Goal: Task Accomplishment & Management: Manage account settings

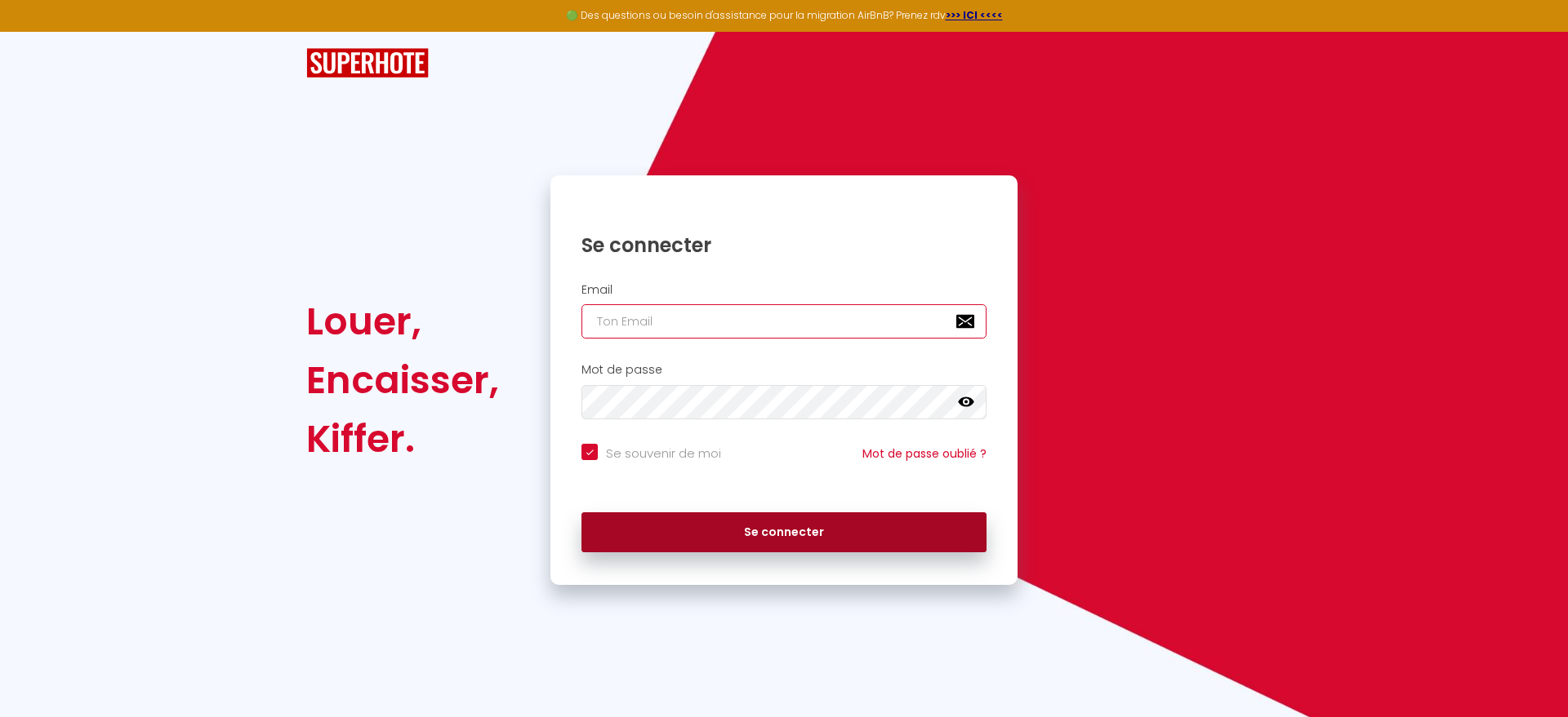
type input "[EMAIL_ADDRESS][DOMAIN_NAME]"
click at [822, 534] on button "Se connecter" at bounding box center [784, 533] width 405 height 41
checkbox input "true"
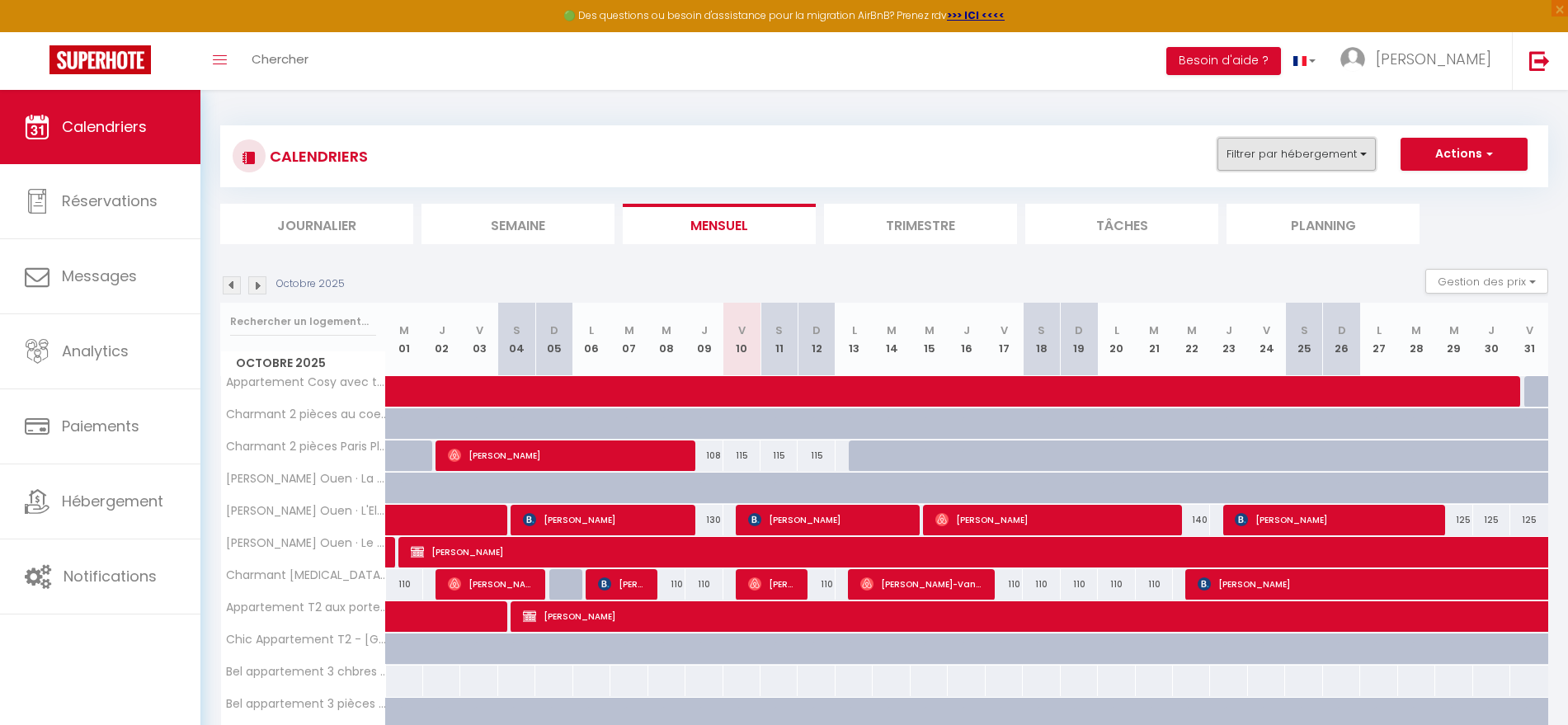
click at [1280, 166] on button "Filtrer par hébergement" at bounding box center [1296, 155] width 158 height 33
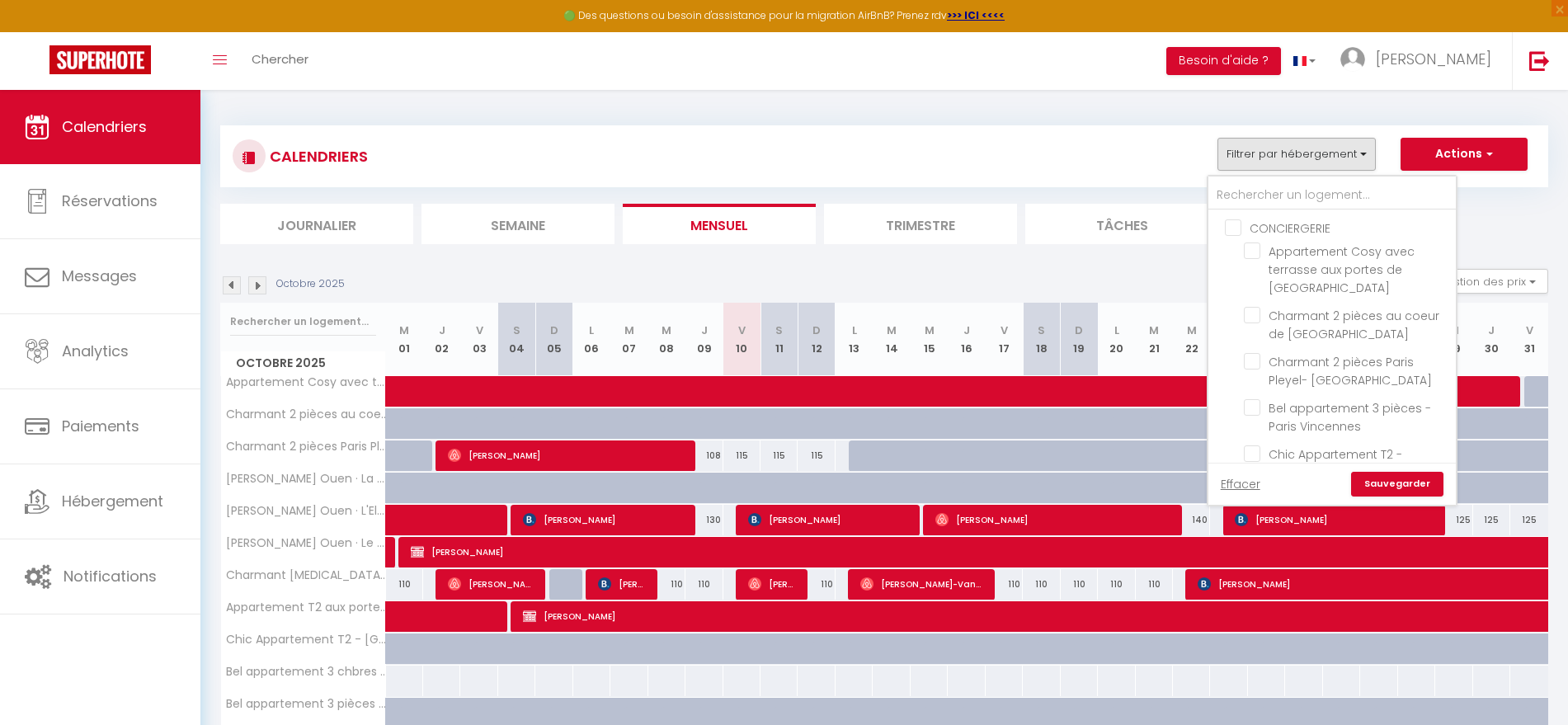
click at [1228, 232] on input "CONCIERGERIE" at bounding box center [1348, 227] width 248 height 16
checkbox input "true"
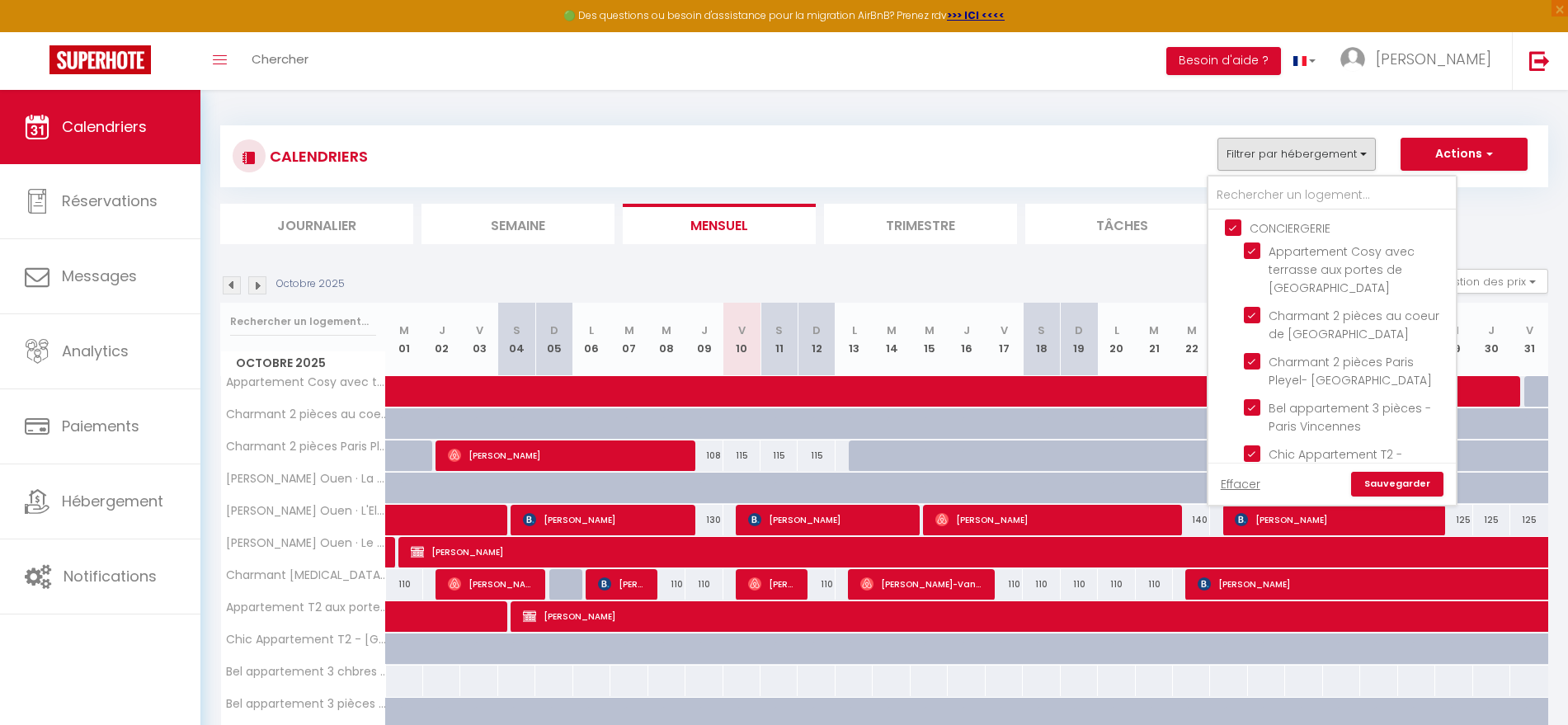
checkbox input "true"
checkbox input "false"
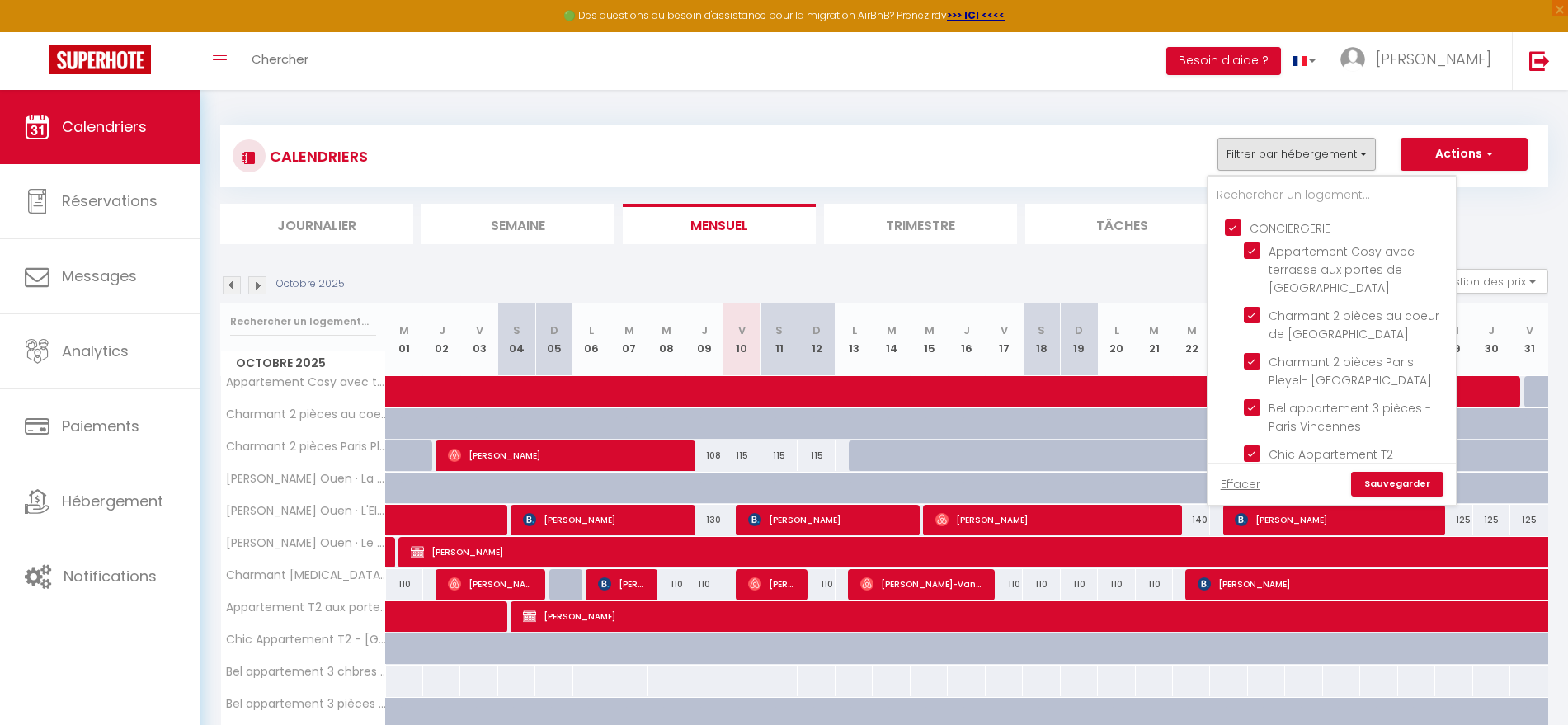
checkbox input "false"
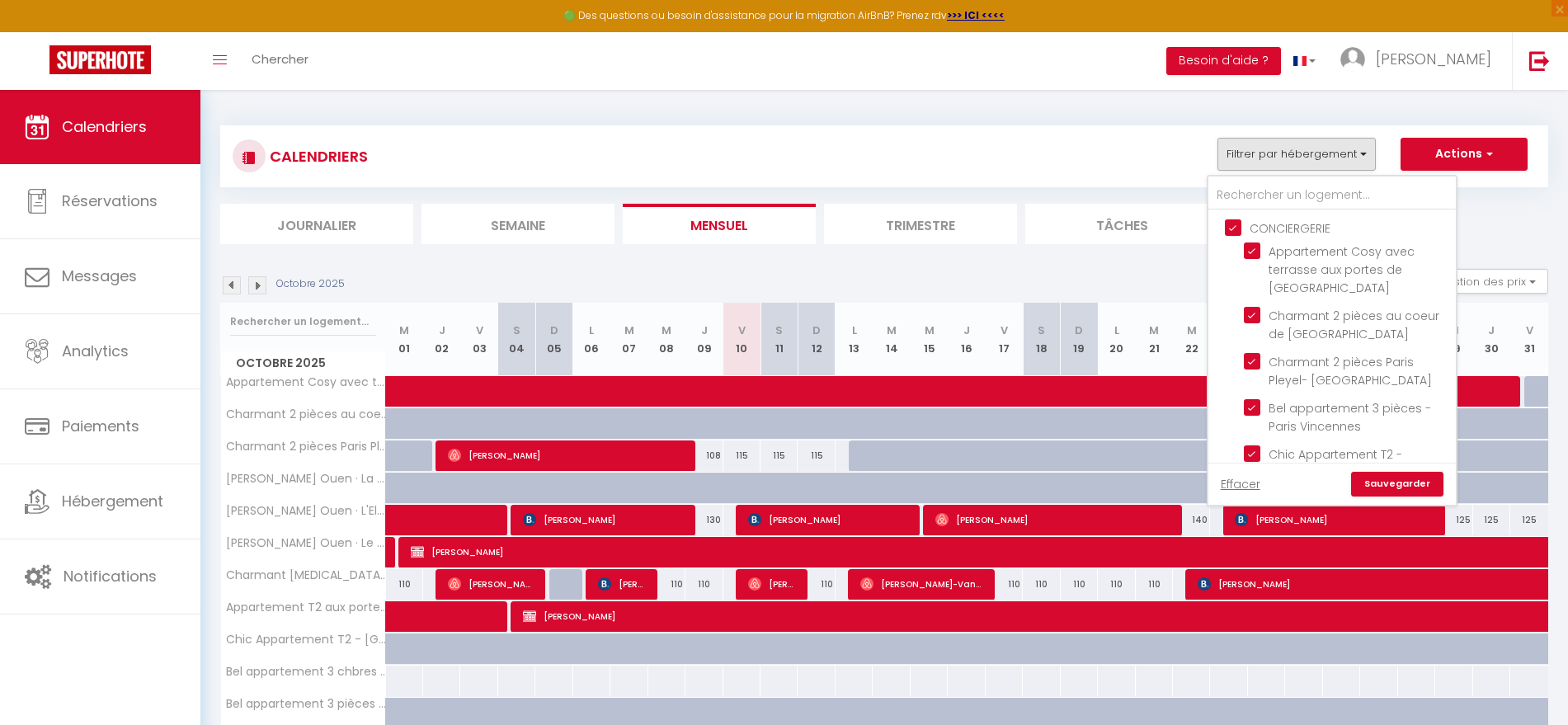
checkbox input "false"
click at [1254, 307] on input "Charmant 2 pièces au coeur de [GEOGRAPHIC_DATA]" at bounding box center [1346, 315] width 206 height 16
checkbox input "false"
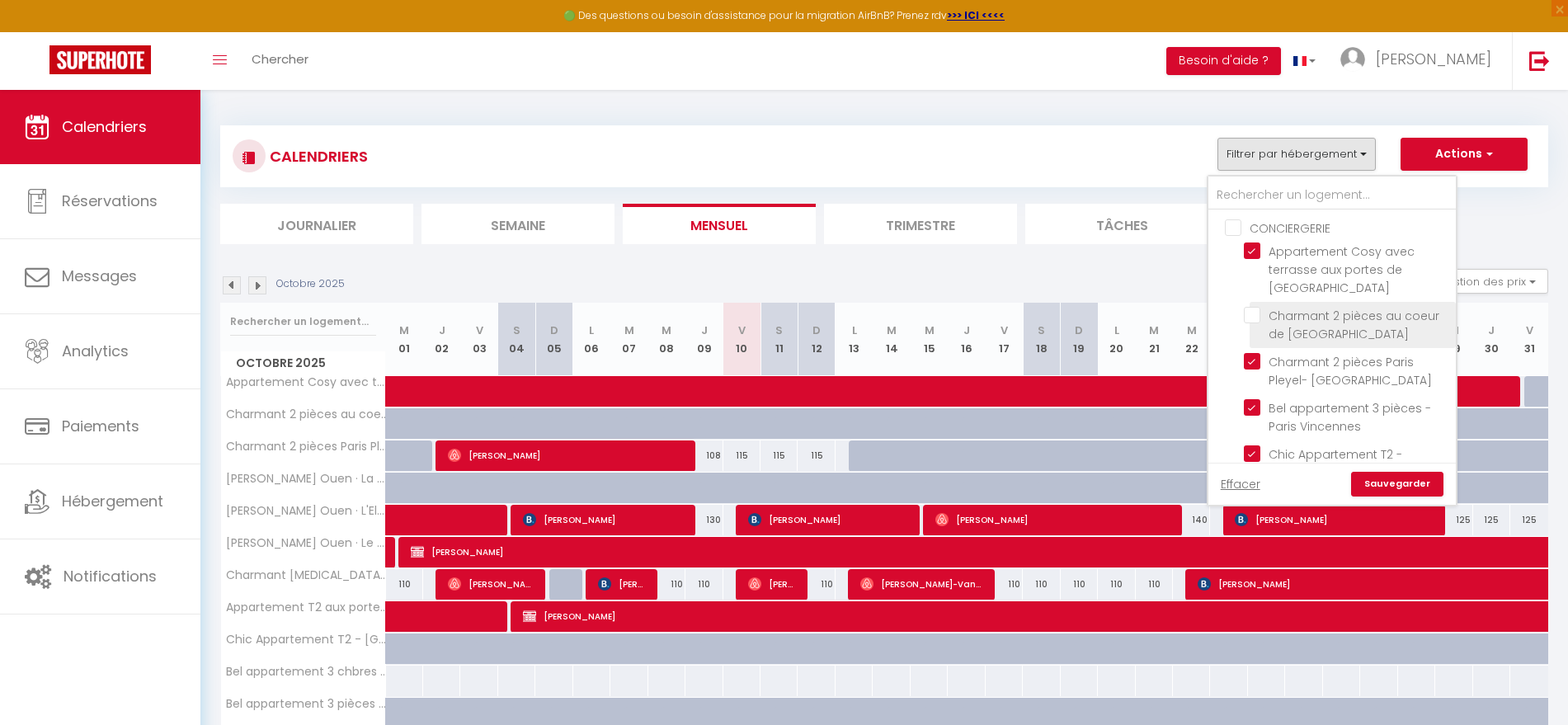
checkbox input "false"
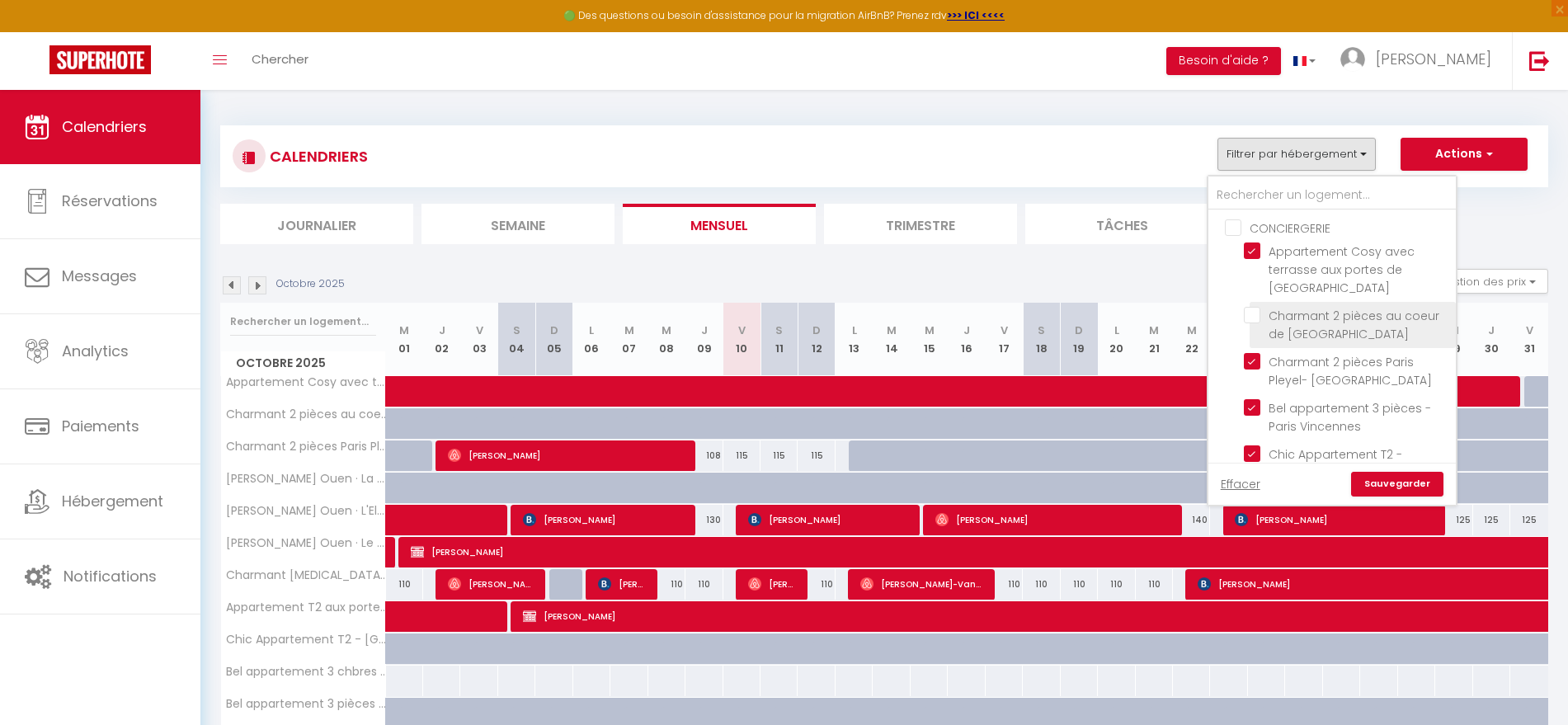
checkbox input "false"
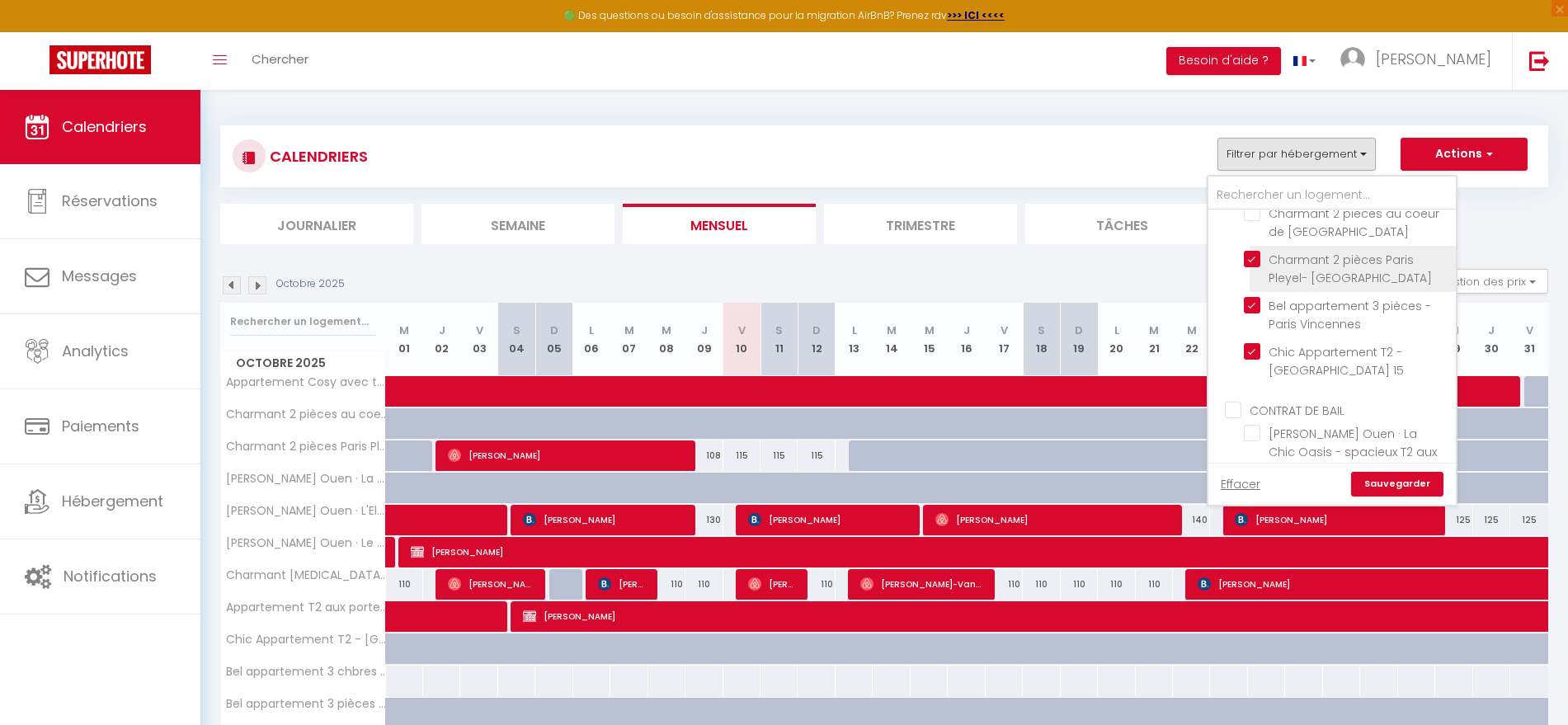
scroll to position [103, 0]
click at [1251, 297] on input "Bel appartement 3 pièces - Paris Vincennes" at bounding box center [1346, 304] width 206 height 16
checkbox input "false"
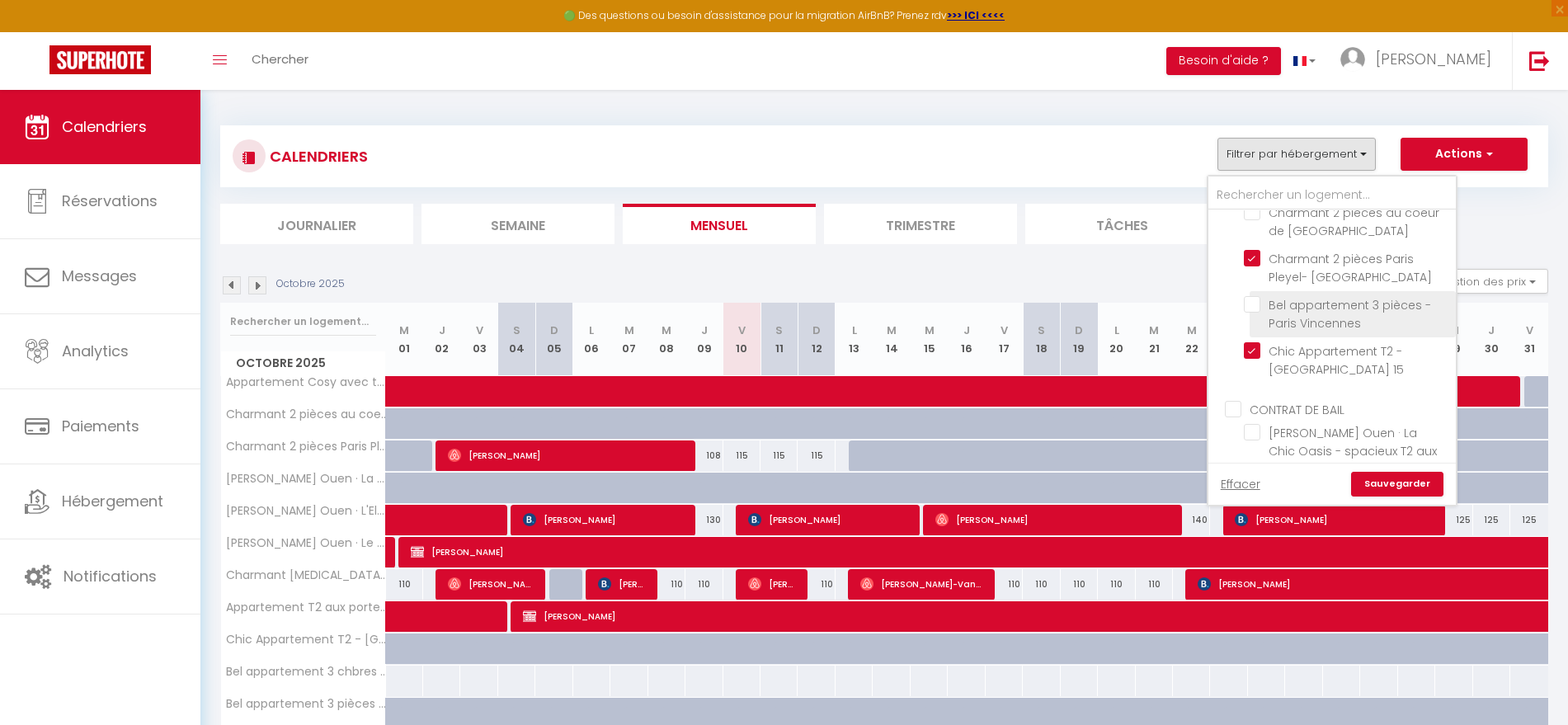
checkbox input "false"
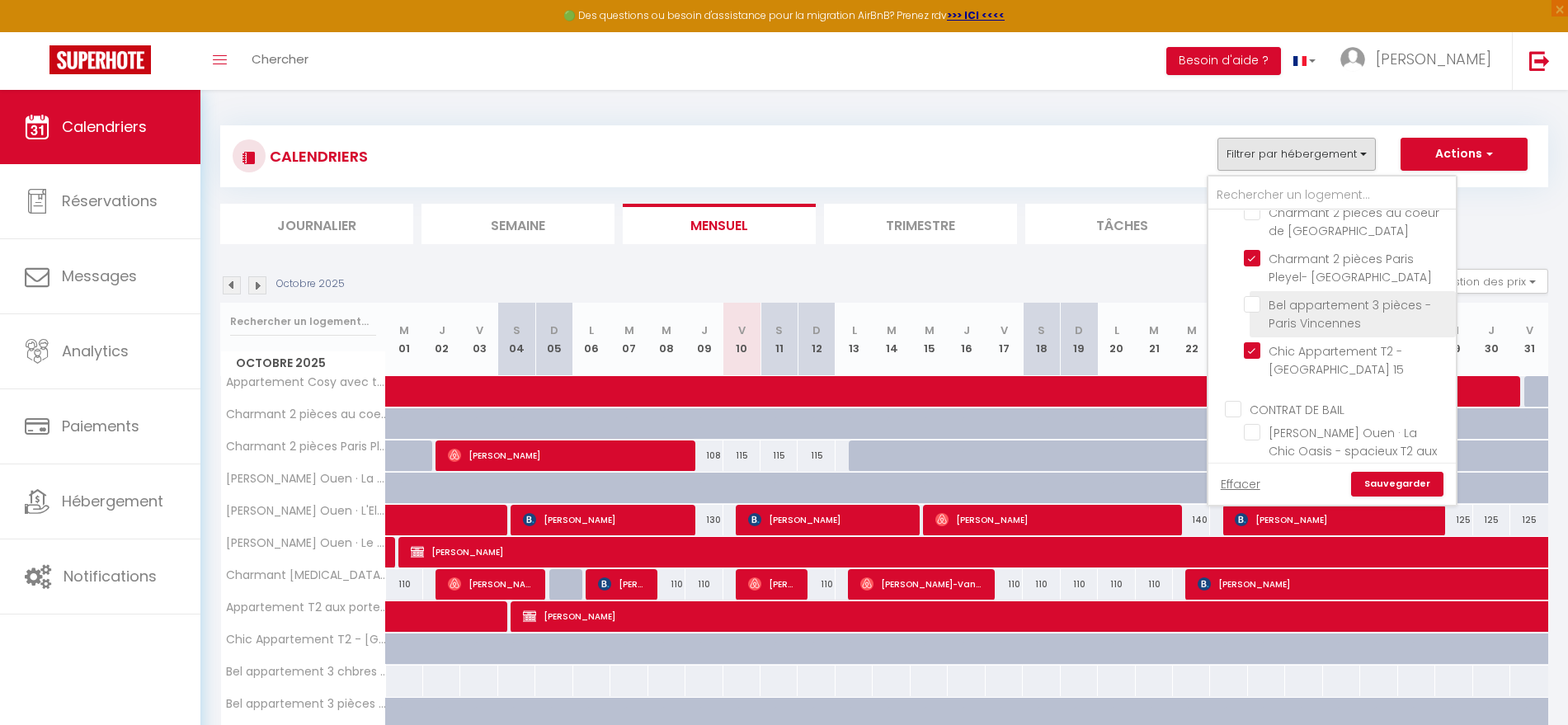
checkbox input "false"
click at [1252, 343] on input "Chic Appartement T2 - [GEOGRAPHIC_DATA] 15" at bounding box center [1346, 350] width 206 height 16
checkbox input "false"
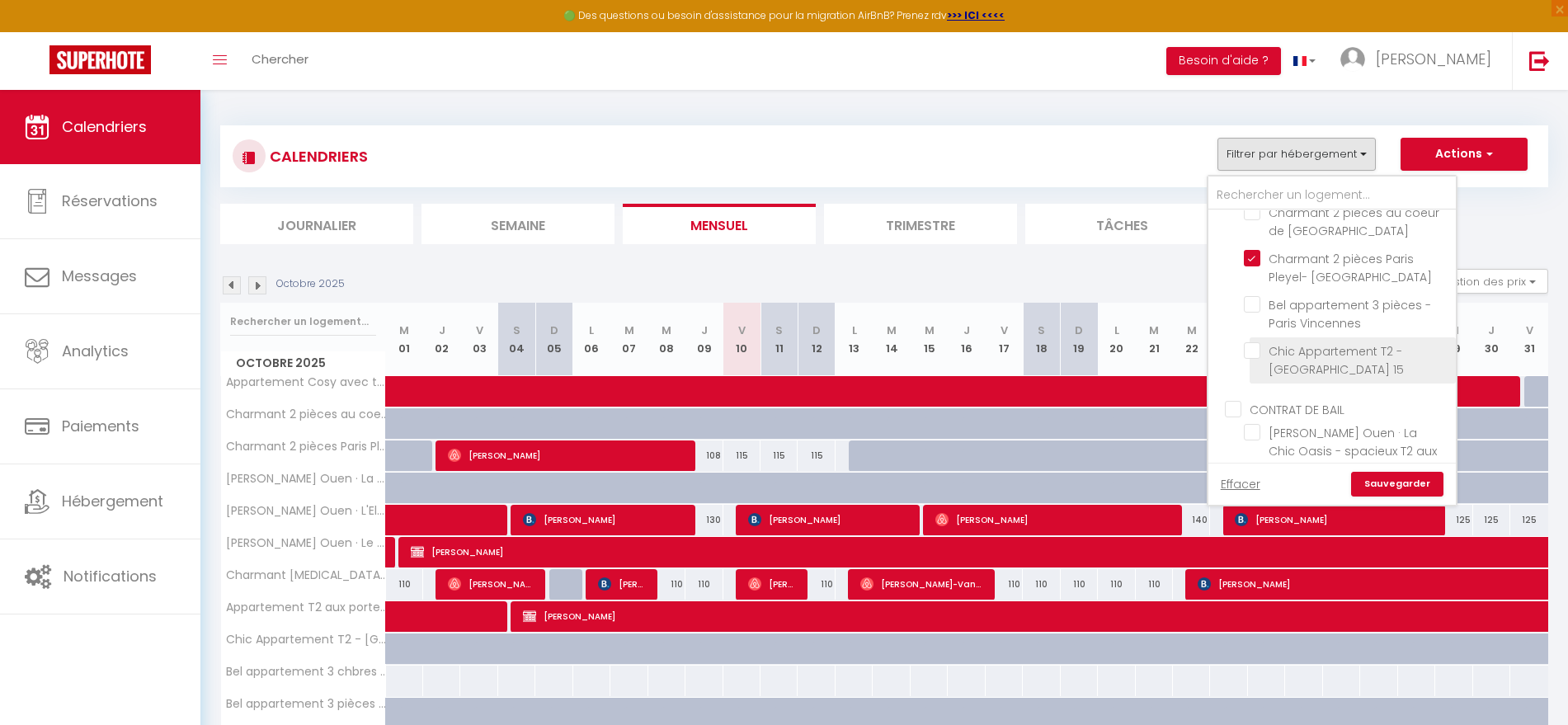
checkbox input "false"
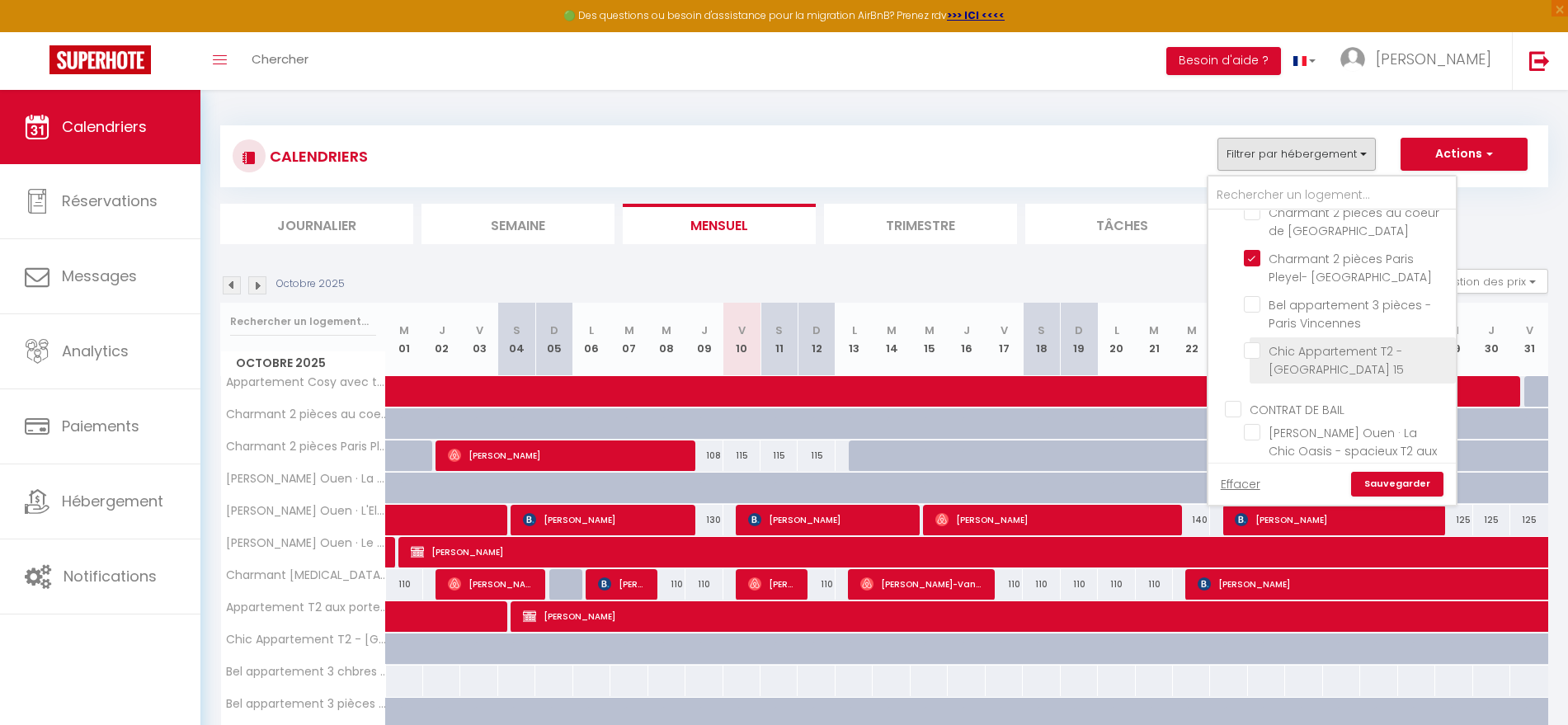
checkbox input "false"
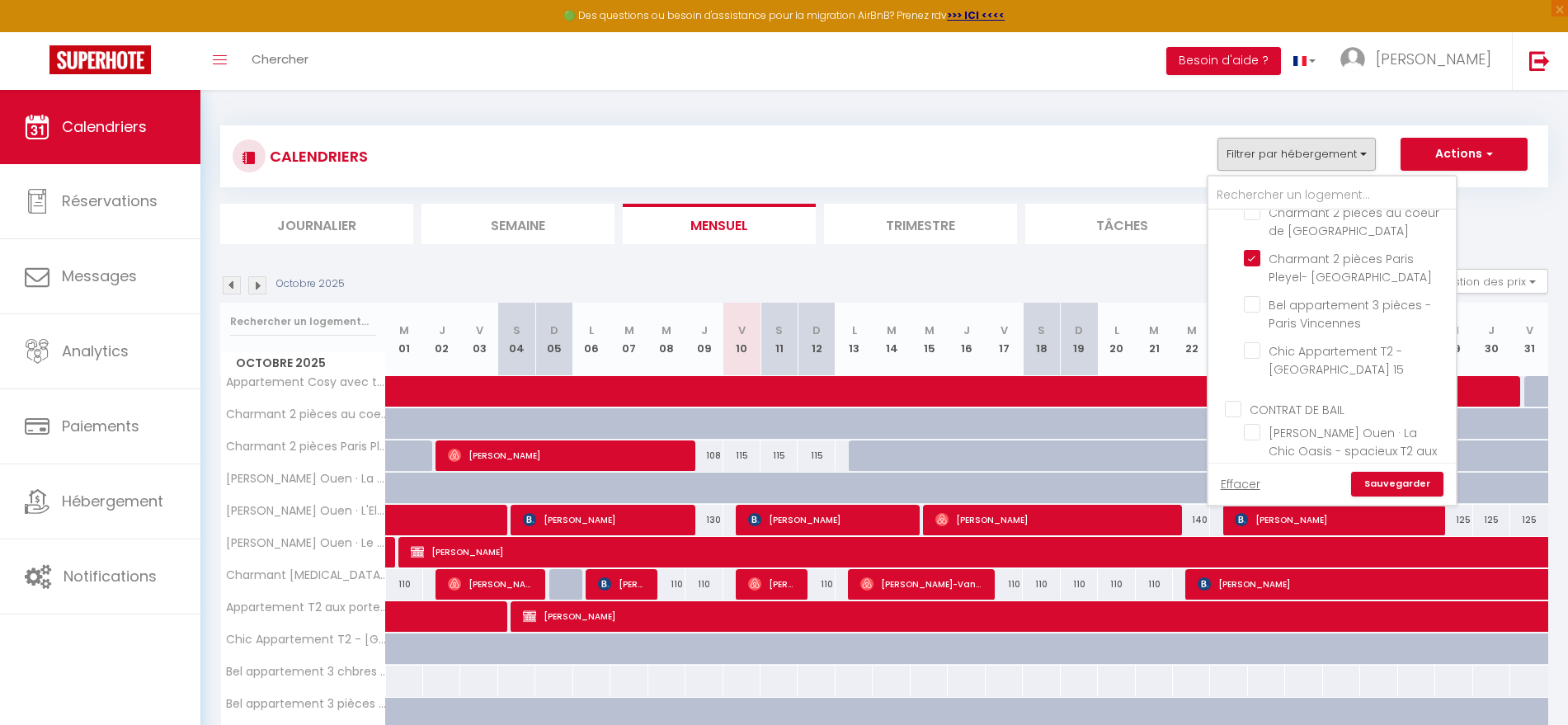
scroll to position [206, 0]
click at [1234, 297] on input "CONTRAT DE BAIL" at bounding box center [1348, 304] width 248 height 16
checkbox input "true"
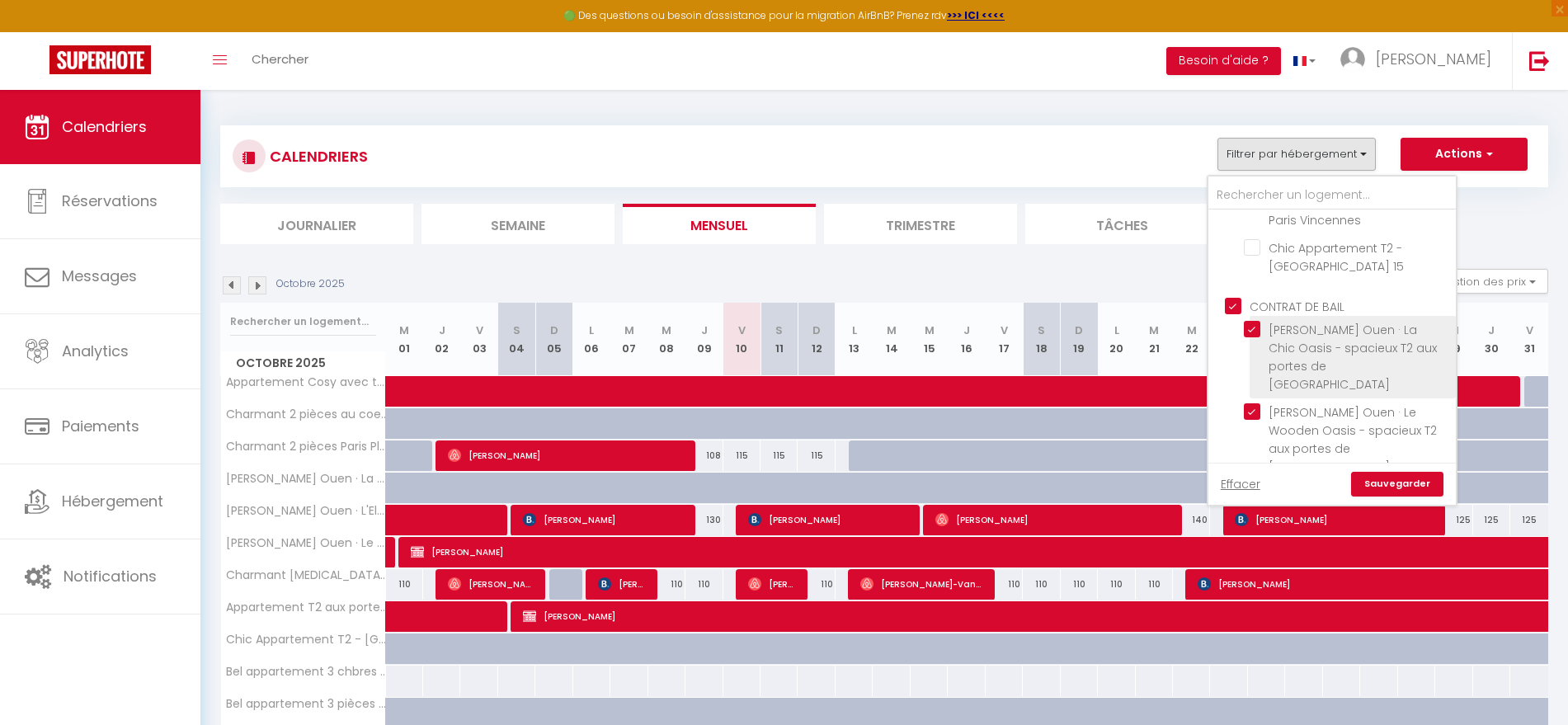
checkbox input "true"
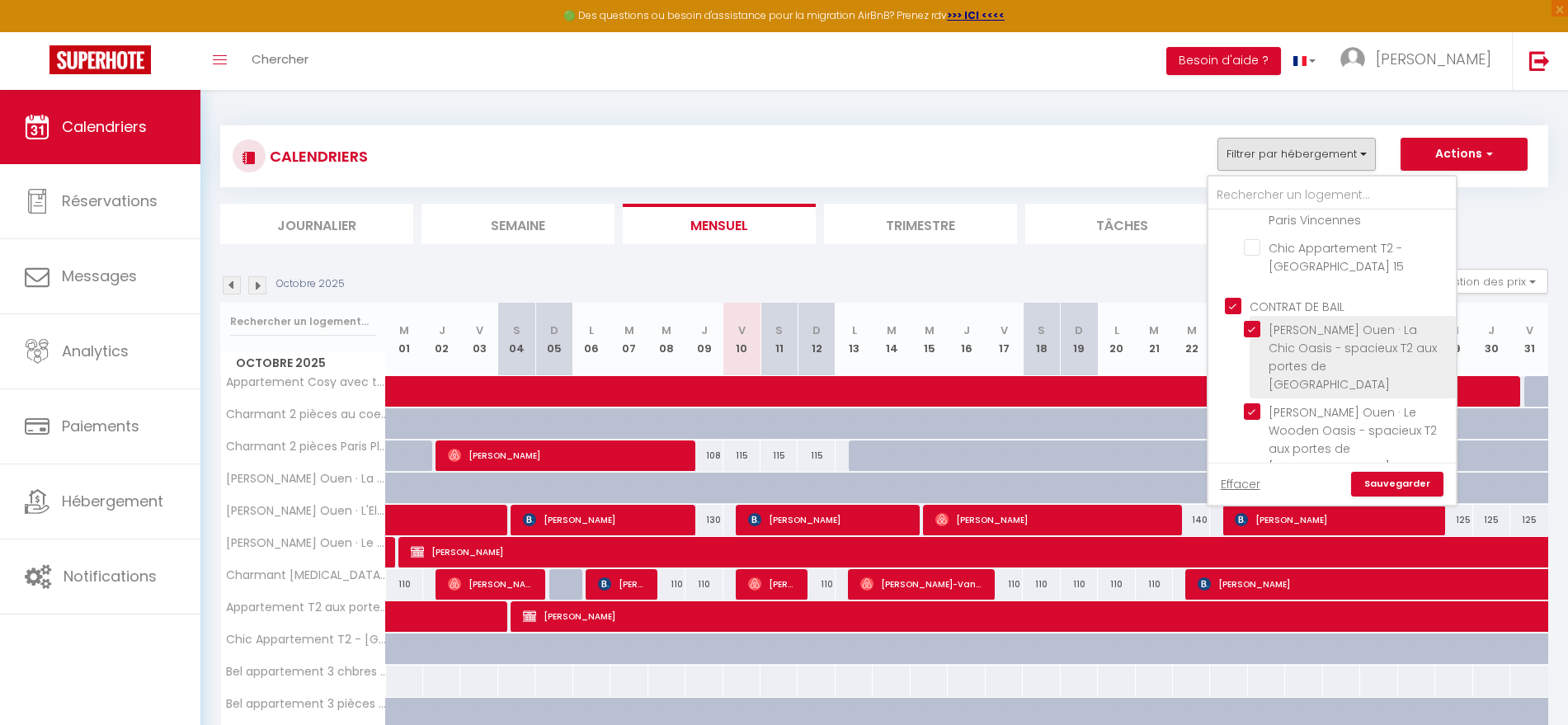
checkbox input "true"
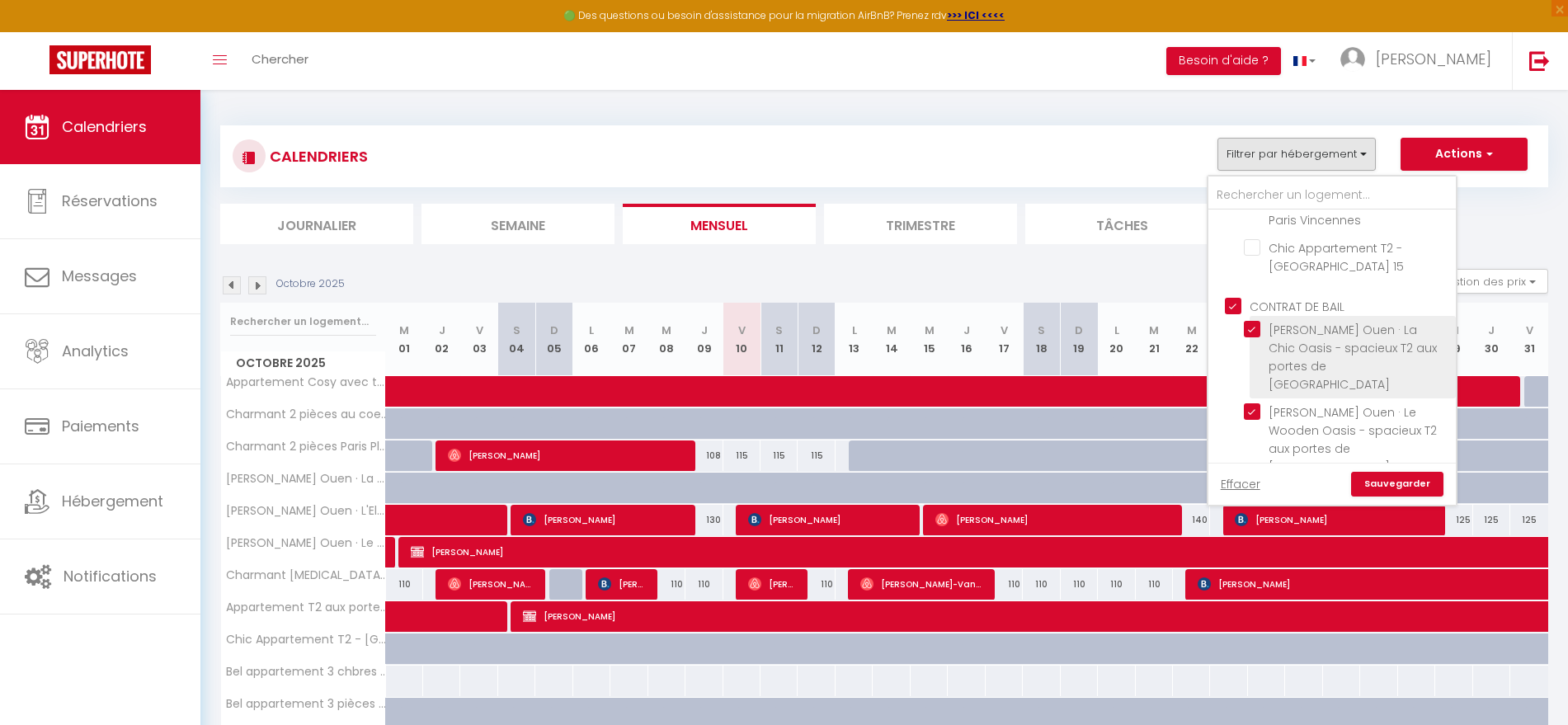
click at [1251, 321] on input "[PERSON_NAME] Ouen · La Chic Oasis - spacieux T2 aux portes de [GEOGRAPHIC_DATA]" at bounding box center [1346, 328] width 206 height 16
checkbox input "false"
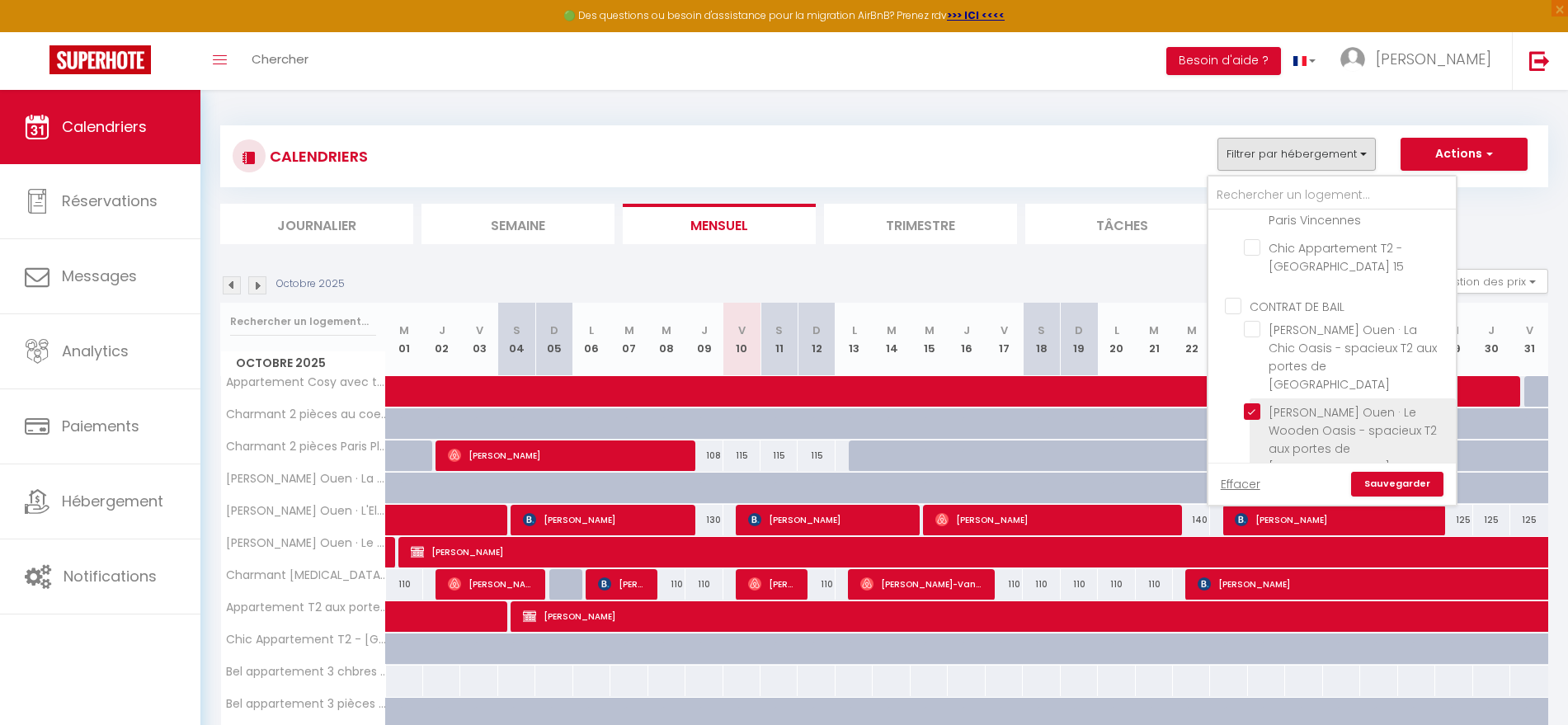
scroll to position [309, 0]
click at [1251, 447] on input "Bel appartement 3 chbres proche de Paris Expo" at bounding box center [1346, 455] width 206 height 16
checkbox input "false"
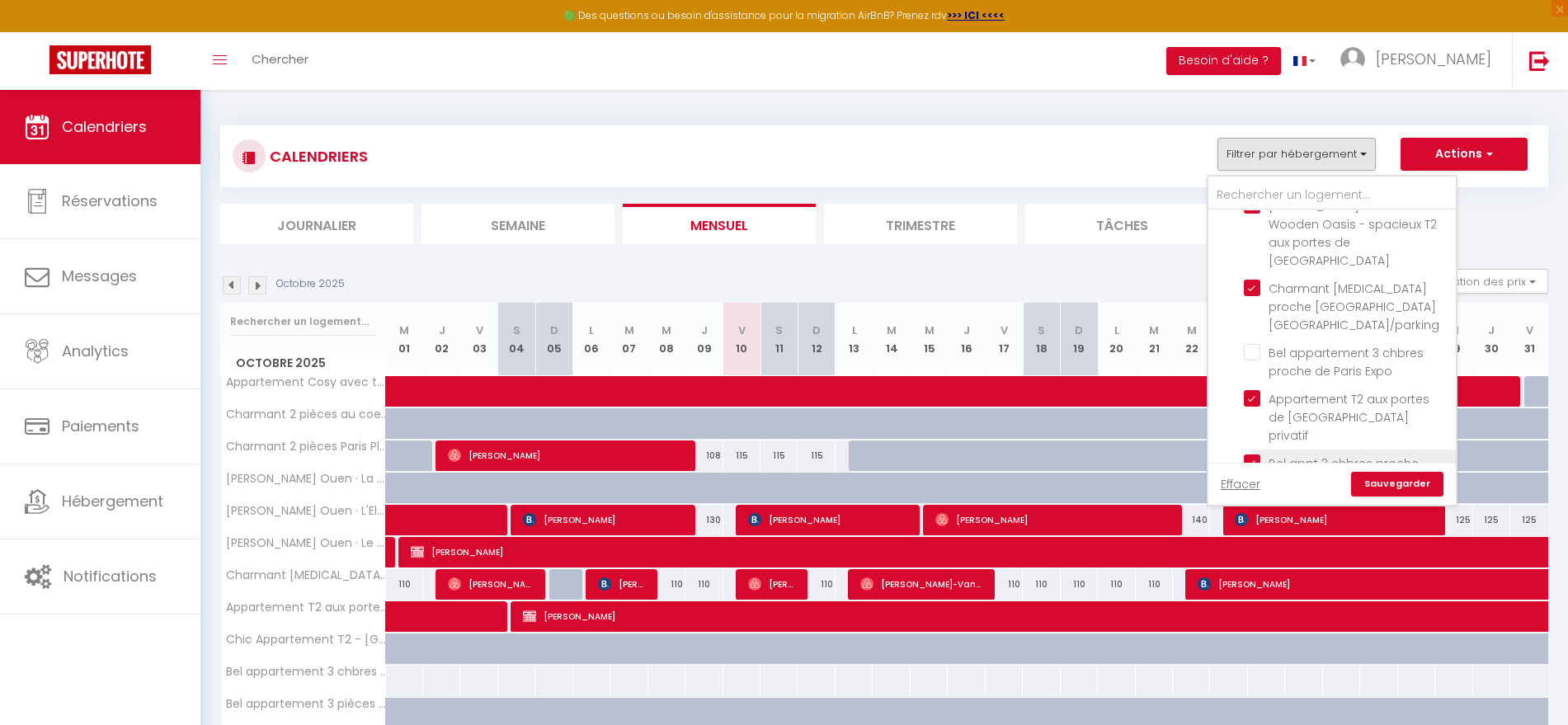
click at [1250, 455] on input "Bel appt 3 chbres proche [GEOGRAPHIC_DATA] [GEOGRAPHIC_DATA]" at bounding box center [1346, 463] width 206 height 16
checkbox input "false"
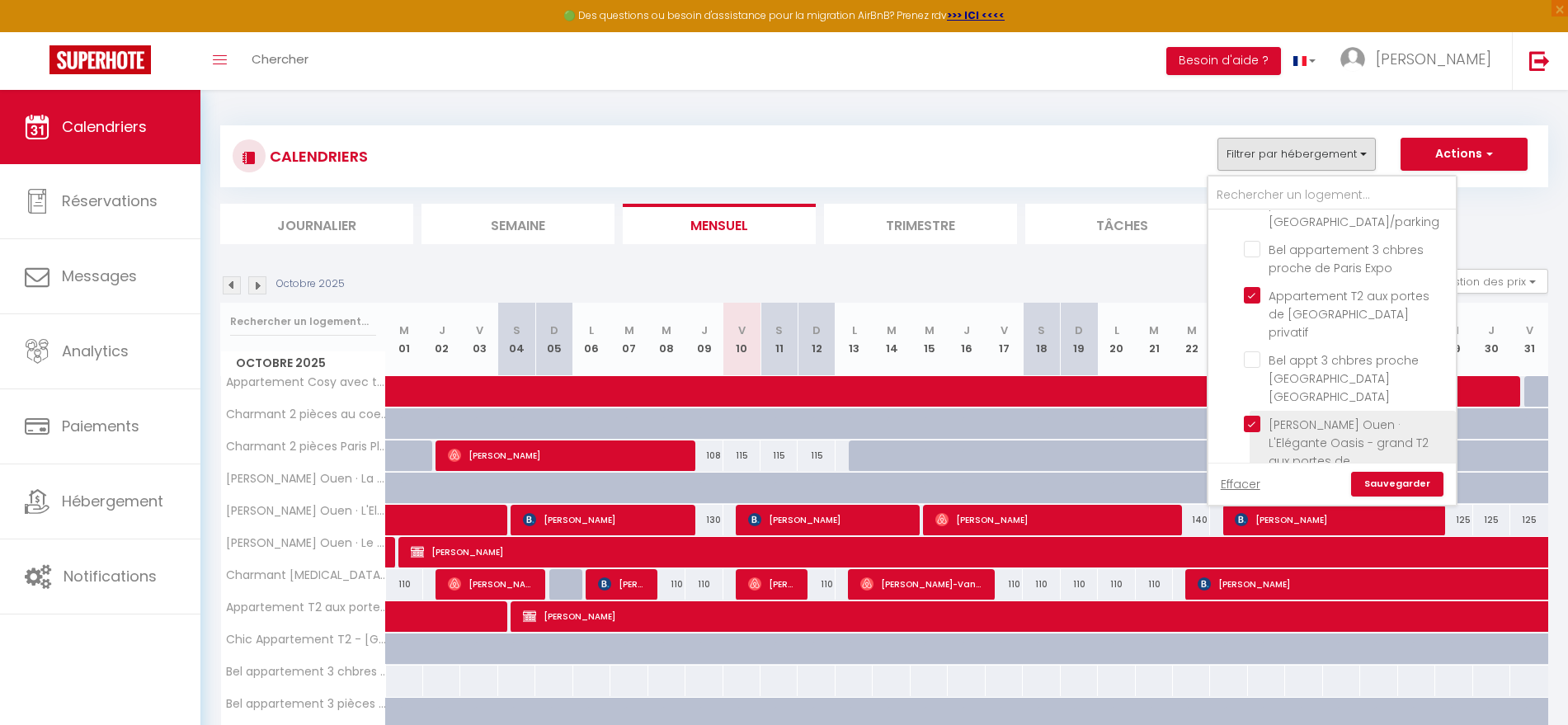
scroll to position [567, 0]
click at [1247, 448] on input "Paris Buttes Chaumont 3 Pièces - Bail Mobilité" at bounding box center [1346, 456] width 206 height 16
checkbox input "false"
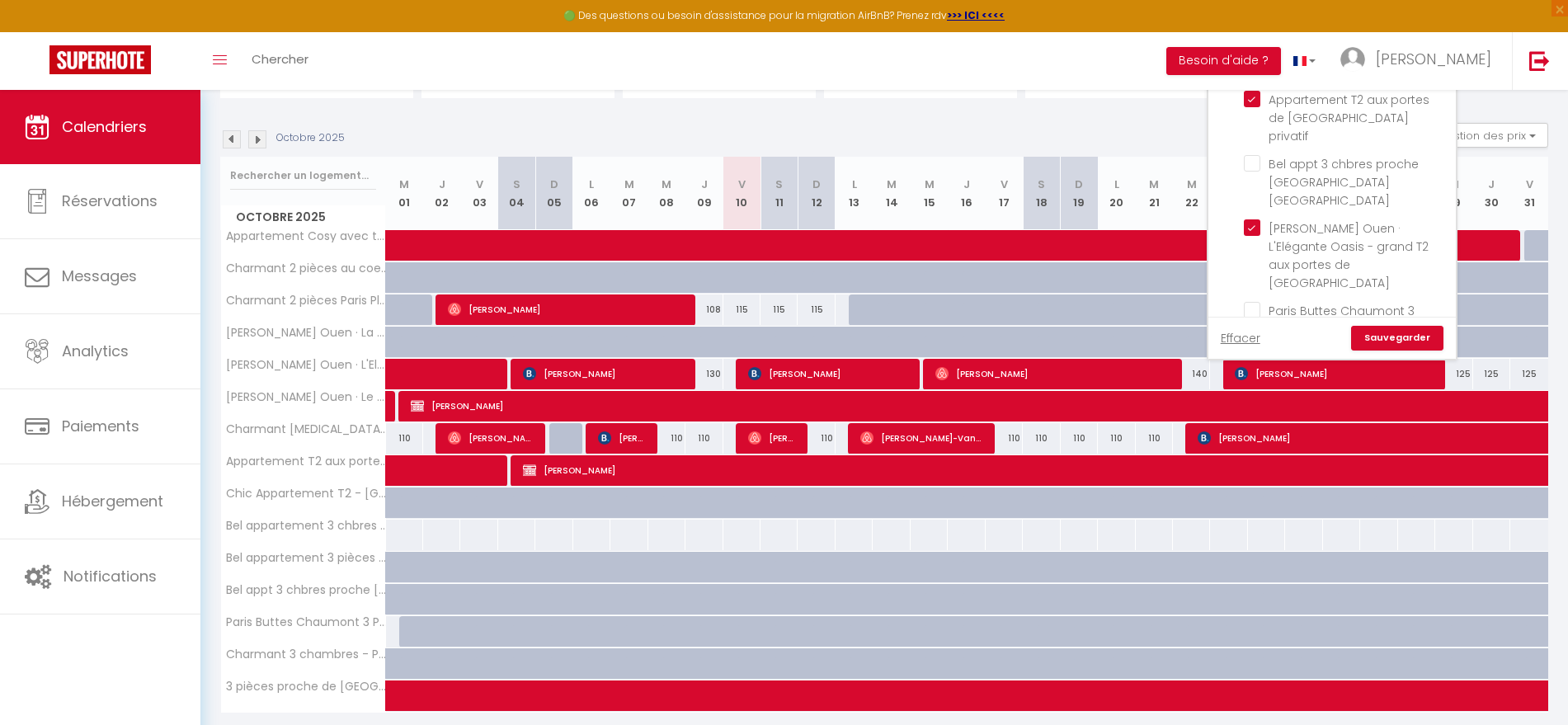
scroll to position [203, 0]
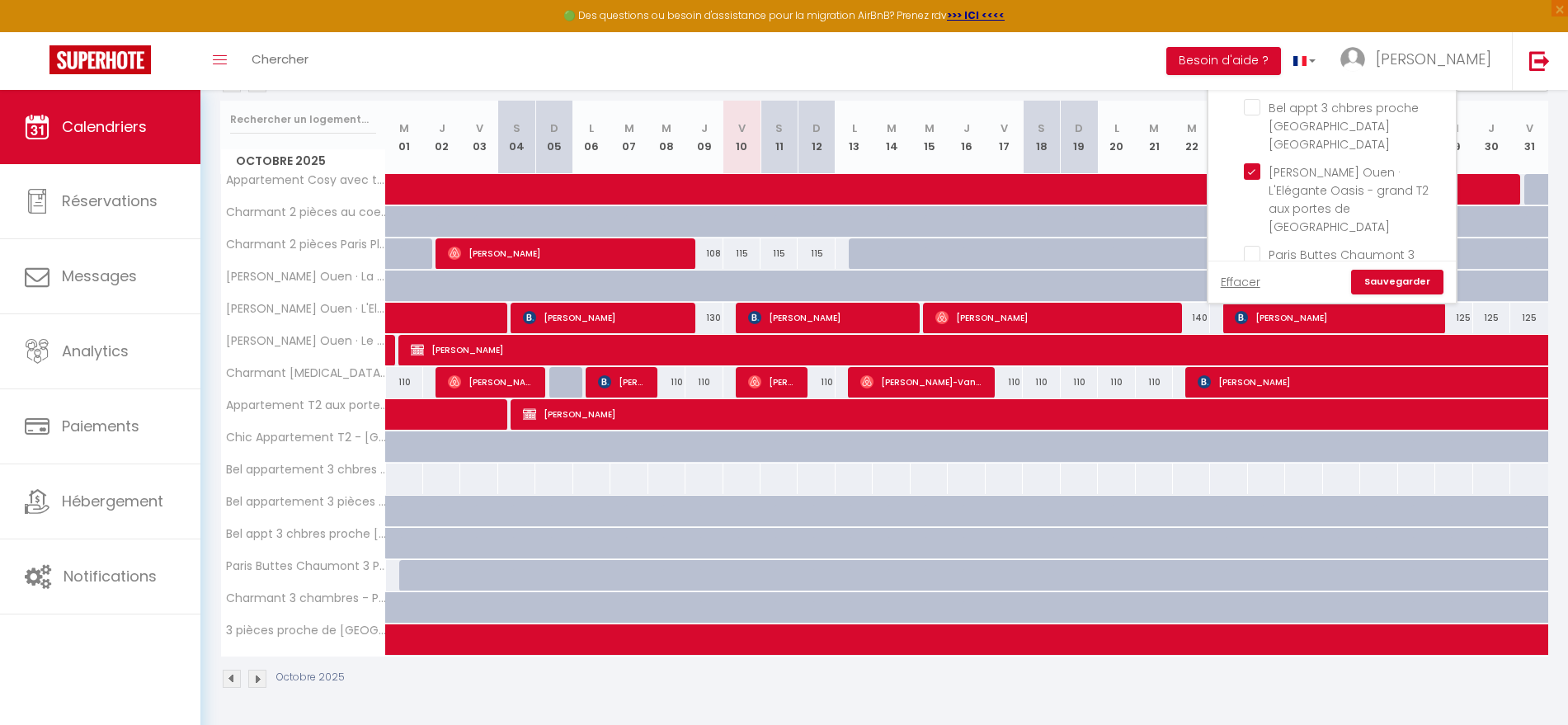
click at [1375, 280] on link "Sauvegarder" at bounding box center [1397, 282] width 92 height 25
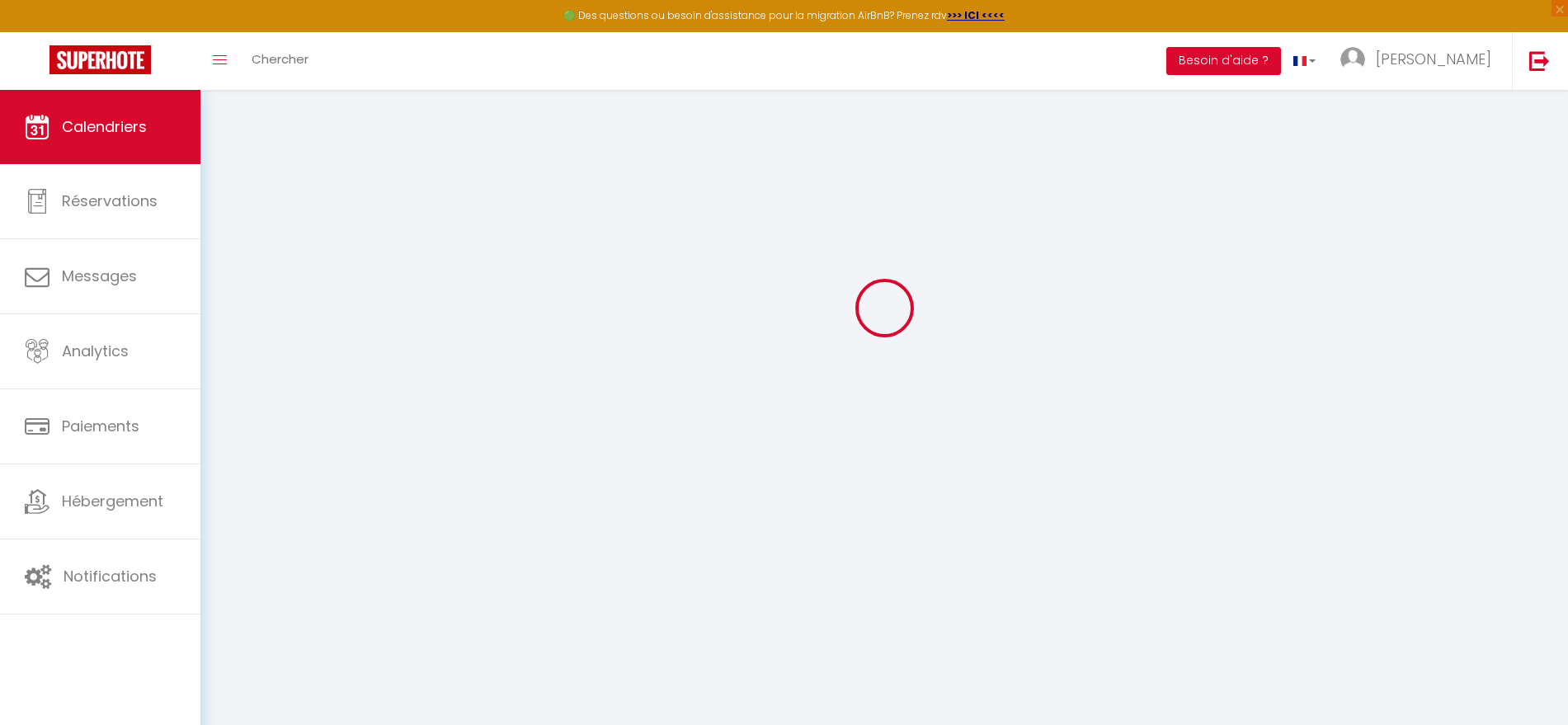
scroll to position [90, 0]
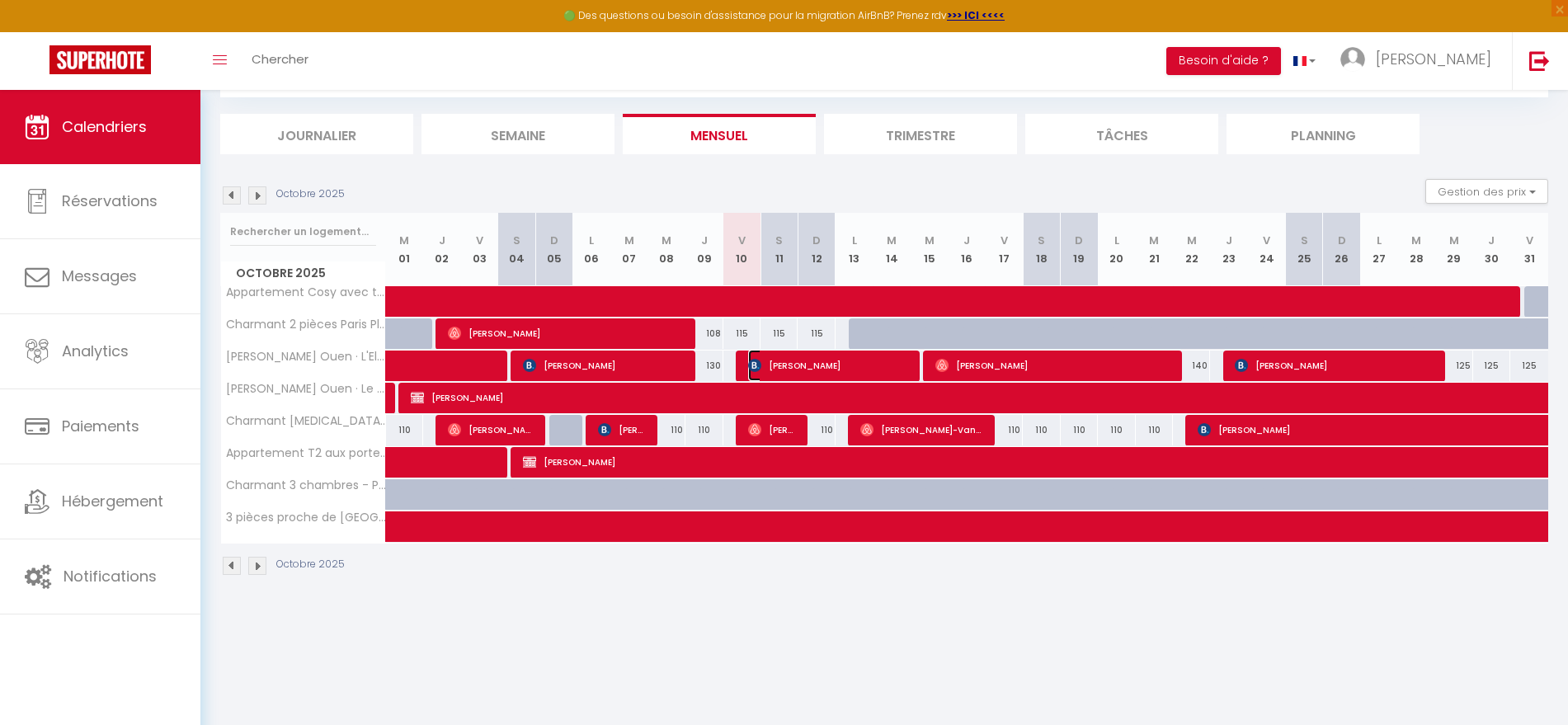
click at [767, 366] on span "[PERSON_NAME]" at bounding box center [829, 365] width 161 height 32
select select "OK"
select select "1"
select select "0"
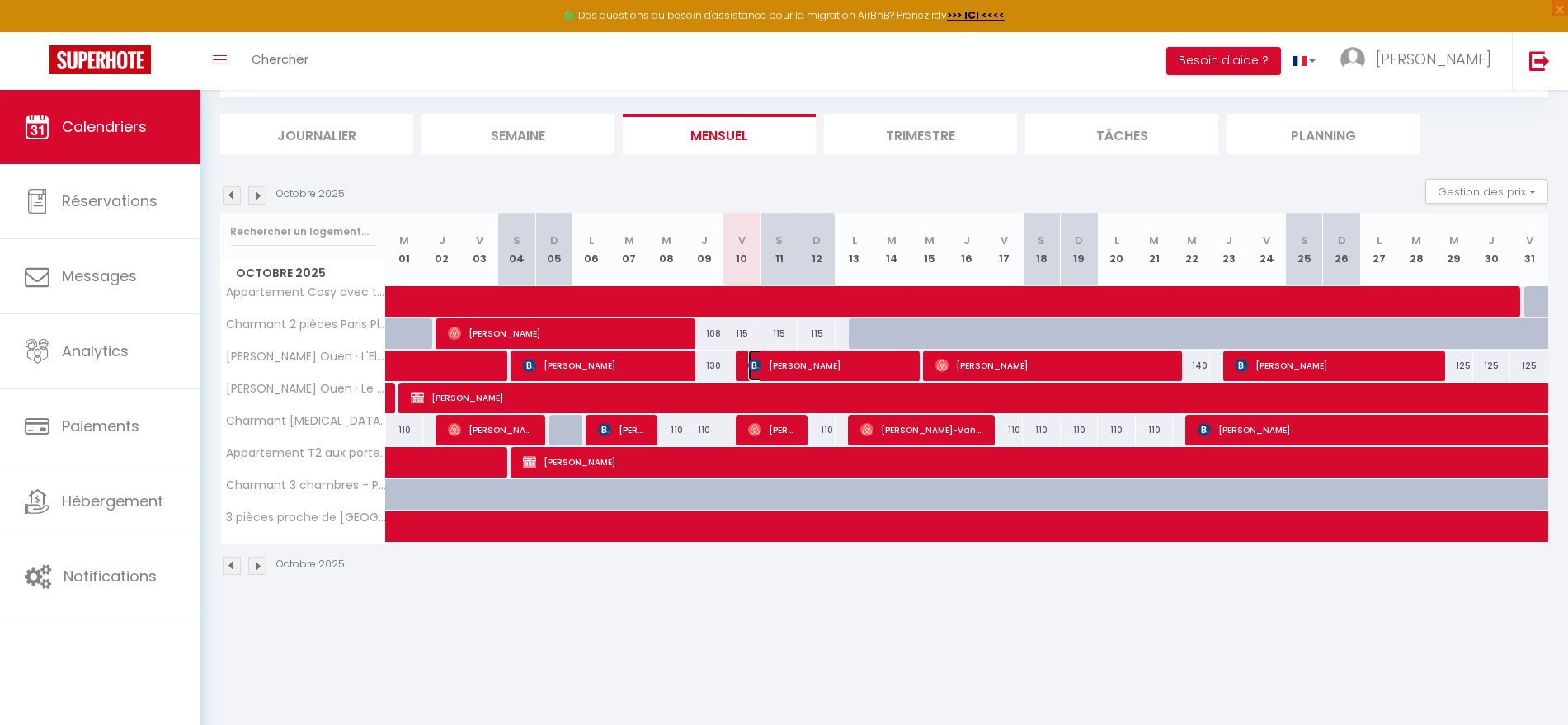
select select "1"
select select
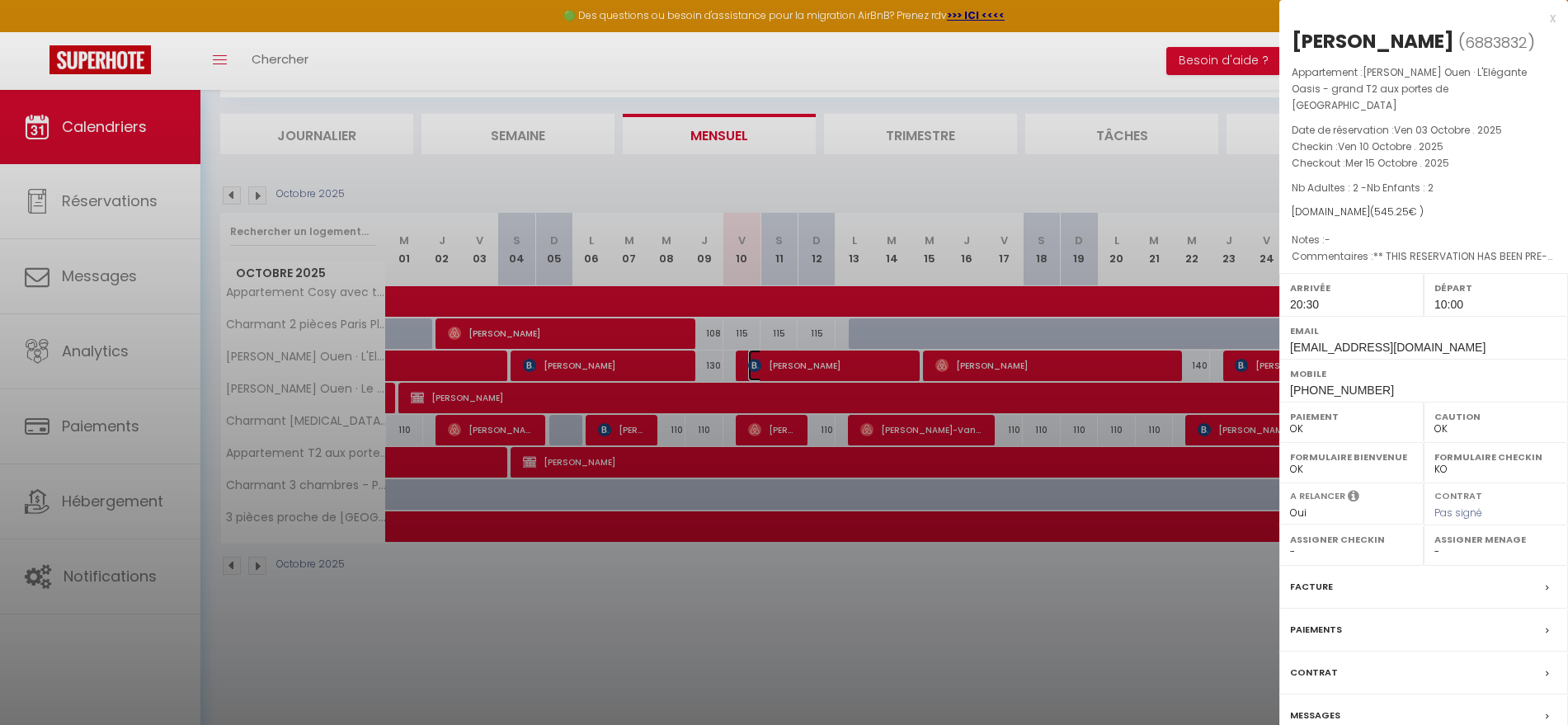
select select "38947"
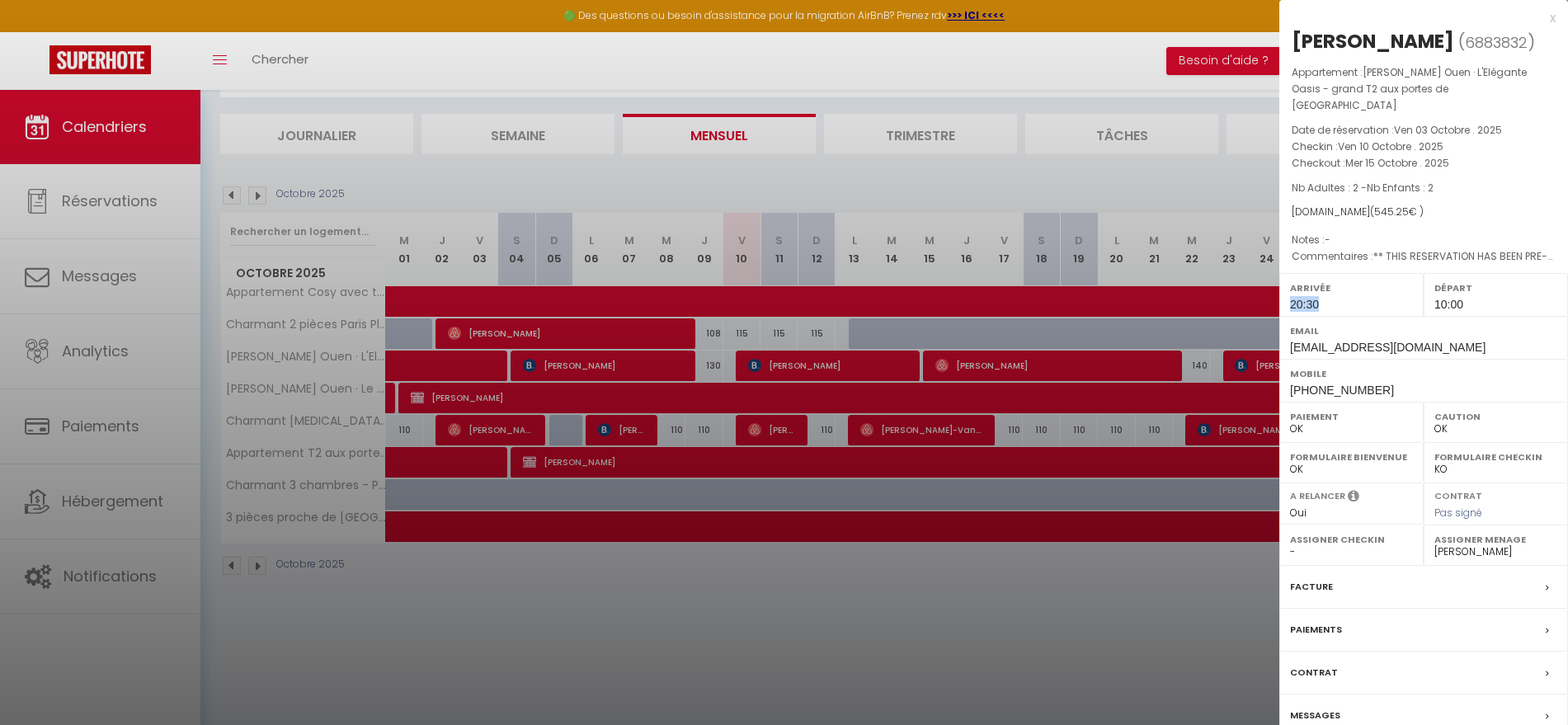
drag, startPoint x: 1291, startPoint y: 286, endPoint x: 1359, endPoint y: 285, distance: 68.0
click at [1359, 285] on div "Arrivée 20:30" at bounding box center [1351, 294] width 144 height 43
click at [811, 650] on div at bounding box center [784, 362] width 1568 height 725
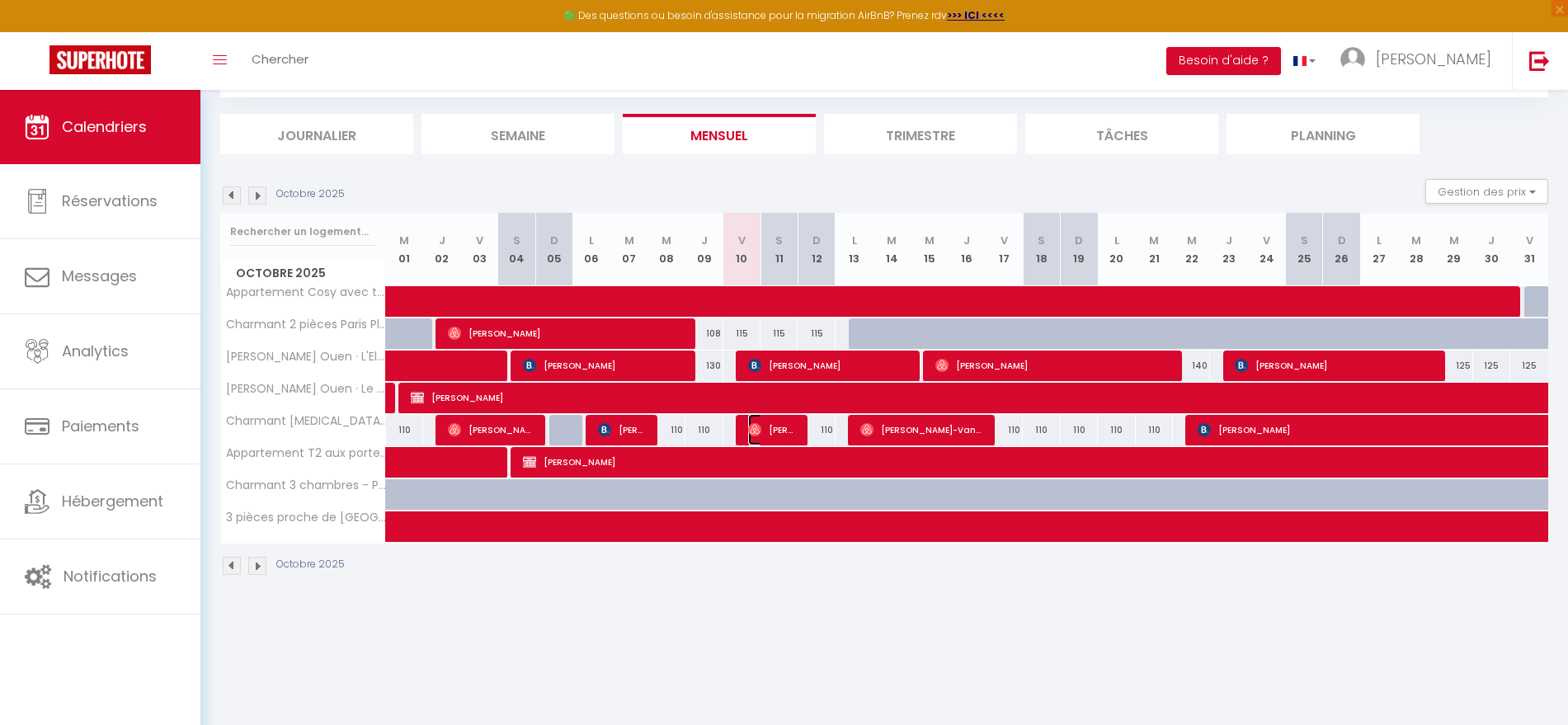
click at [767, 434] on span "[PERSON_NAME]" at bounding box center [773, 429] width 50 height 32
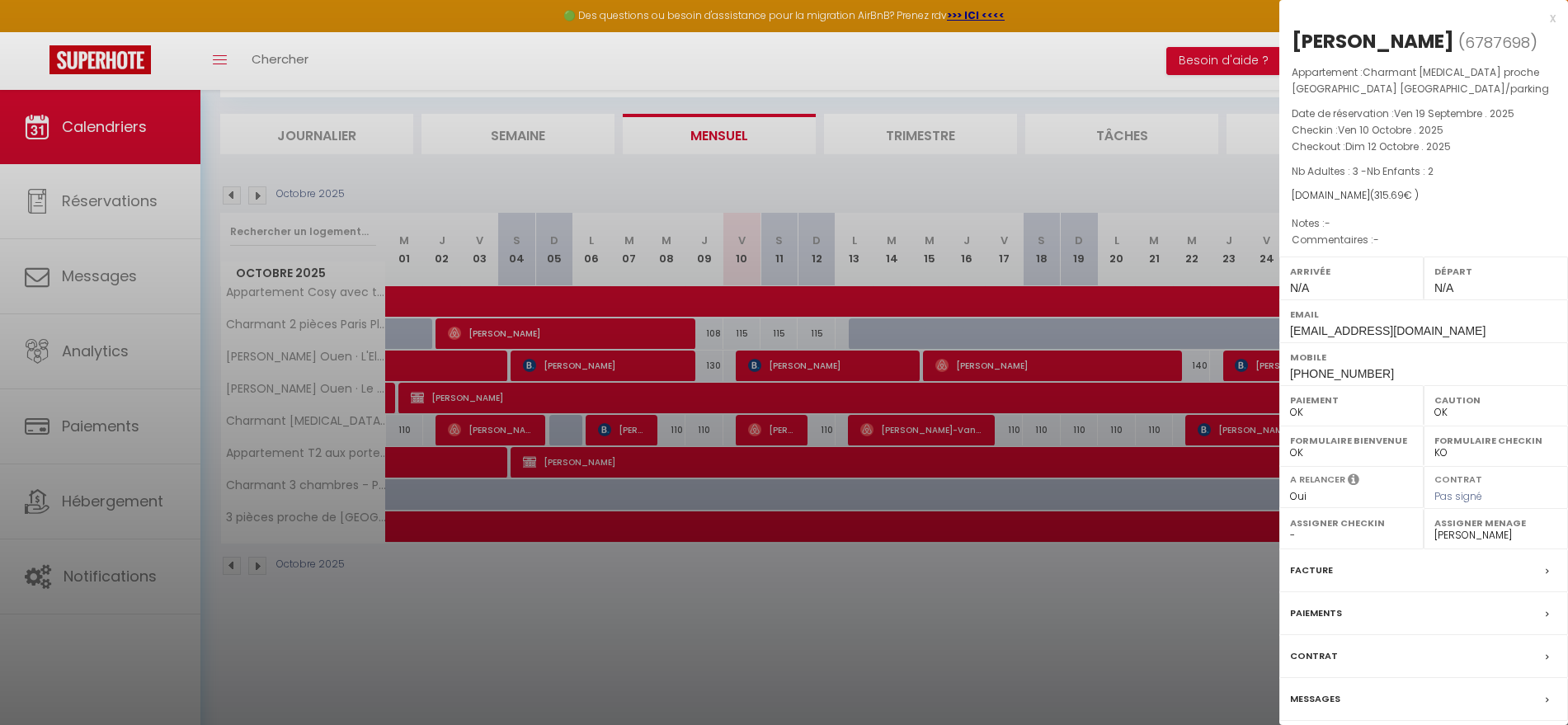
drag, startPoint x: 1292, startPoint y: 41, endPoint x: 1491, endPoint y: 45, distance: 199.0
click at [1491, 45] on div "[PERSON_NAME] ( 6787698 ) Appartement : Charmant [MEDICAL_DATA] proche [GEOGRAP…" at bounding box center [1423, 394] width 289 height 733
copy div "[PERSON_NAME]"
click at [808, 627] on div at bounding box center [784, 362] width 1568 height 725
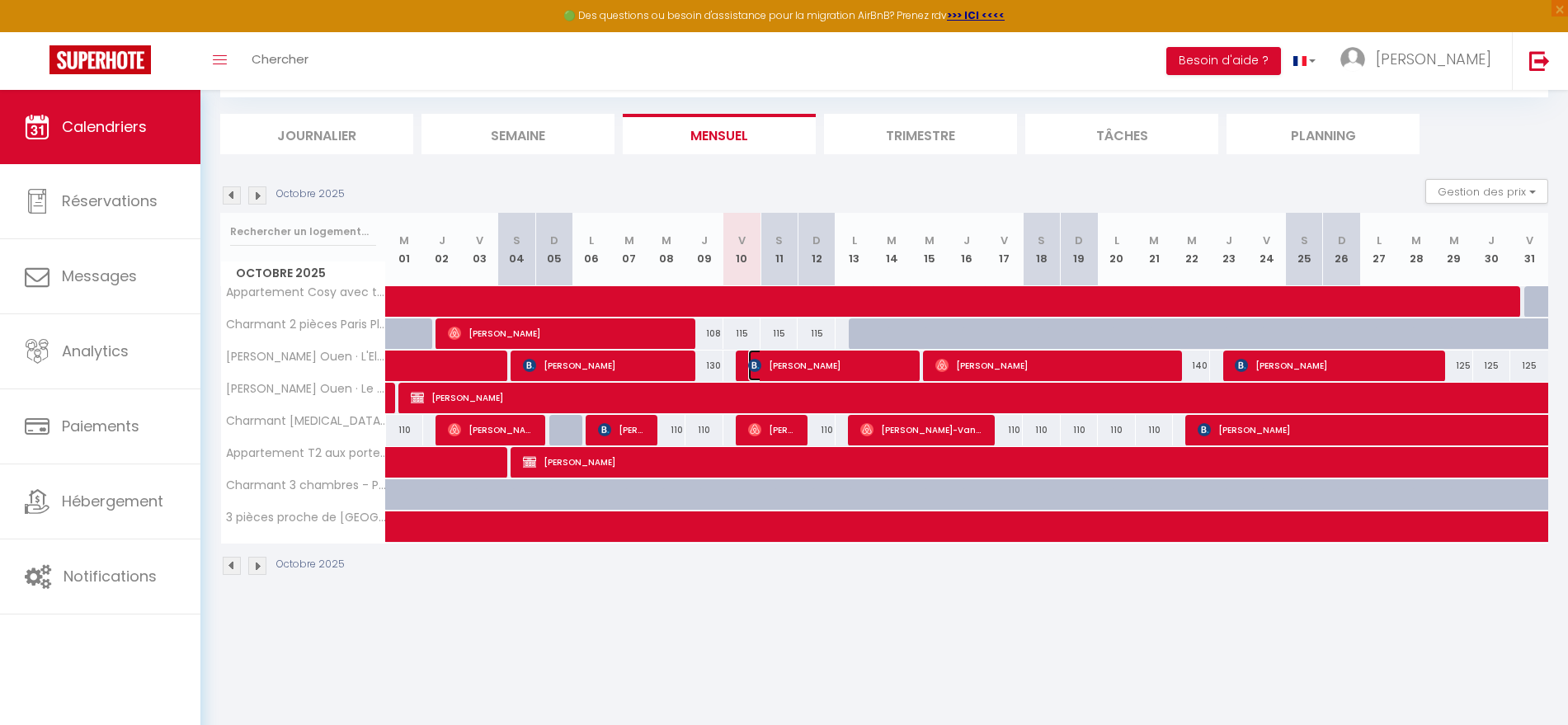
click at [757, 363] on img at bounding box center [755, 366] width 13 height 13
select select "1"
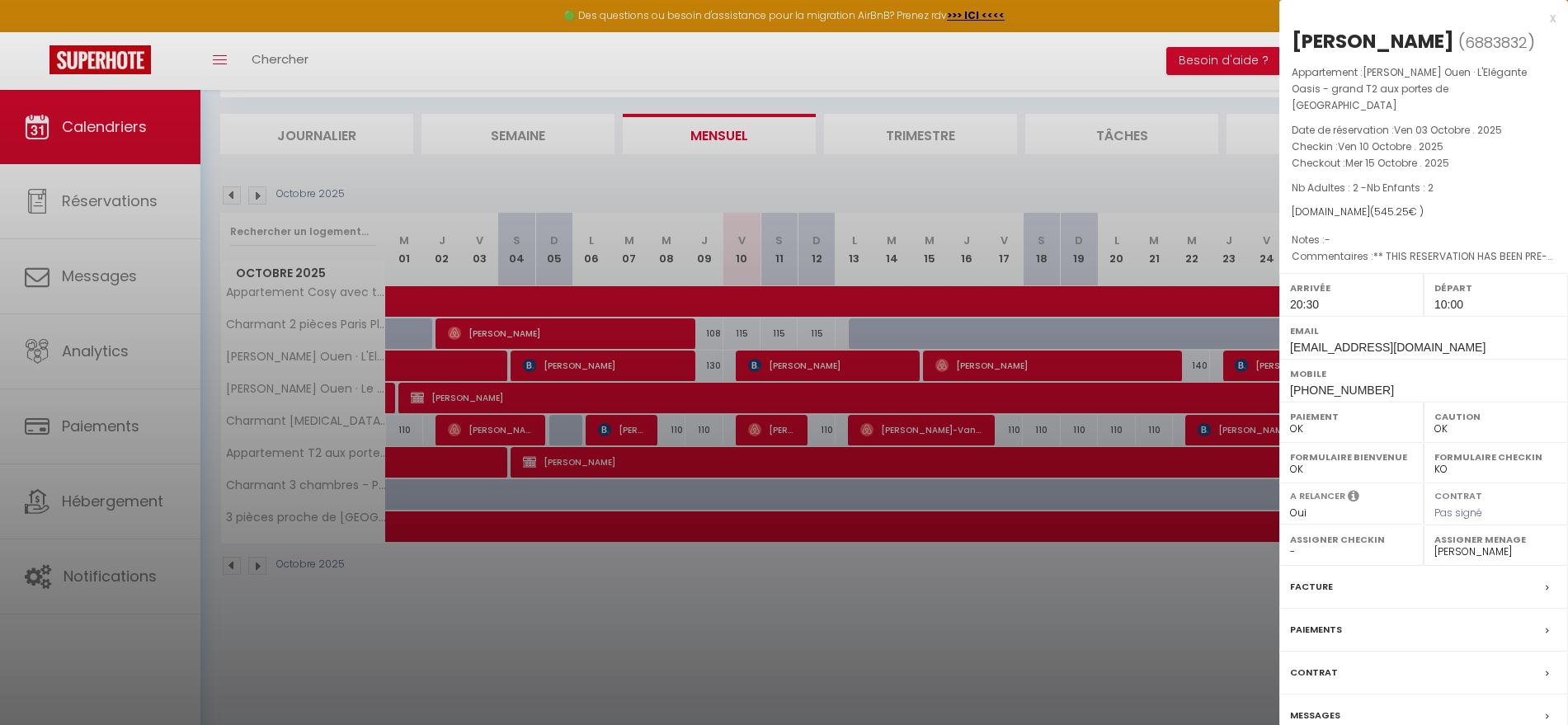
click at [870, 609] on div at bounding box center [784, 362] width 1568 height 725
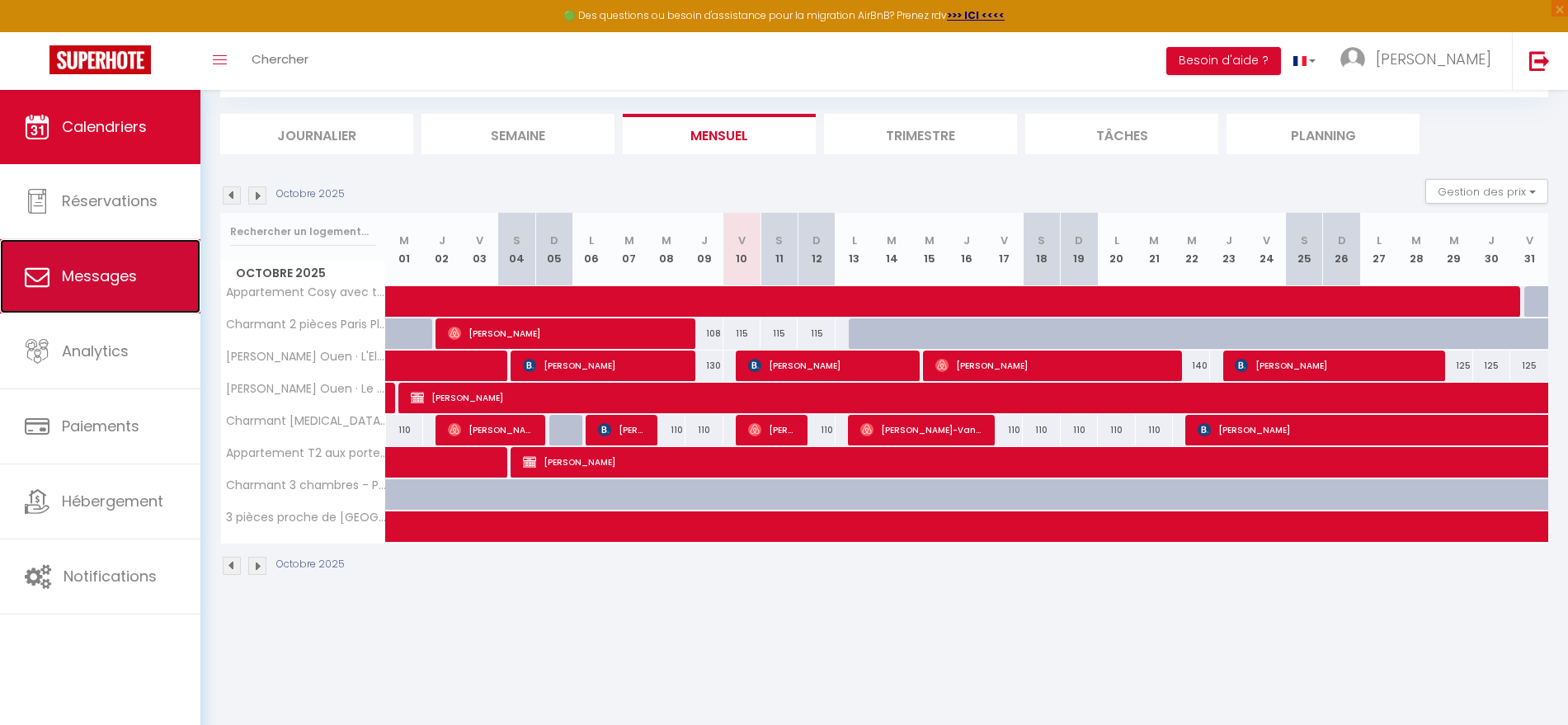
click at [123, 297] on link "Messages" at bounding box center [100, 276] width 201 height 74
select select "message"
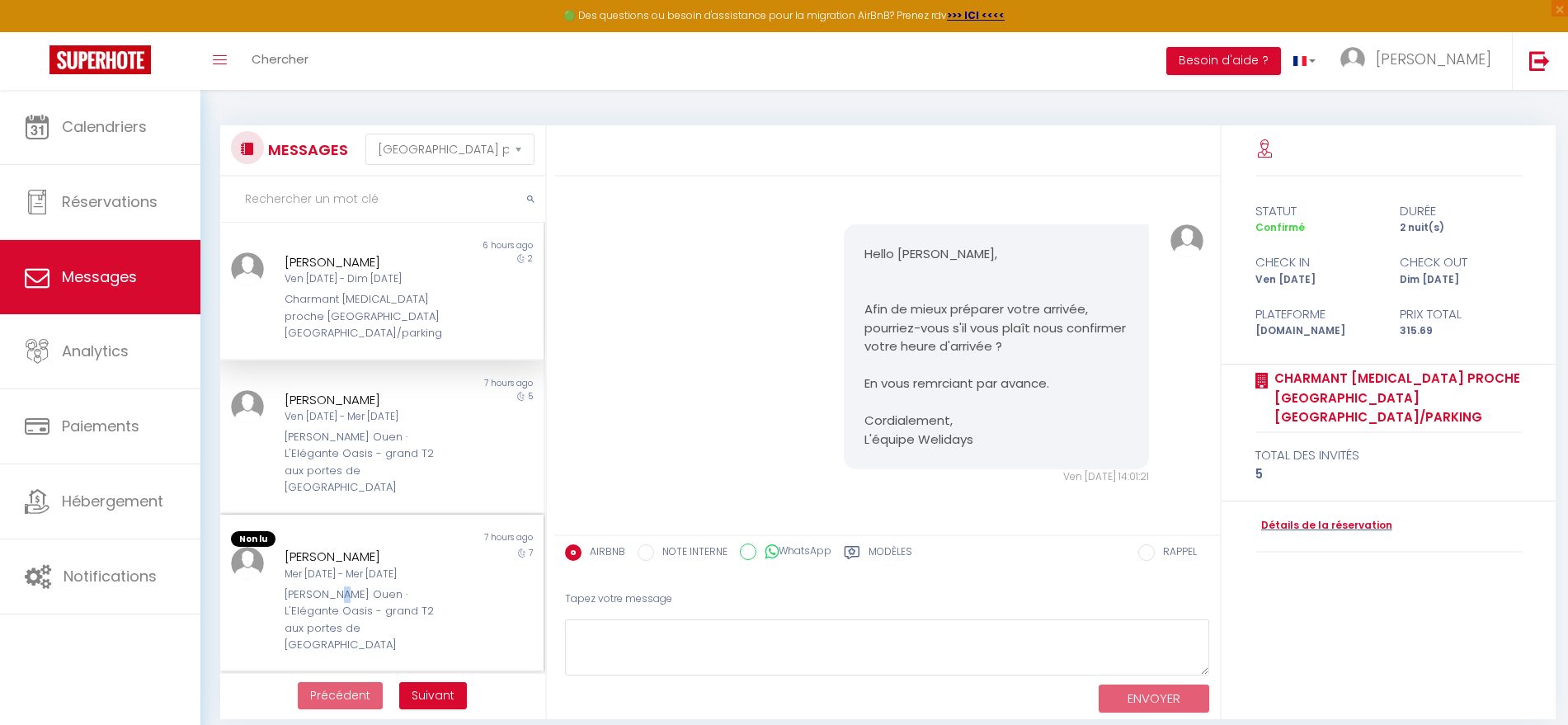
click at [325, 587] on div "[PERSON_NAME] Ouen · L'Elégante Oasis - grand T2 aux portes de [GEOGRAPHIC_DATA]" at bounding box center [368, 620] width 167 height 67
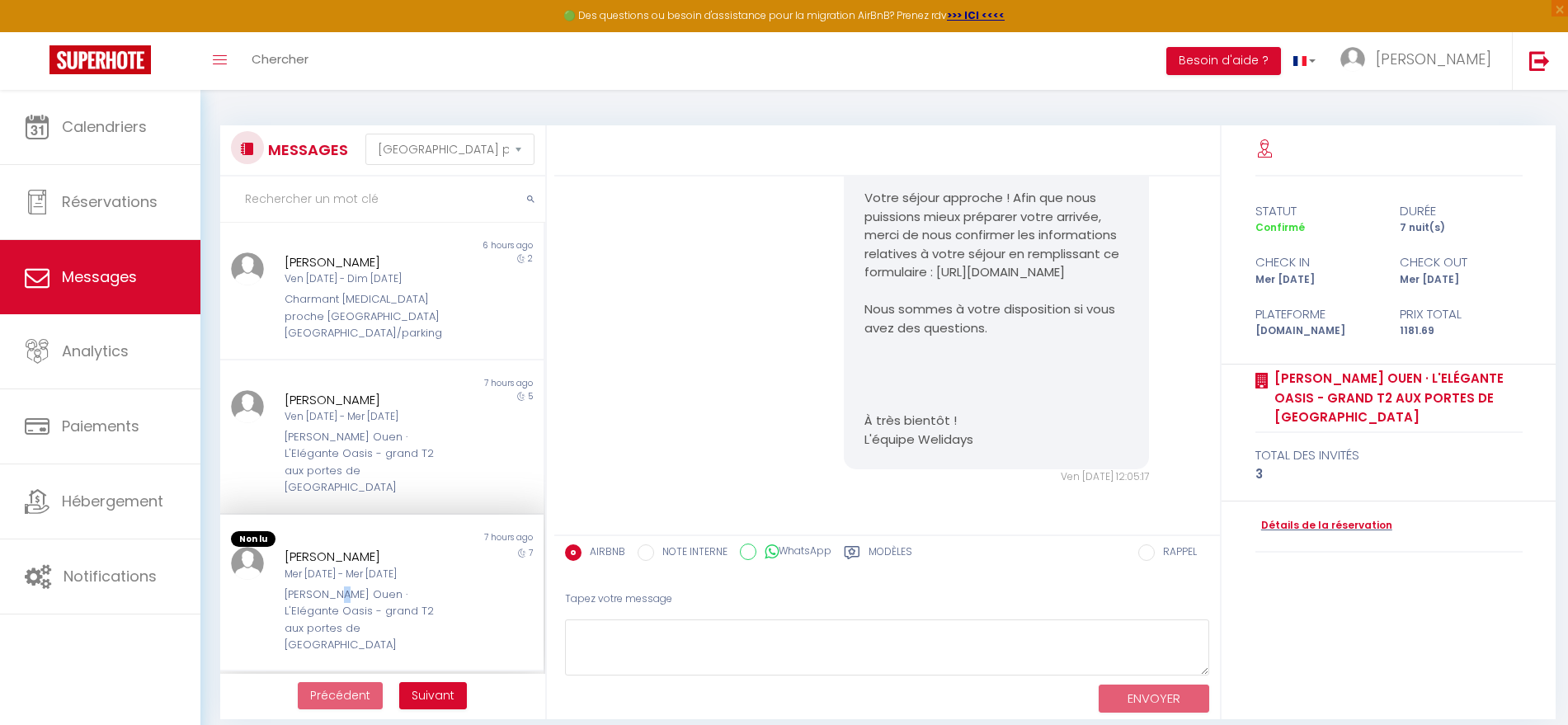
scroll to position [1919, 0]
click at [696, 405] on div "[PERSON_NAME], Nous espérons que vous allez bien, Votre séjour approche ! Afin …" at bounding box center [888, 280] width 654 height 475
click at [375, 307] on div "Charmant [MEDICAL_DATA] proche [GEOGRAPHIC_DATA] [GEOGRAPHIC_DATA]/parking" at bounding box center [368, 316] width 167 height 50
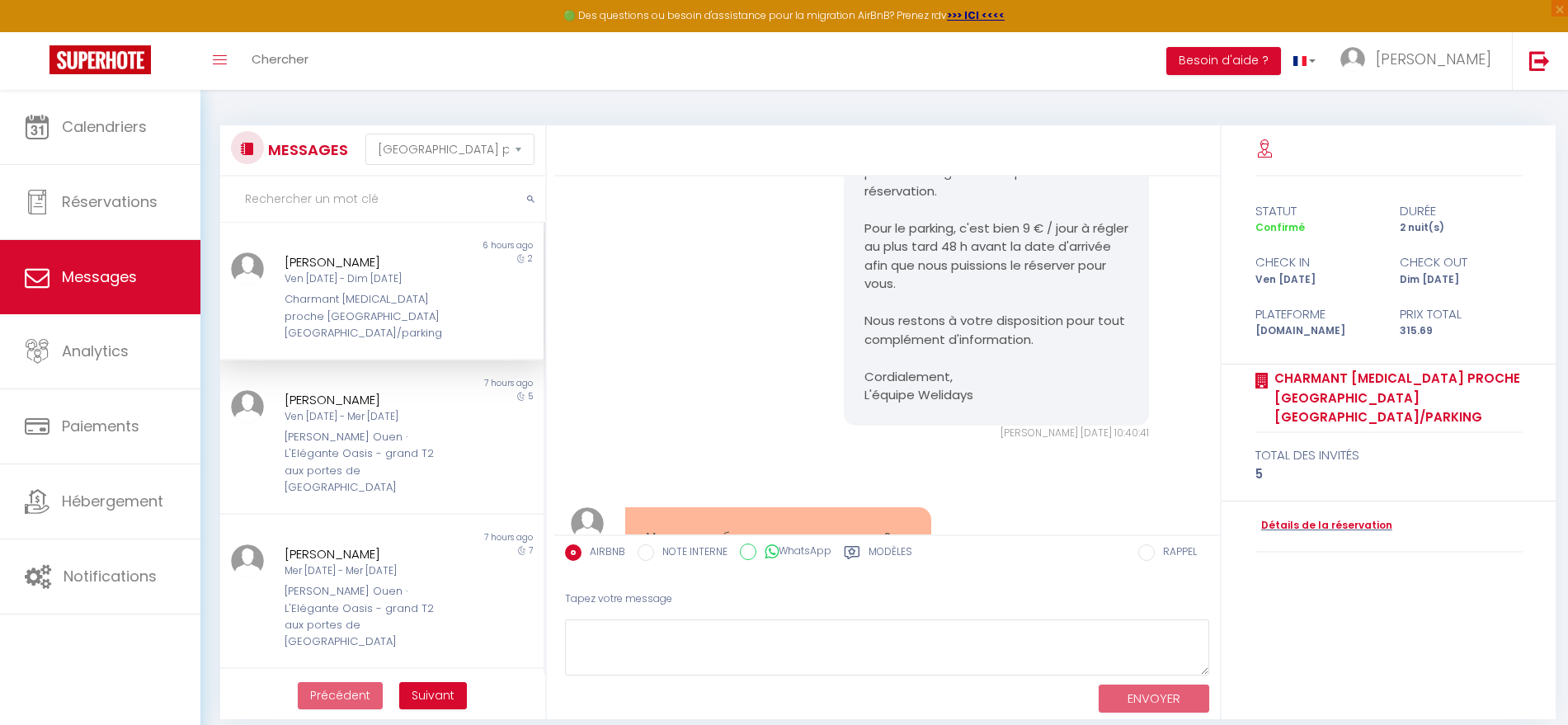
scroll to position [5928, 0]
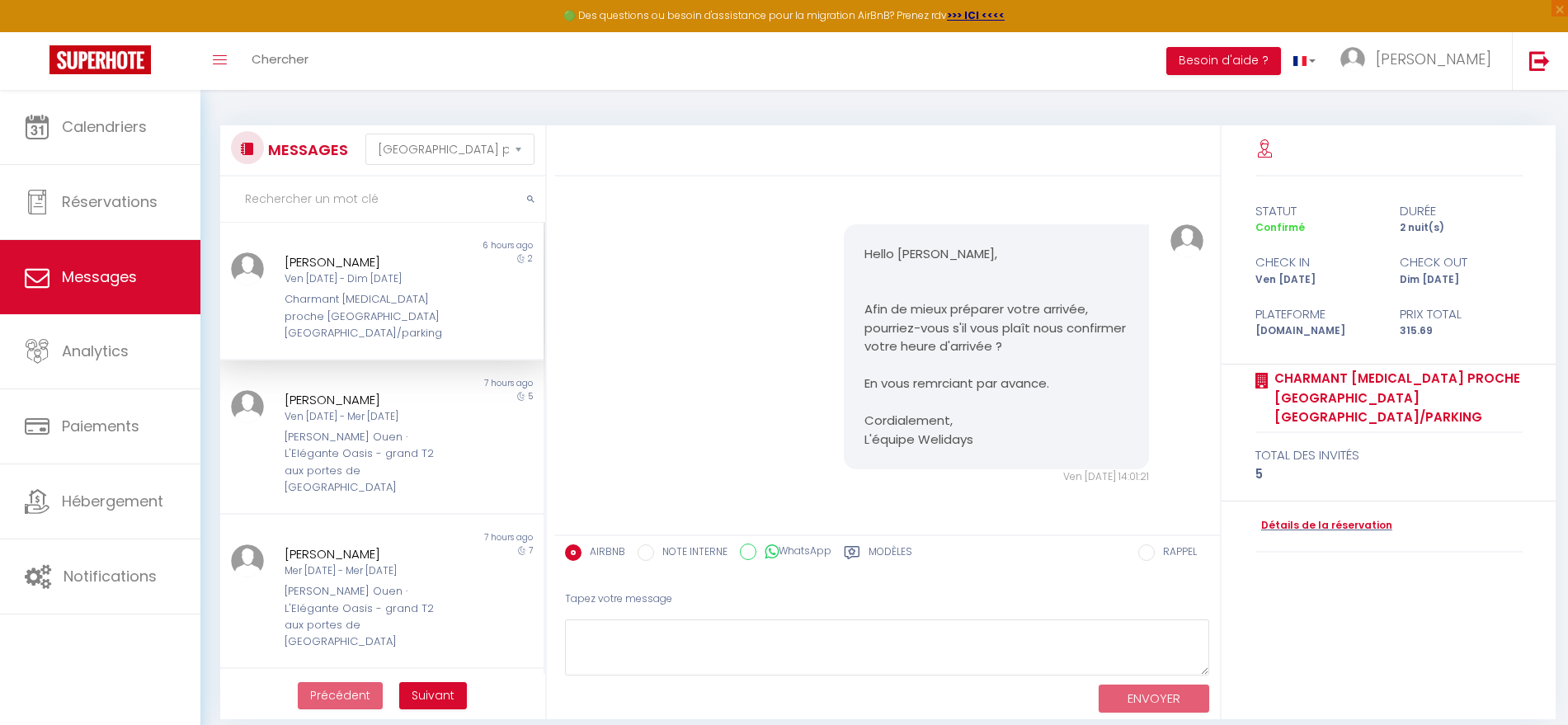
click at [1051, 392] on pre "Hello [PERSON_NAME], Afin de mieux préparer votre arrivée, pourriez-vous s'il v…" at bounding box center [997, 347] width 265 height 205
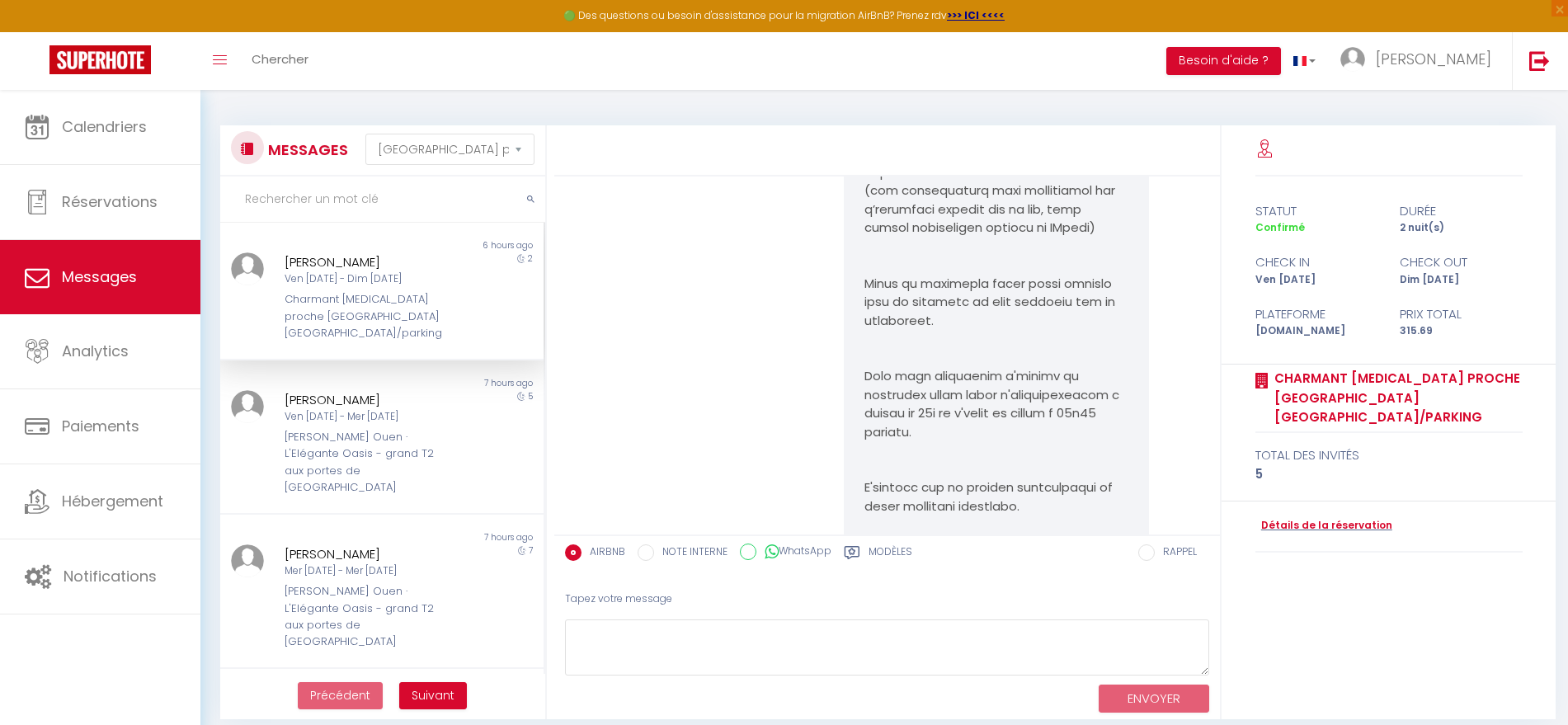
scroll to position [5206, 0]
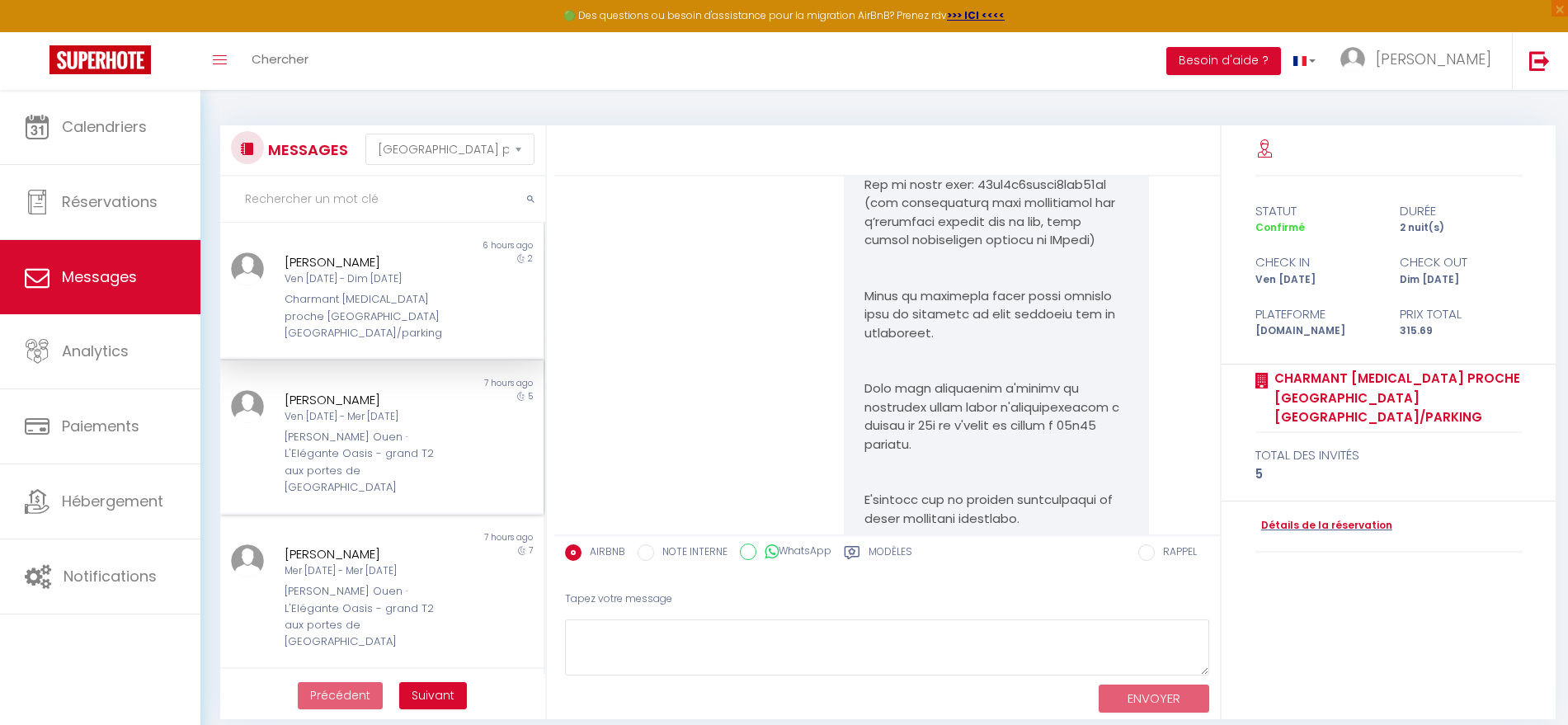
click at [304, 429] on div "[PERSON_NAME] Ouen · L'Elégante Oasis - grand T2 aux portes de [GEOGRAPHIC_DATA]" at bounding box center [368, 463] width 167 height 67
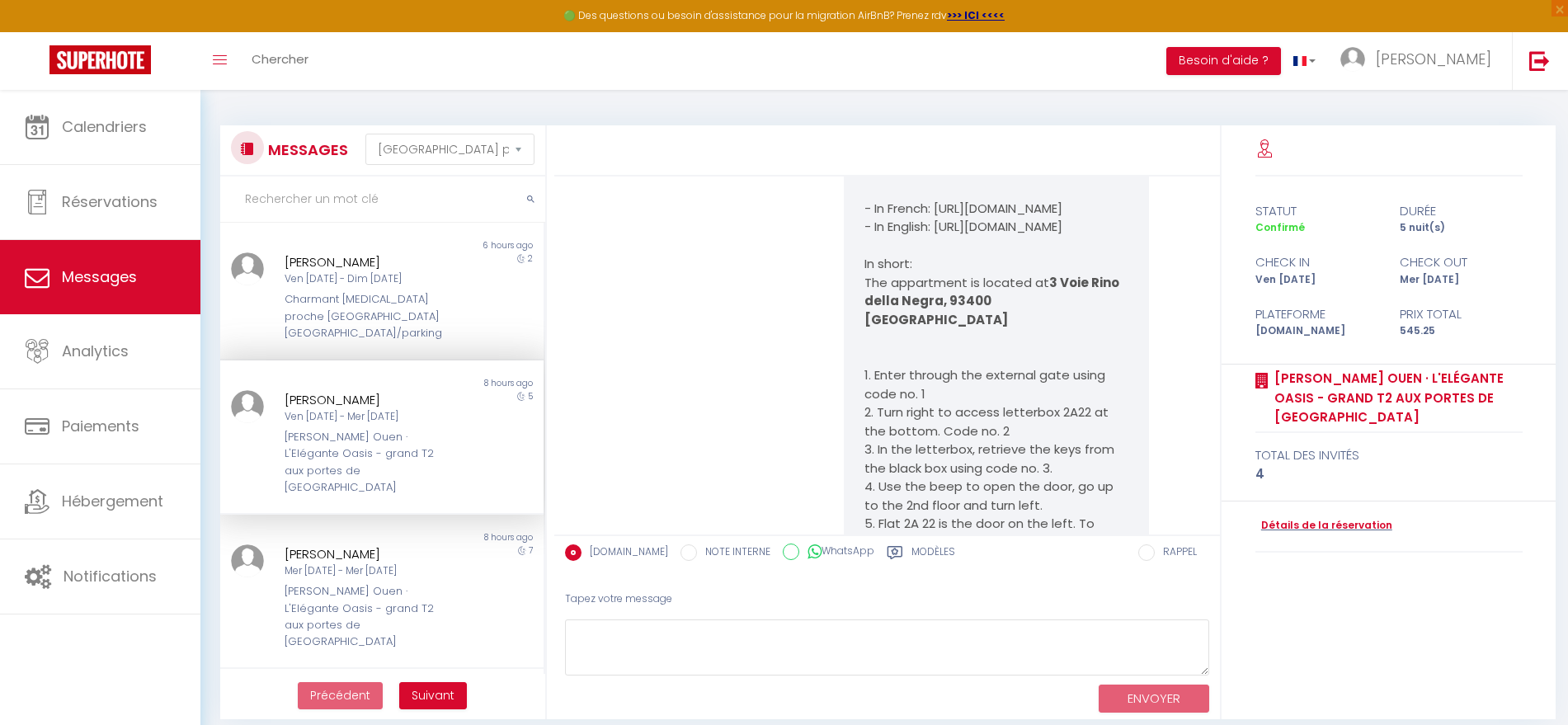
scroll to position [3986, 0]
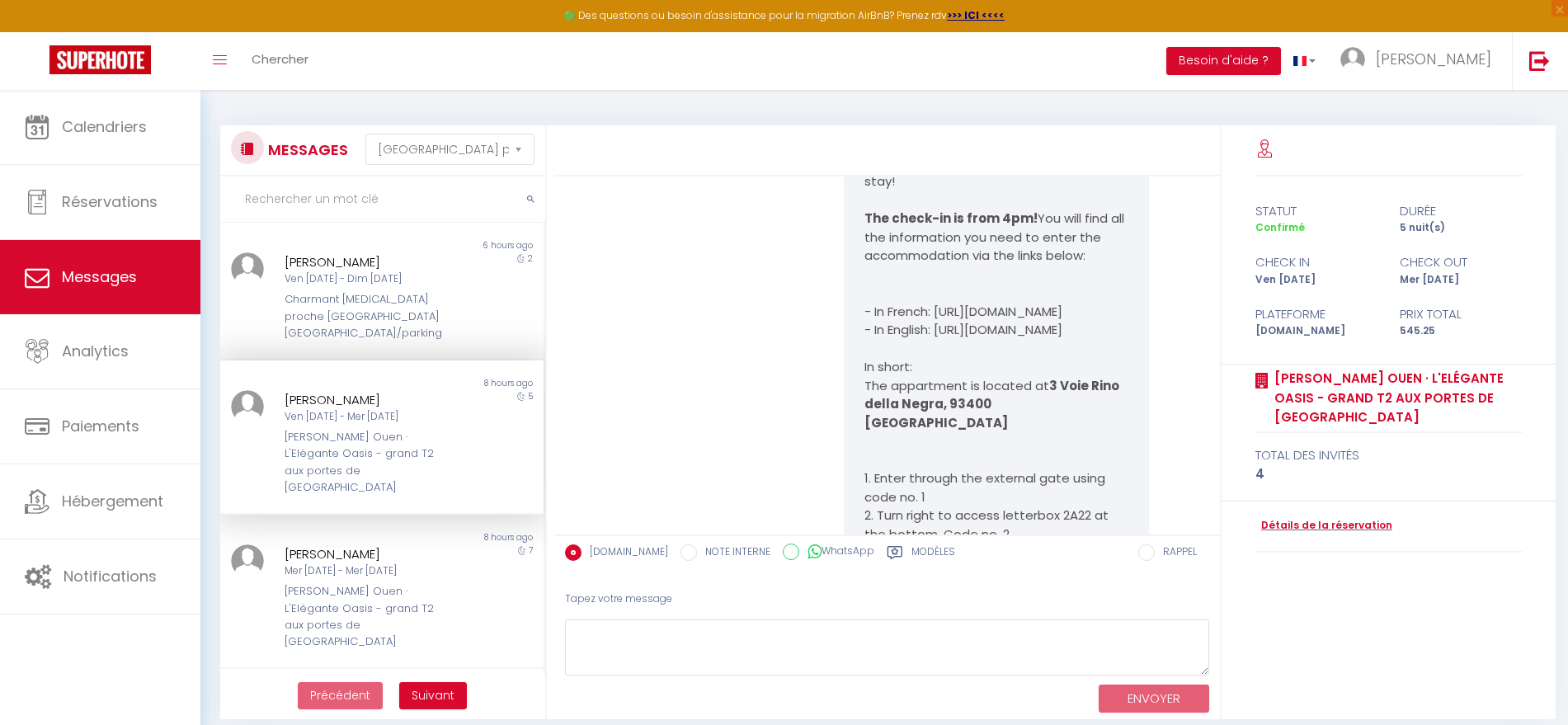
click at [705, 390] on div "Hello [PERSON_NAME], We hope you are well and ready for your stay! The check-in…" at bounding box center [888, 709] width 654 height 1330
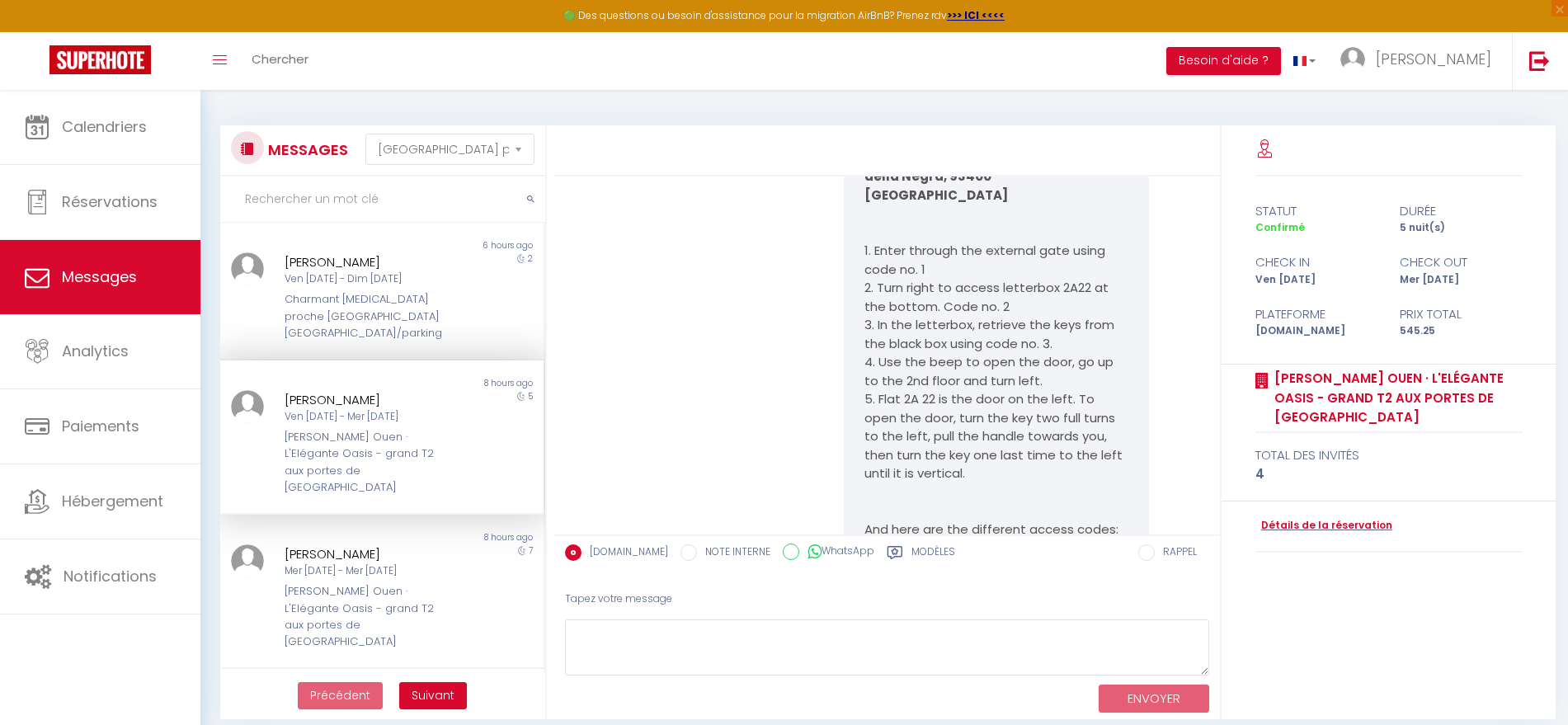
scroll to position [4295, 0]
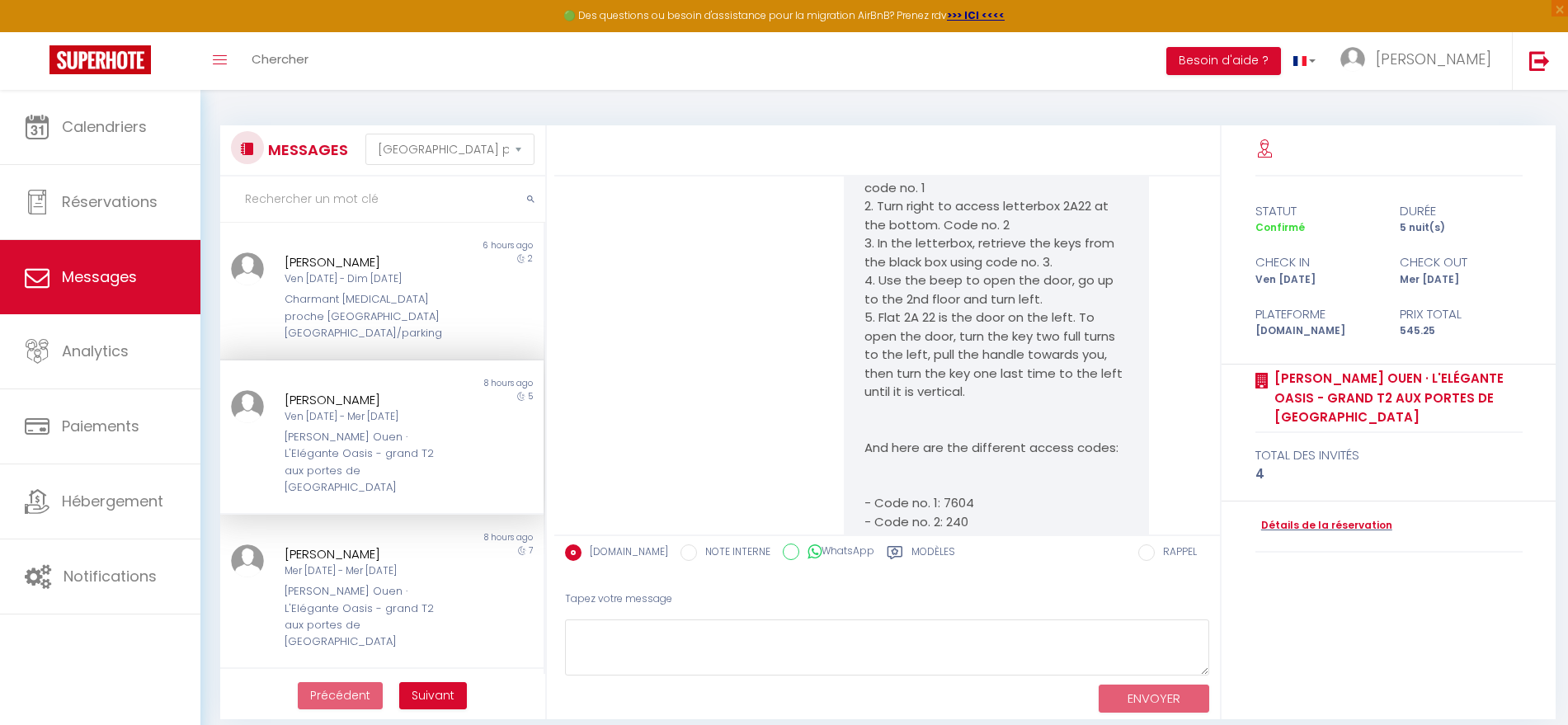
click at [325, 409] on div "Ven [DATE] - Mer [DATE]" at bounding box center [368, 417] width 167 height 15
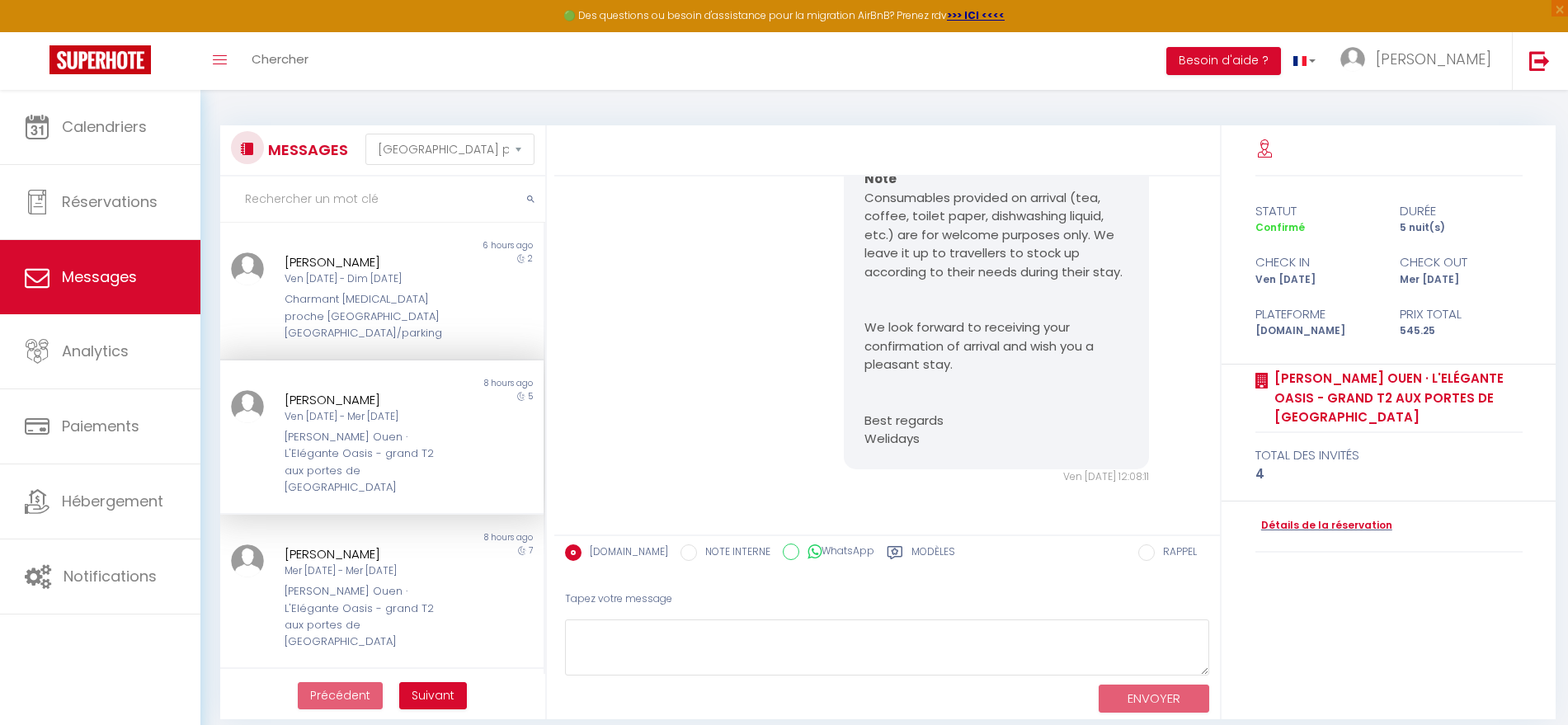
scroll to position [5121, 0]
click at [697, 653] on textarea at bounding box center [887, 647] width 644 height 57
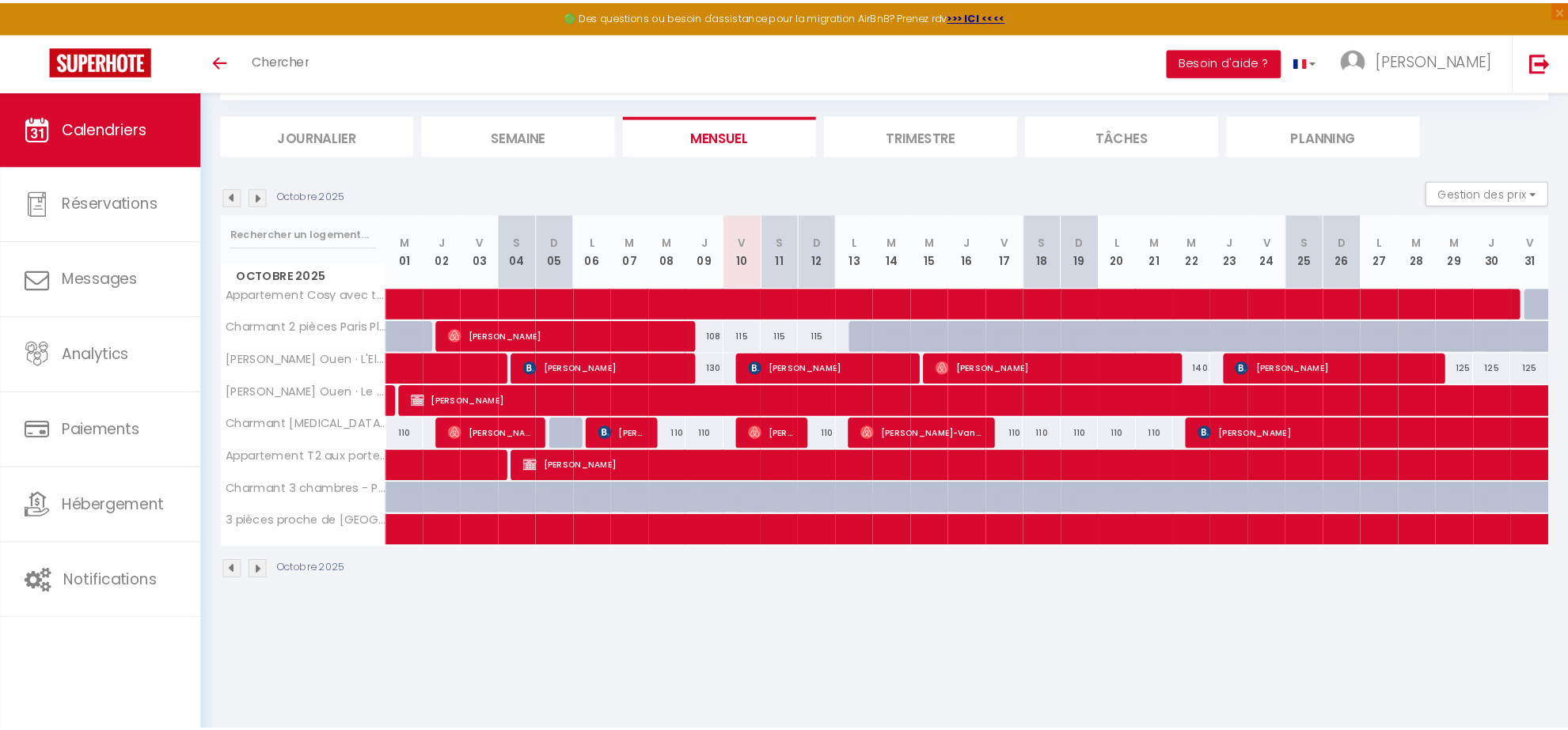
scroll to position [86, 0]
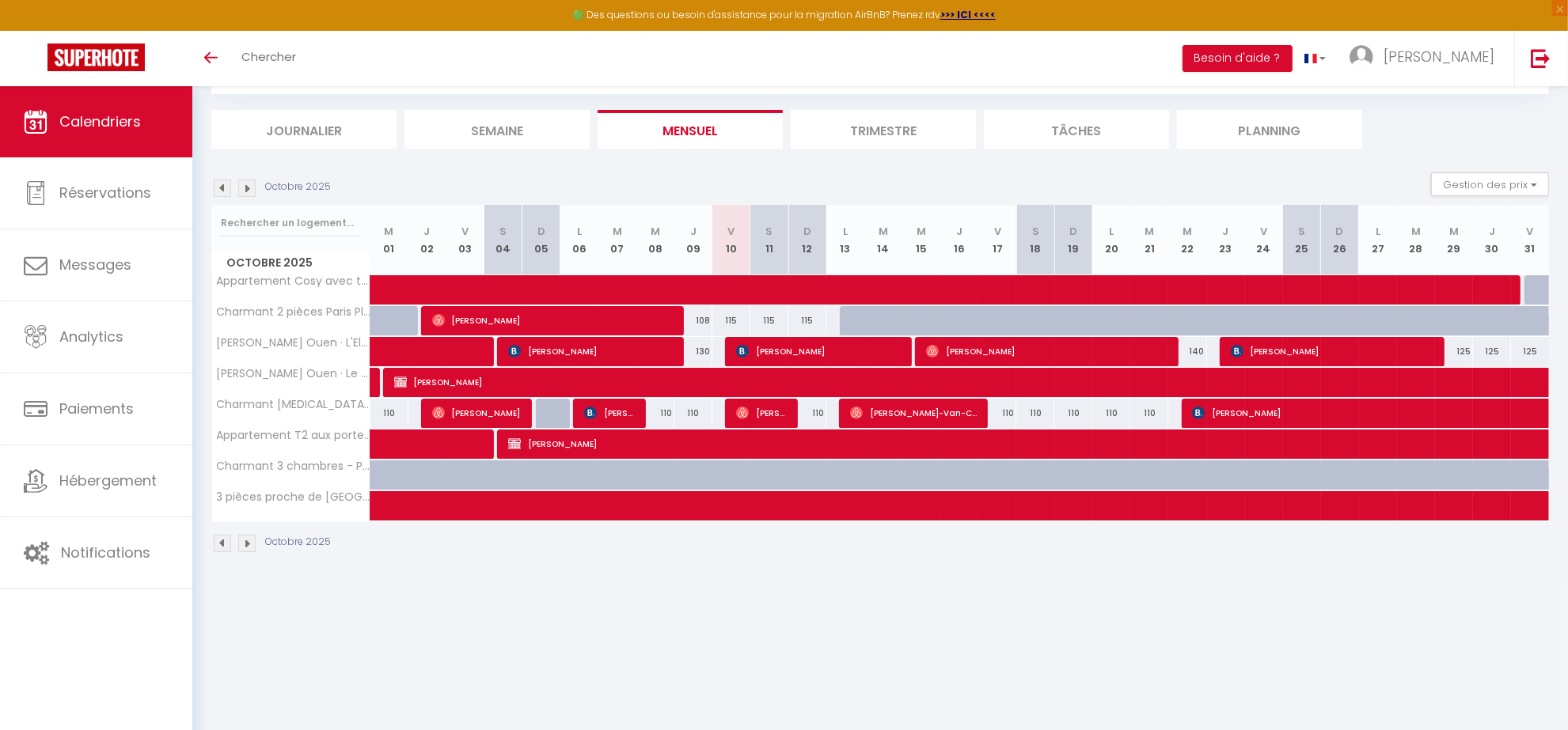
click at [248, 189] on img at bounding box center [247, 188] width 17 height 17
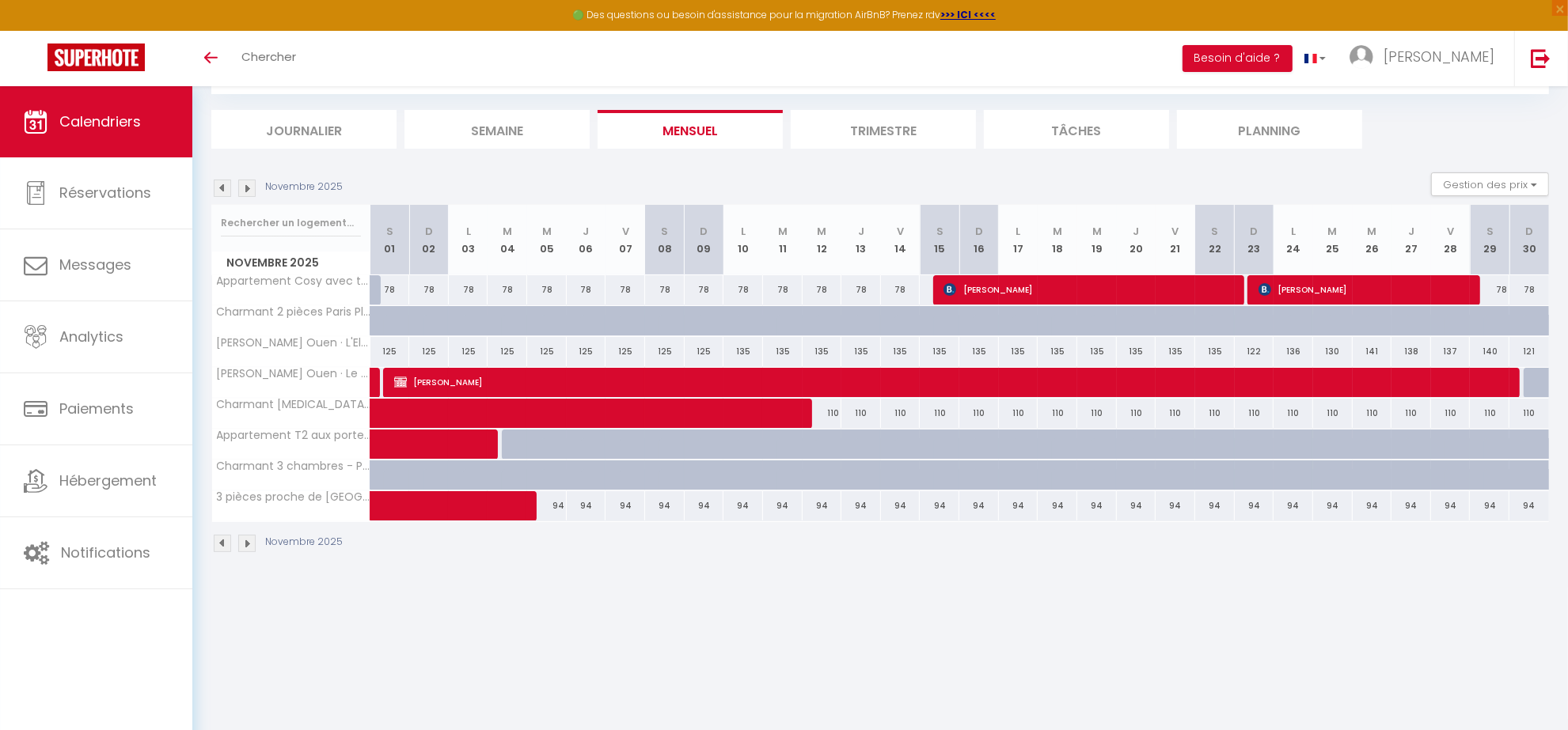
click at [248, 191] on img at bounding box center [247, 188] width 17 height 17
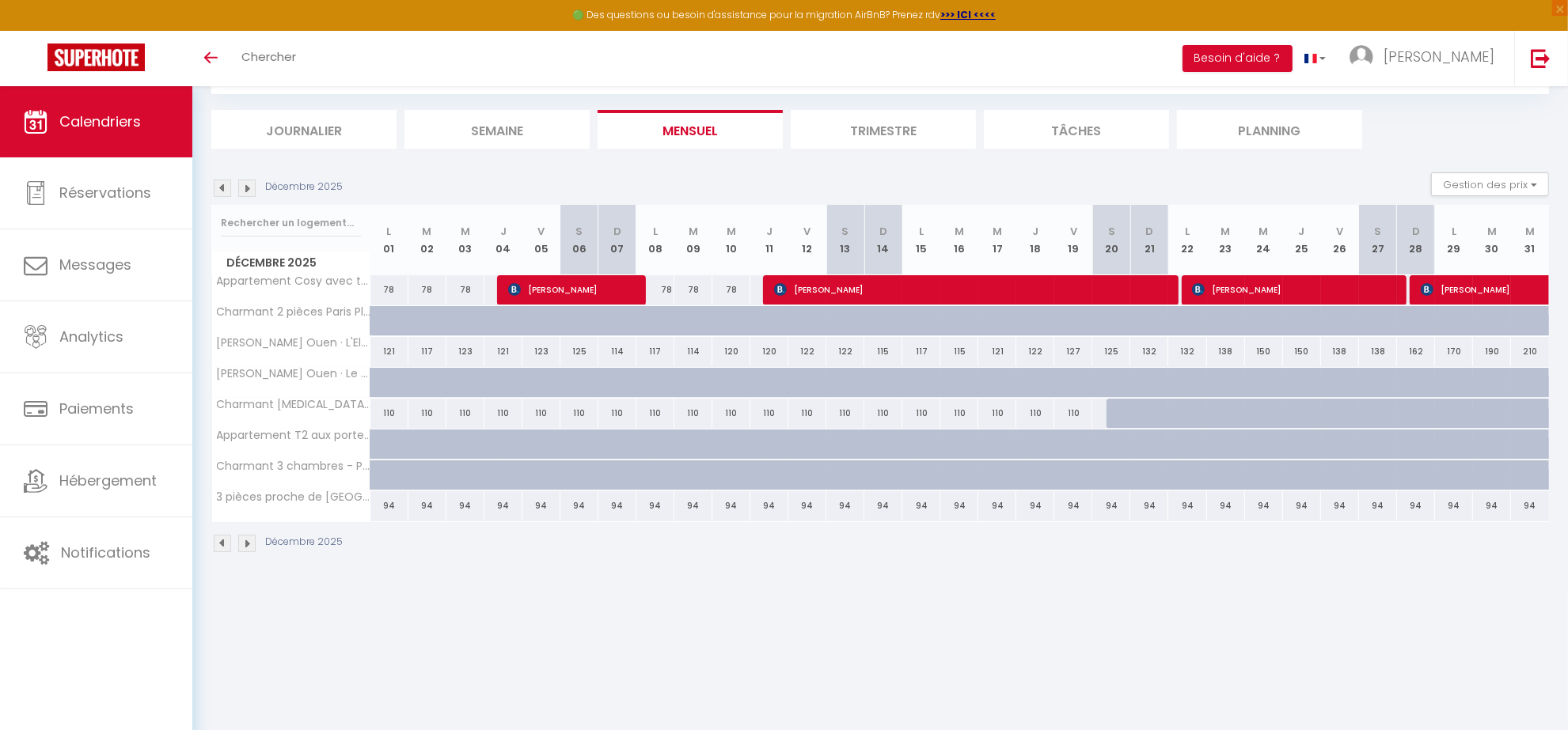
click at [223, 188] on img at bounding box center [222, 188] width 17 height 17
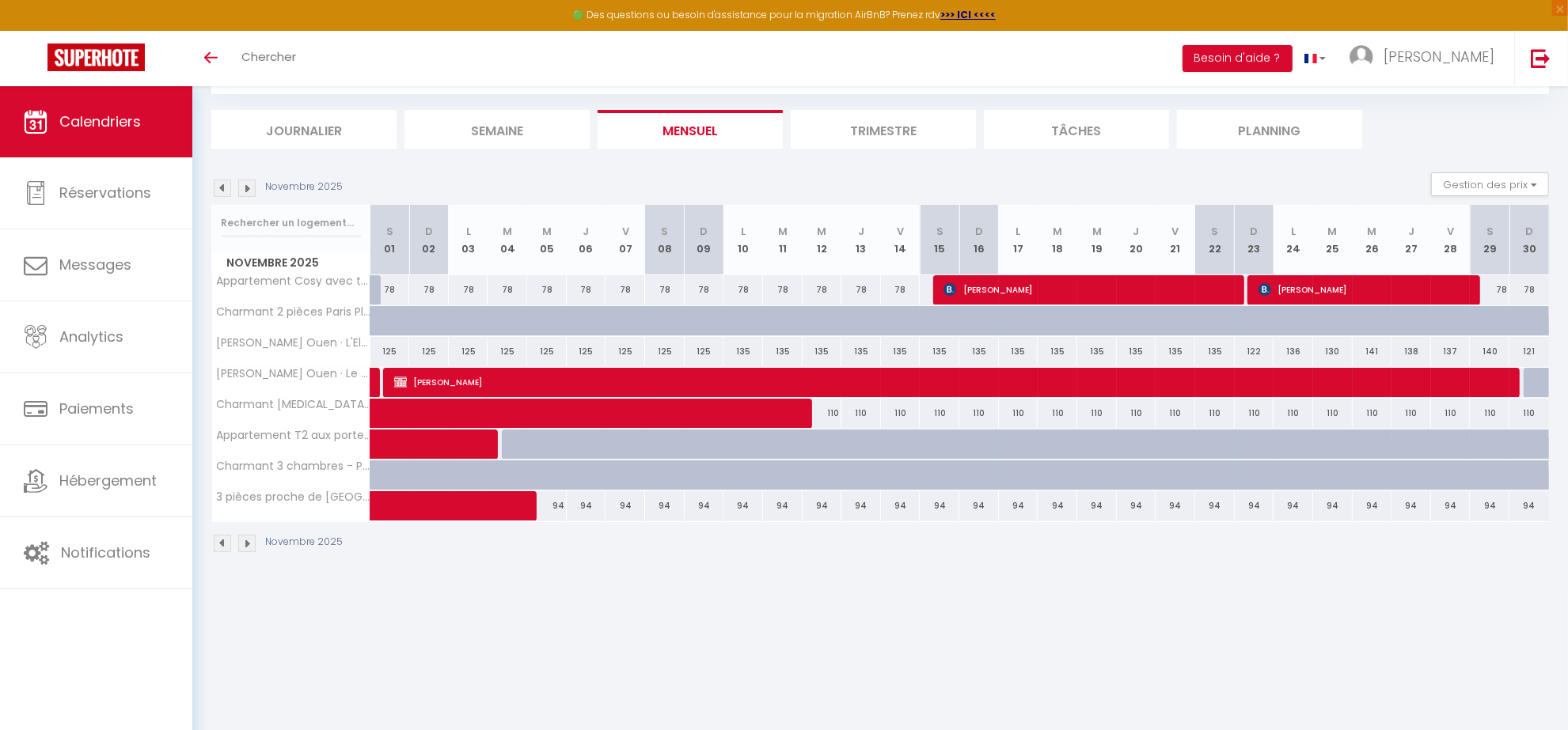
click at [222, 194] on img at bounding box center [222, 188] width 17 height 17
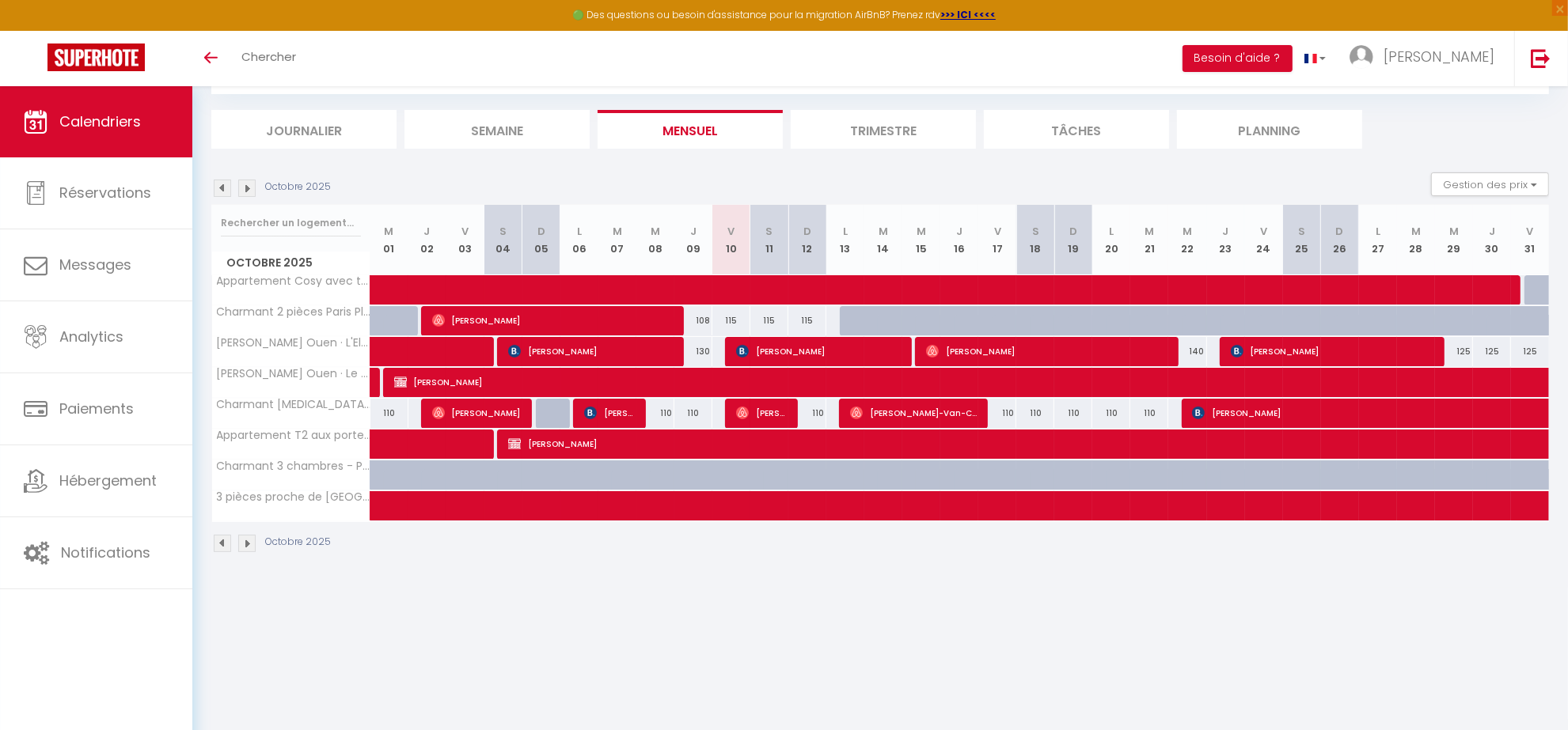
click at [245, 191] on img at bounding box center [247, 188] width 17 height 17
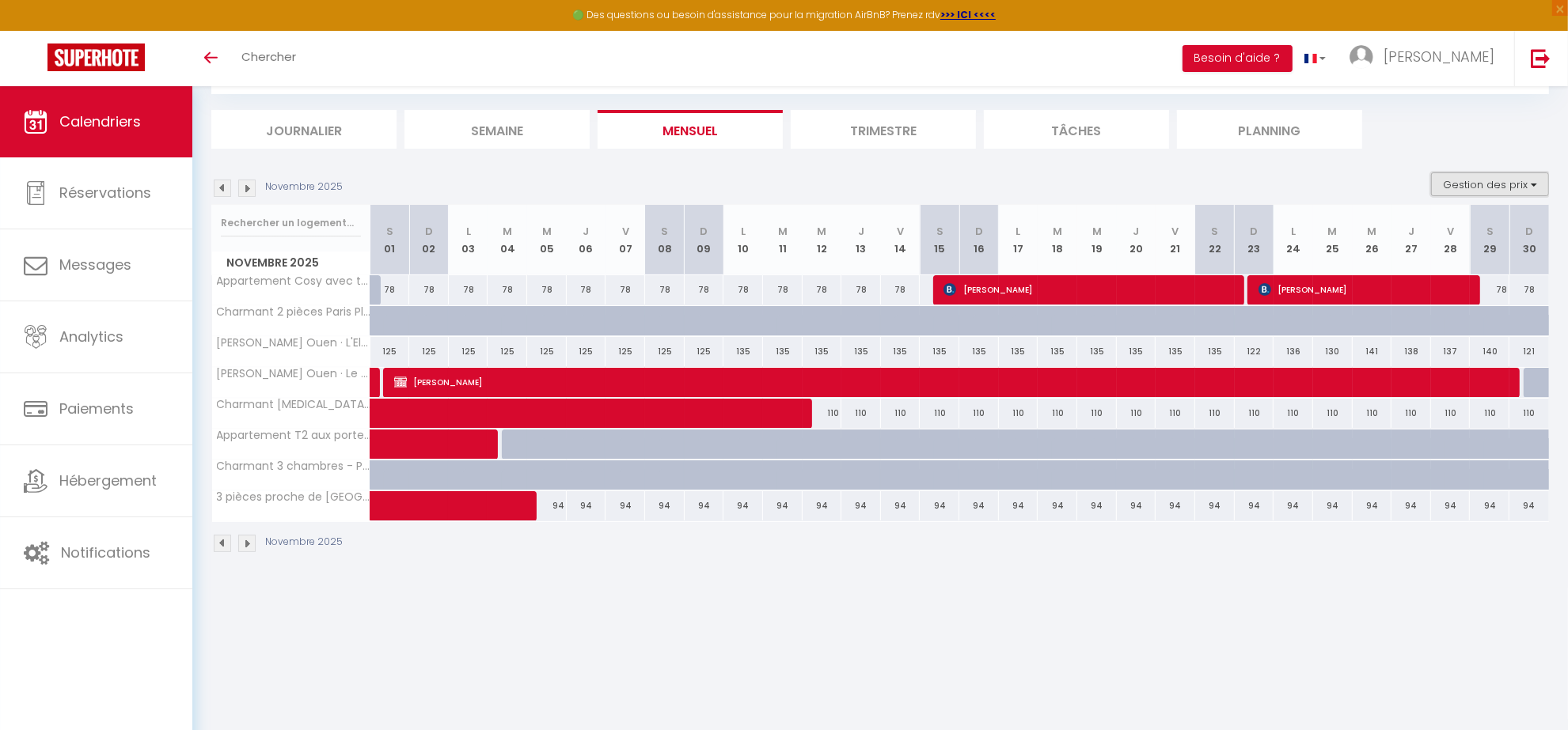
click at [1485, 188] on button "Gestion des prix" at bounding box center [1490, 184] width 118 height 24
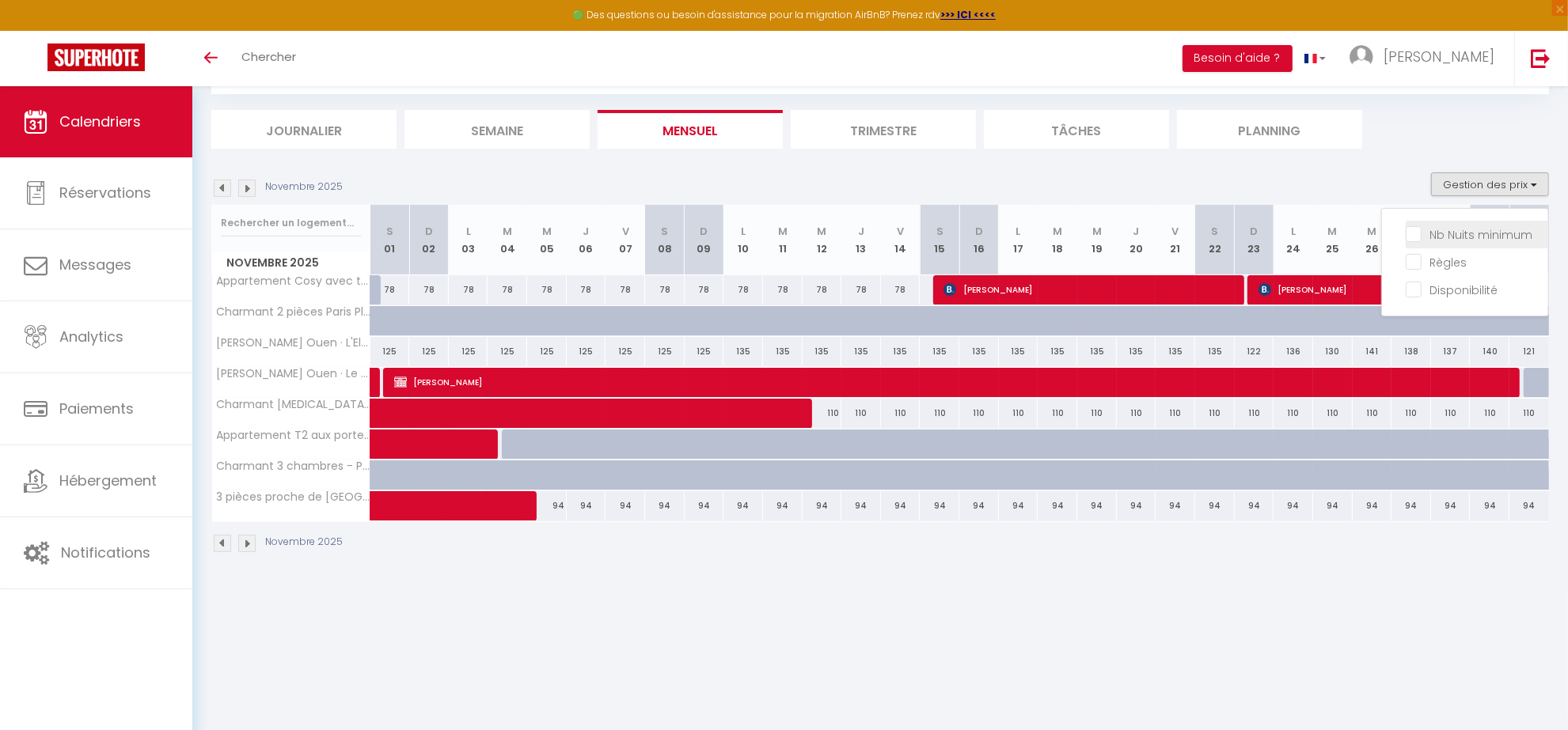
click at [1411, 235] on input "Nb Nuits minimum" at bounding box center [1476, 233] width 143 height 16
checkbox input "true"
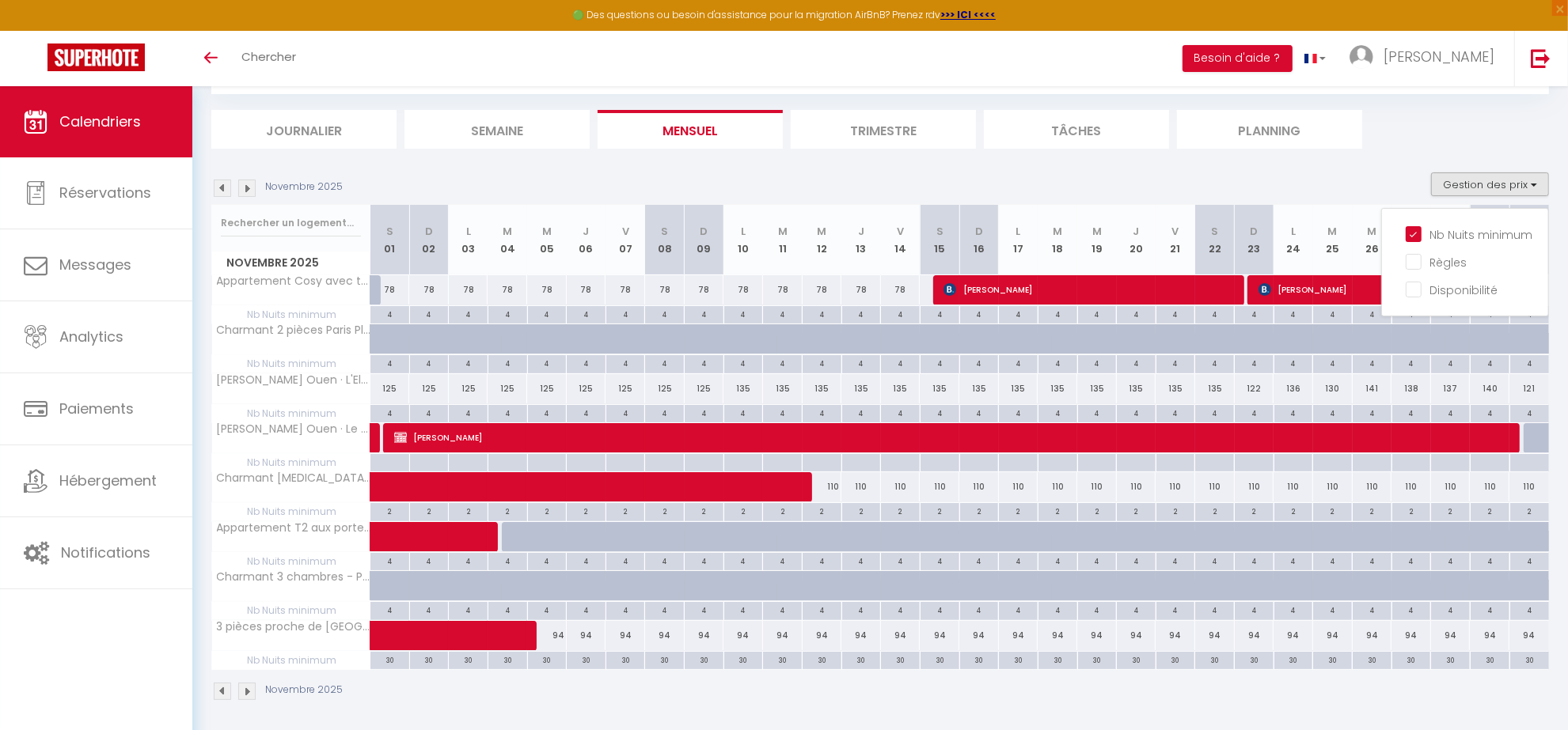
click at [224, 191] on img at bounding box center [222, 188] width 17 height 17
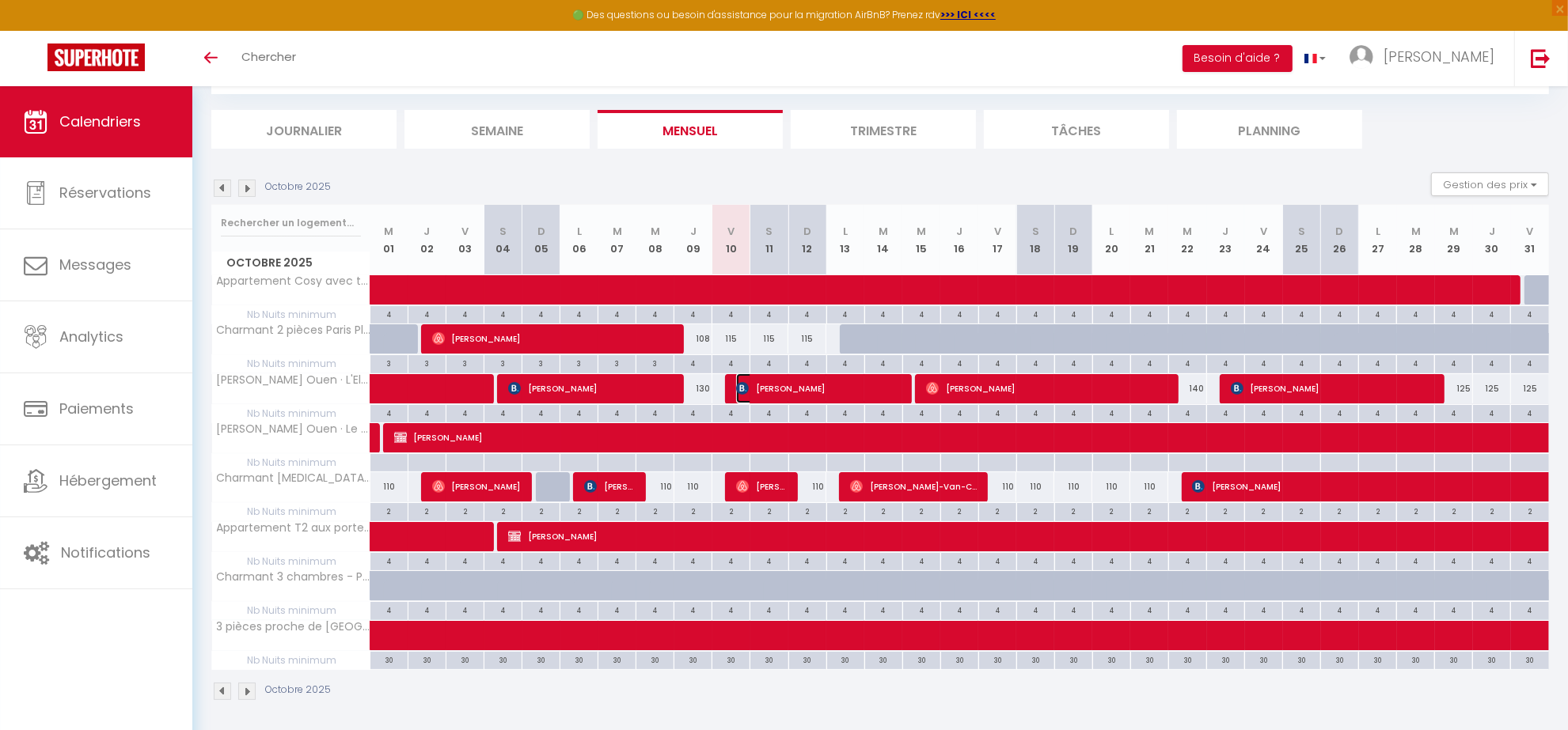
click at [769, 397] on span "[PERSON_NAME]" at bounding box center [818, 388] width 165 height 30
select select "OK"
select select "1"
select select "0"
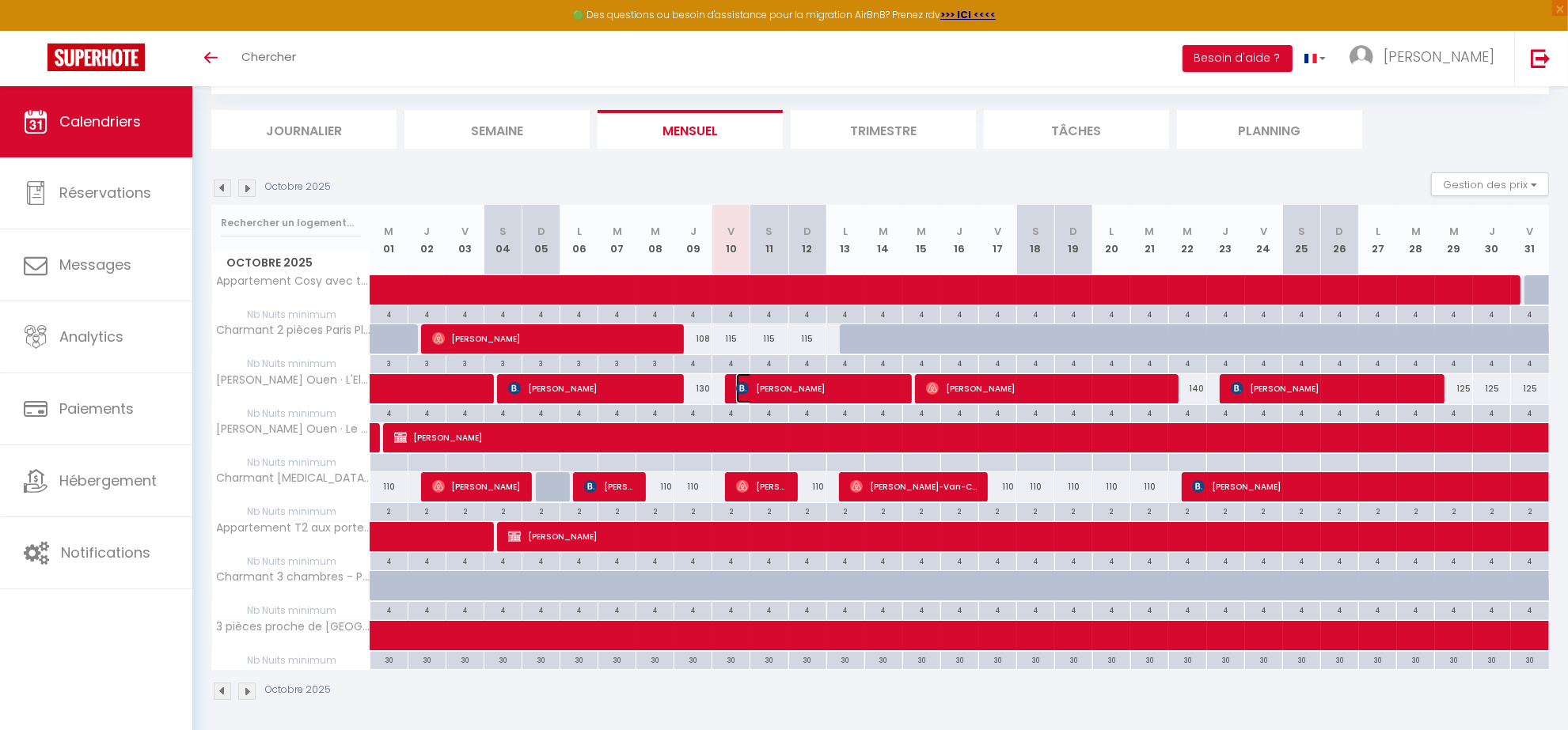
select select "1"
select select
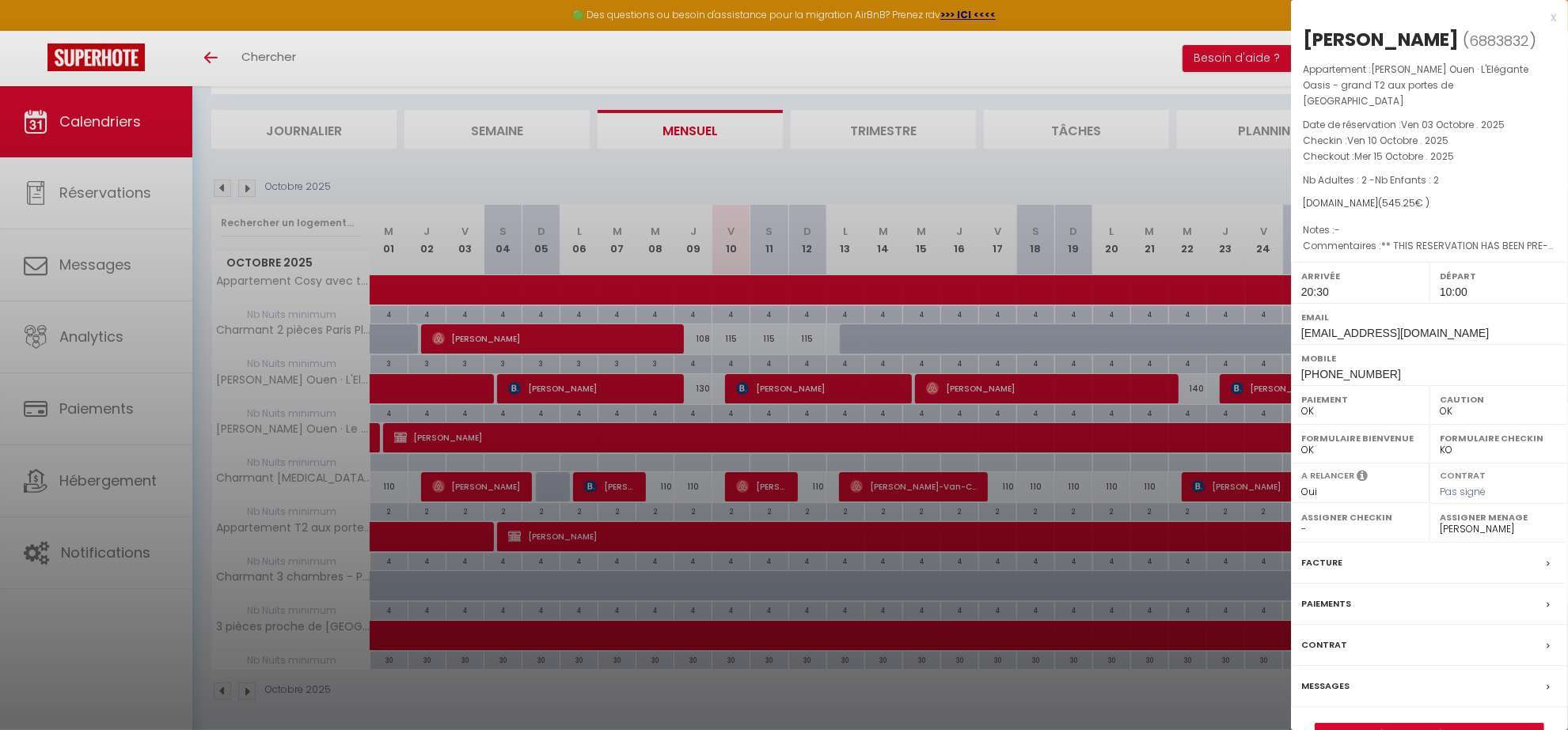
click at [769, 397] on div at bounding box center [784, 365] width 1568 height 730
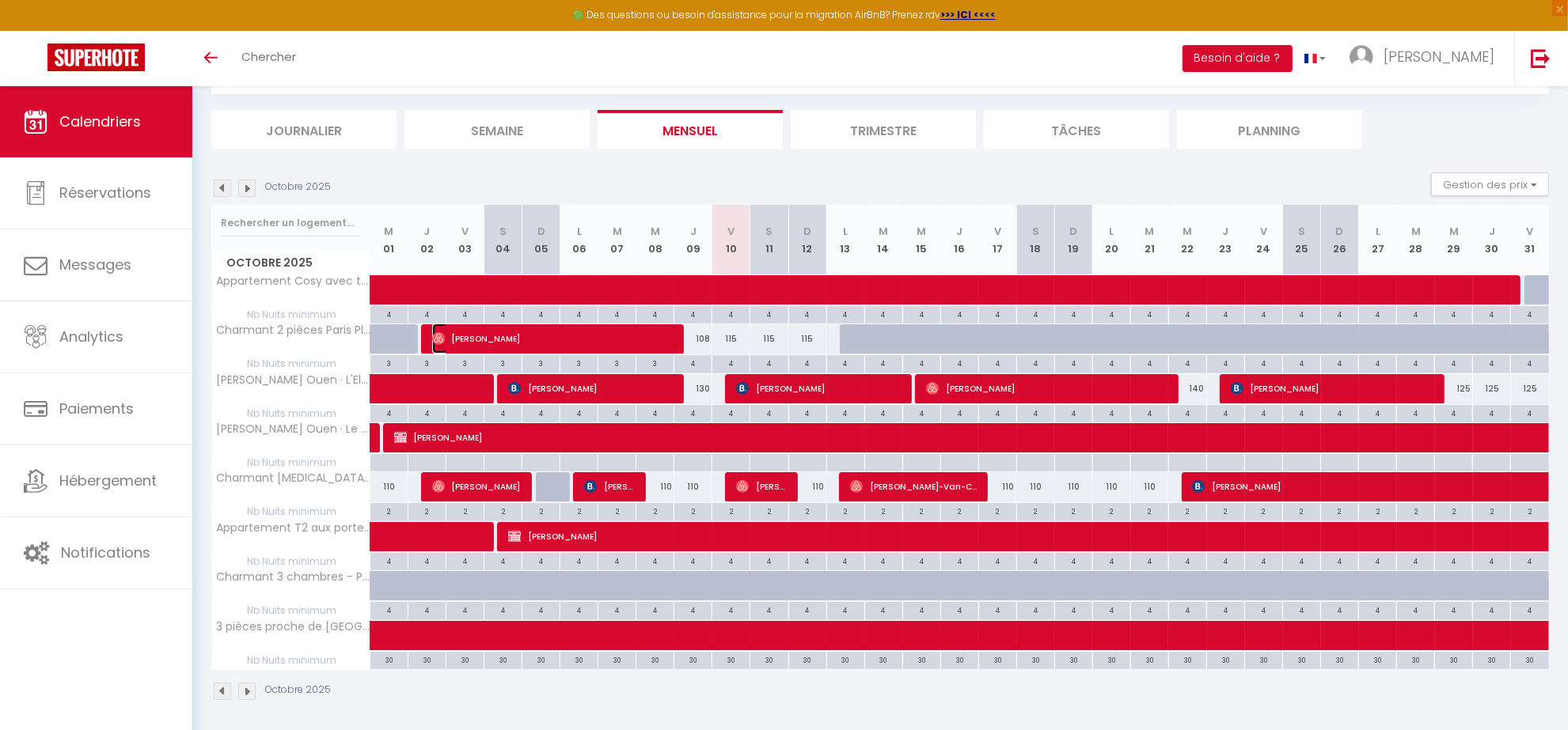
click at [656, 334] on span "[PERSON_NAME]" at bounding box center [552, 339] width 240 height 30
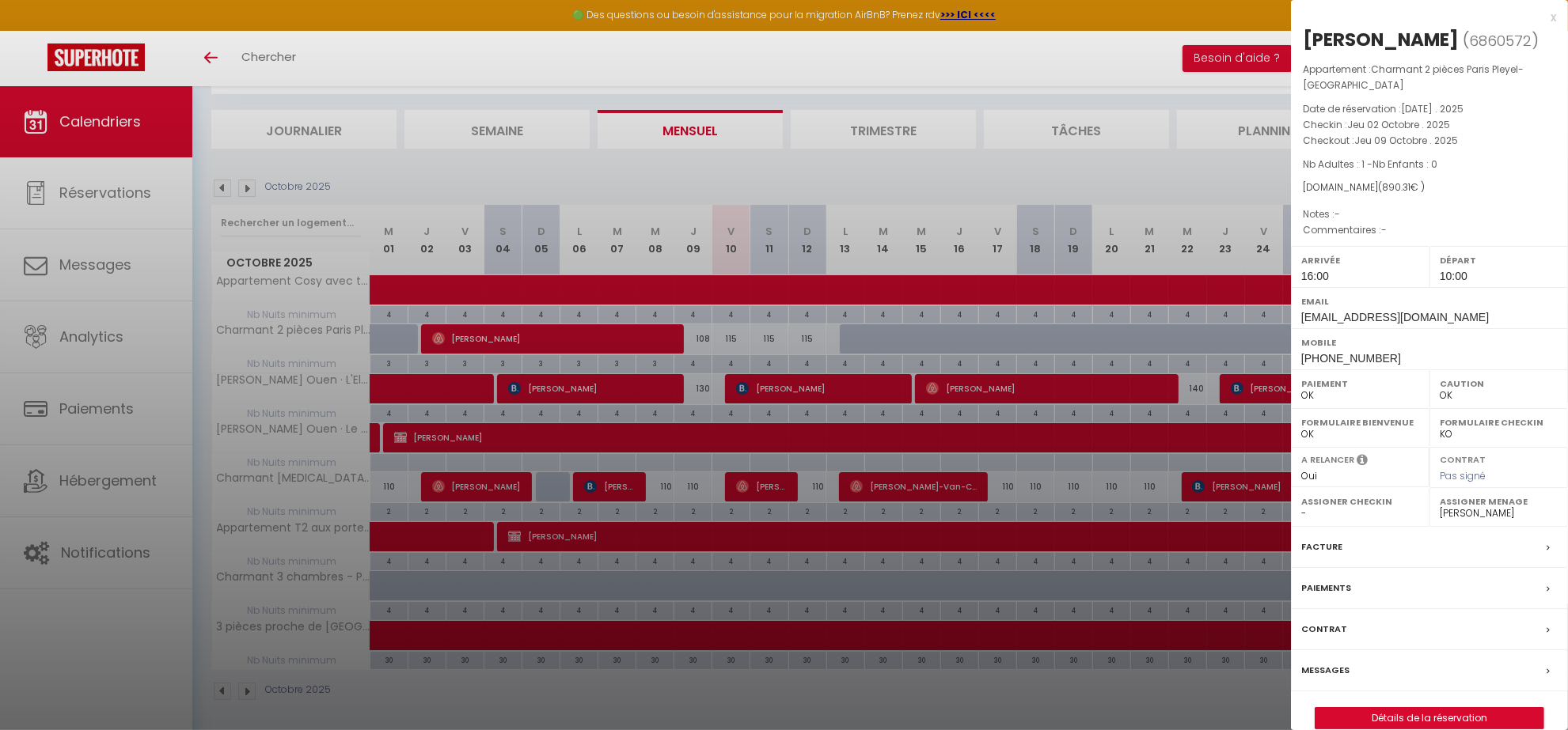
click at [869, 182] on div at bounding box center [784, 365] width 1568 height 730
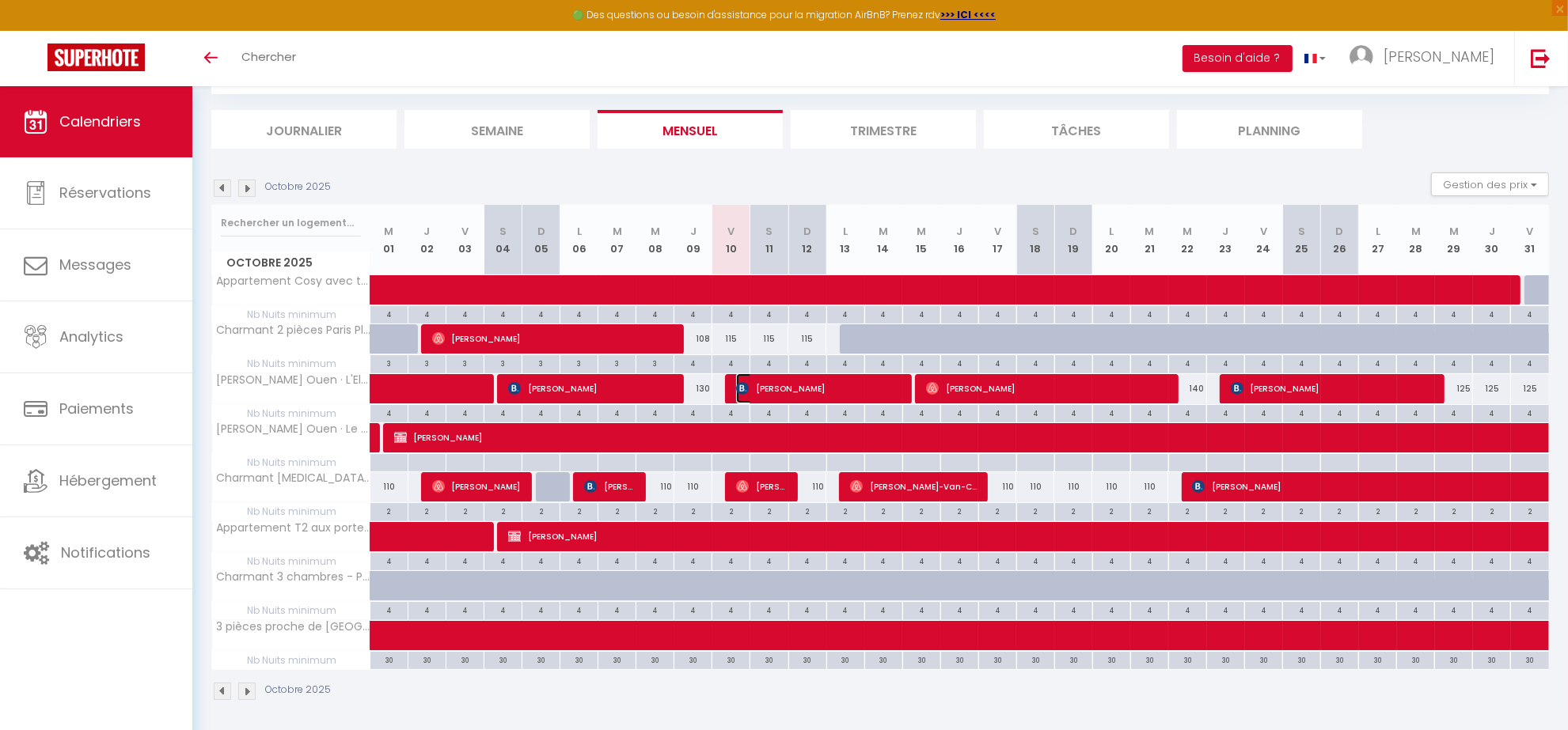
click at [780, 394] on span "[PERSON_NAME]" at bounding box center [818, 388] width 165 height 30
select select "38947"
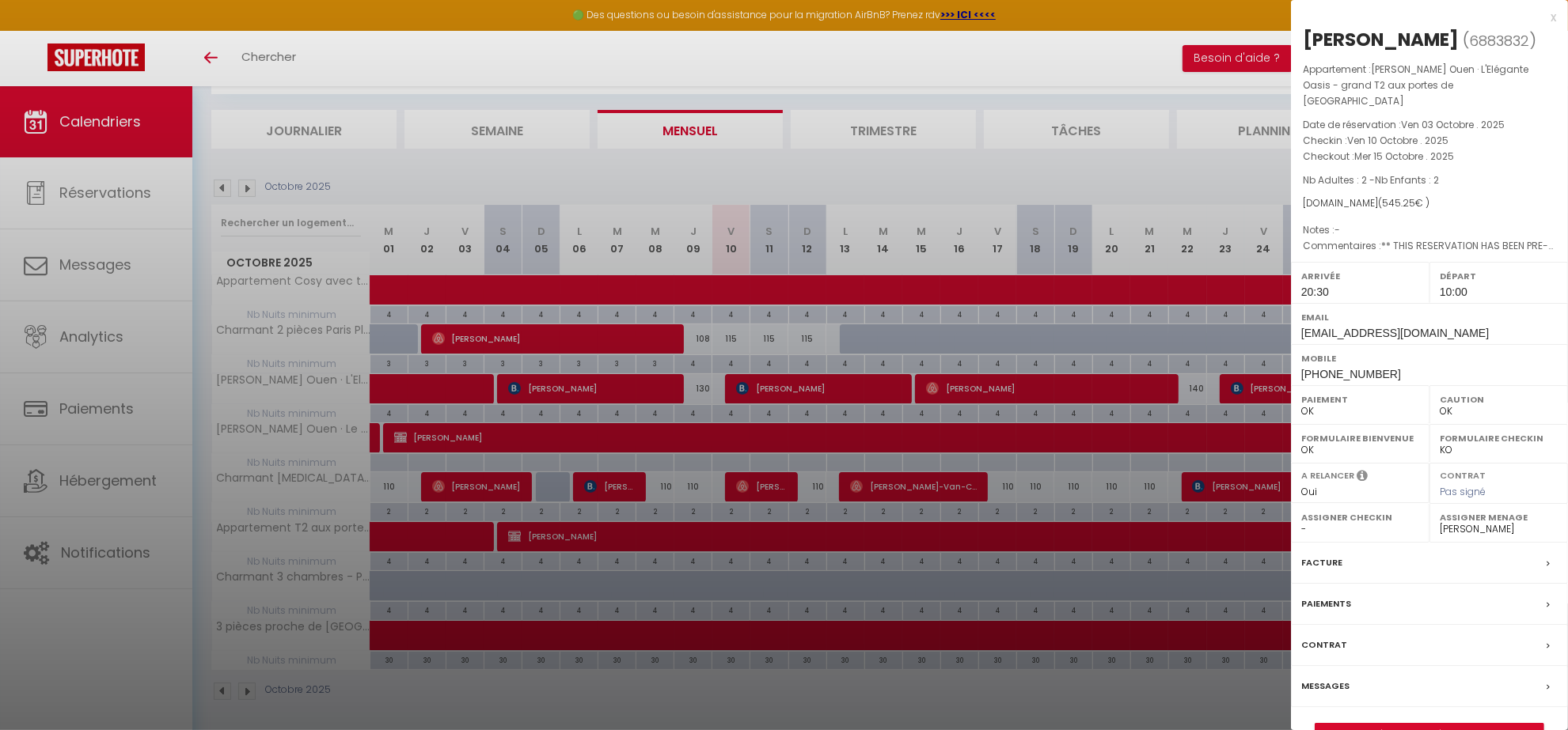
click at [679, 177] on div at bounding box center [784, 365] width 1568 height 730
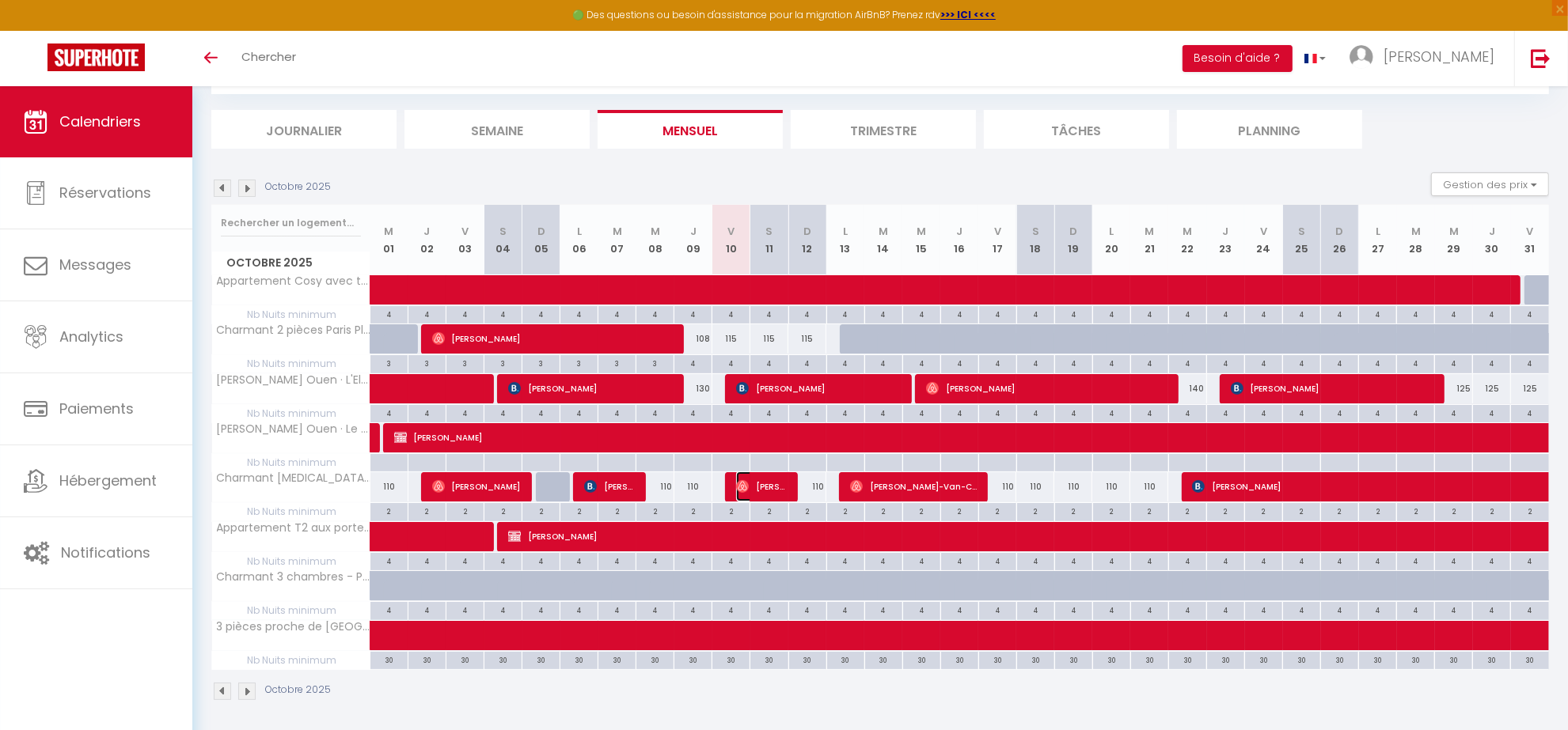
click at [768, 489] on span "[PERSON_NAME]" at bounding box center [761, 486] width 51 height 30
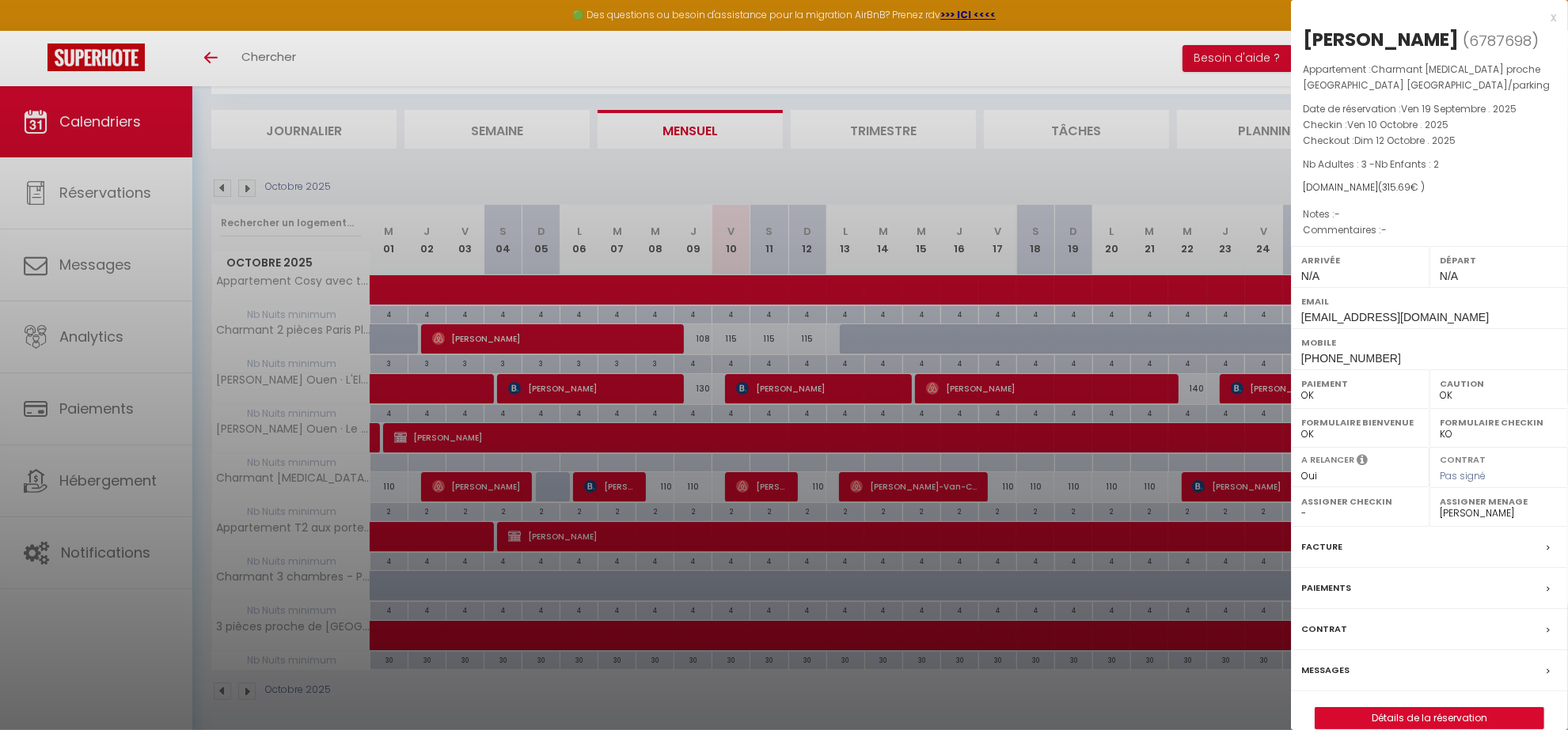
click at [412, 183] on div at bounding box center [784, 365] width 1568 height 730
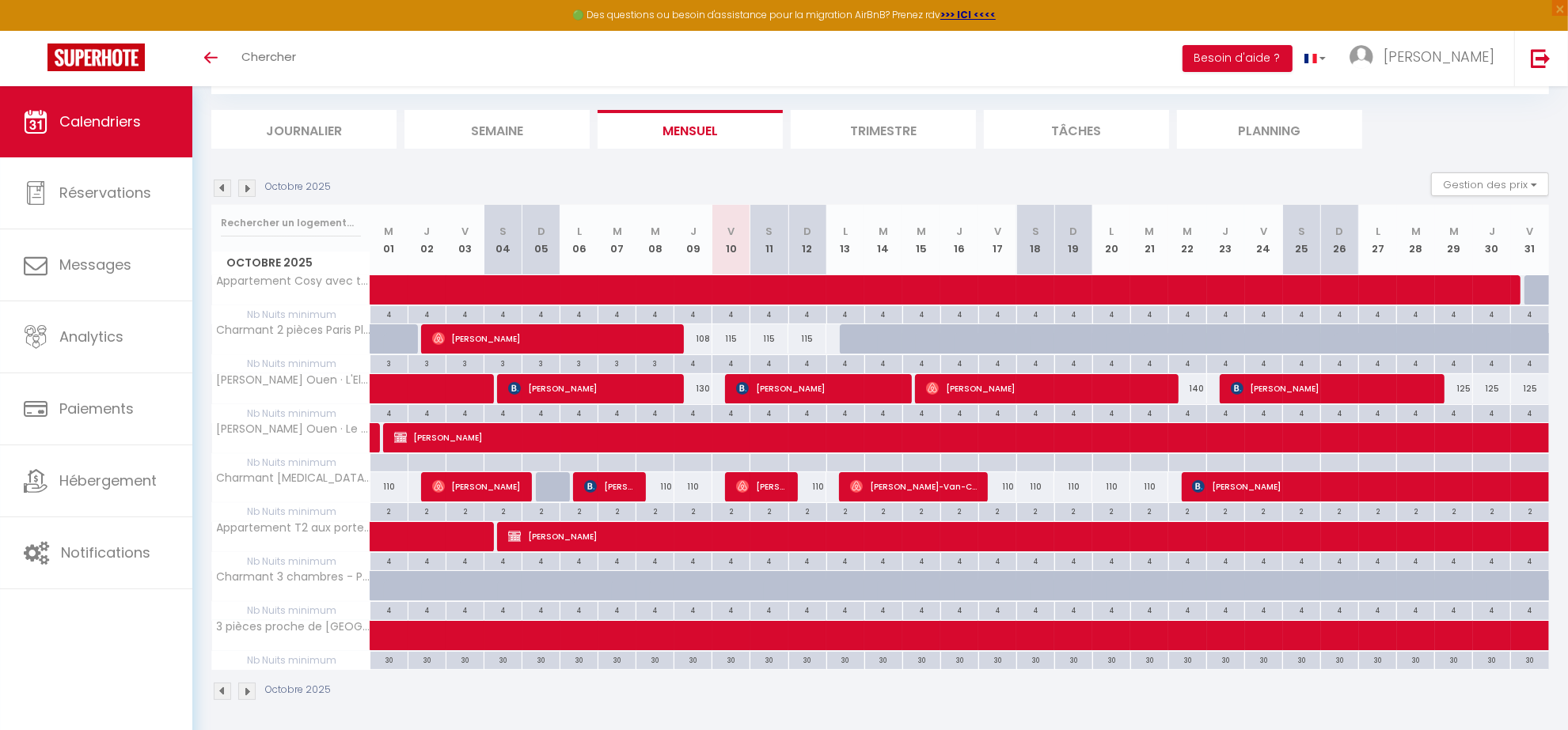
click at [227, 188] on img at bounding box center [222, 188] width 17 height 17
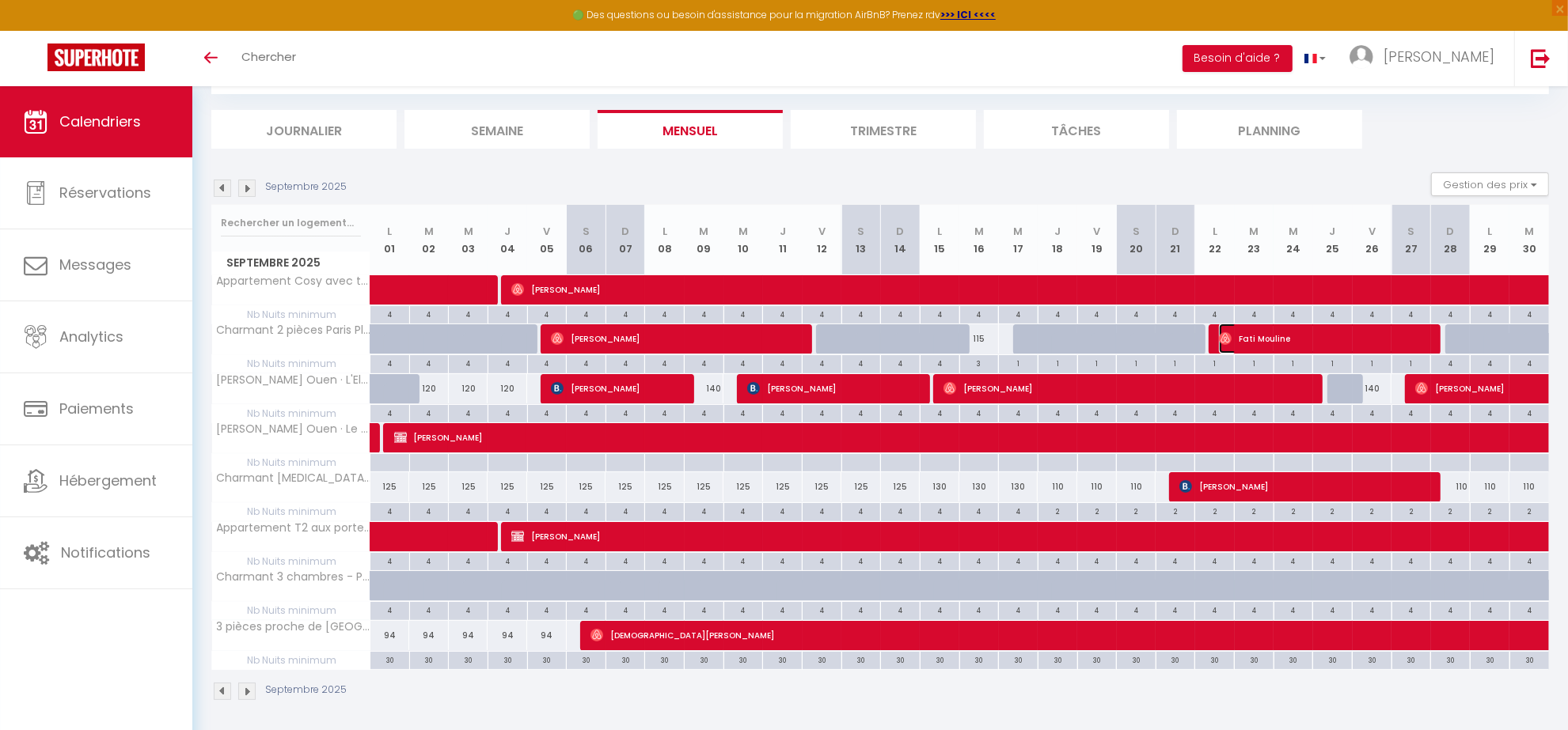
click at [1256, 336] on span "Fati Mouline" at bounding box center [1324, 339] width 211 height 30
select select "4894"
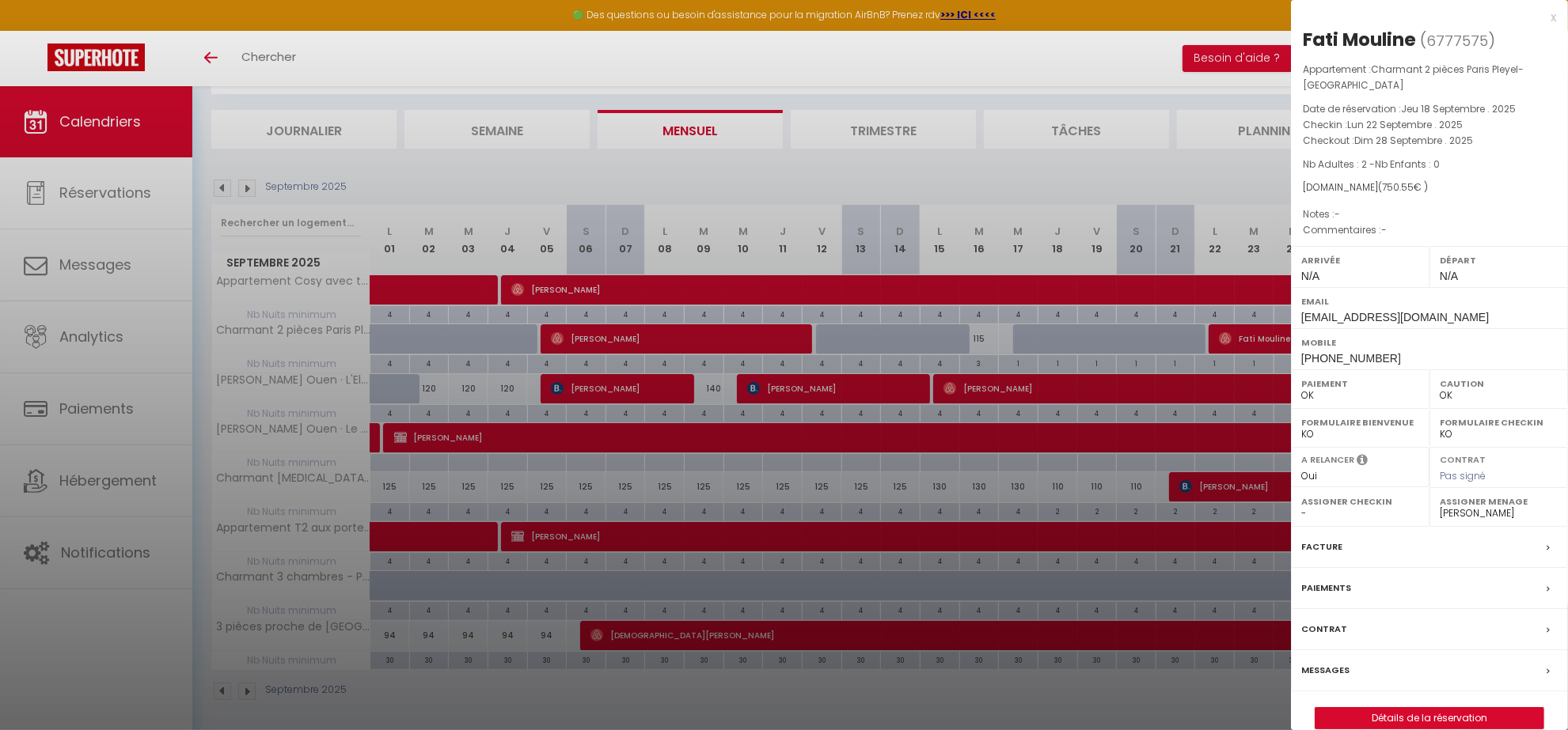
click at [464, 176] on div at bounding box center [784, 365] width 1568 height 730
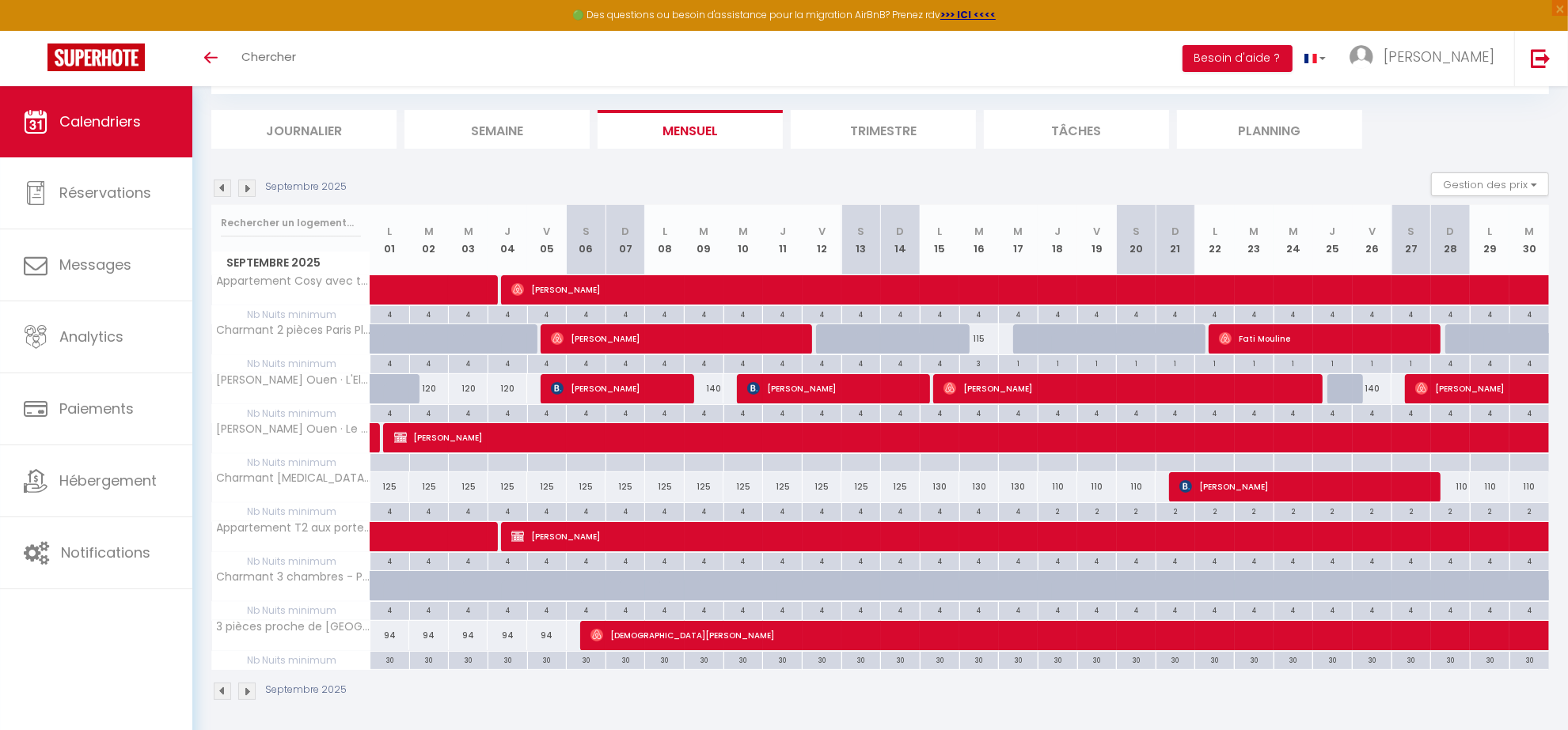
click at [218, 189] on img at bounding box center [222, 188] width 17 height 17
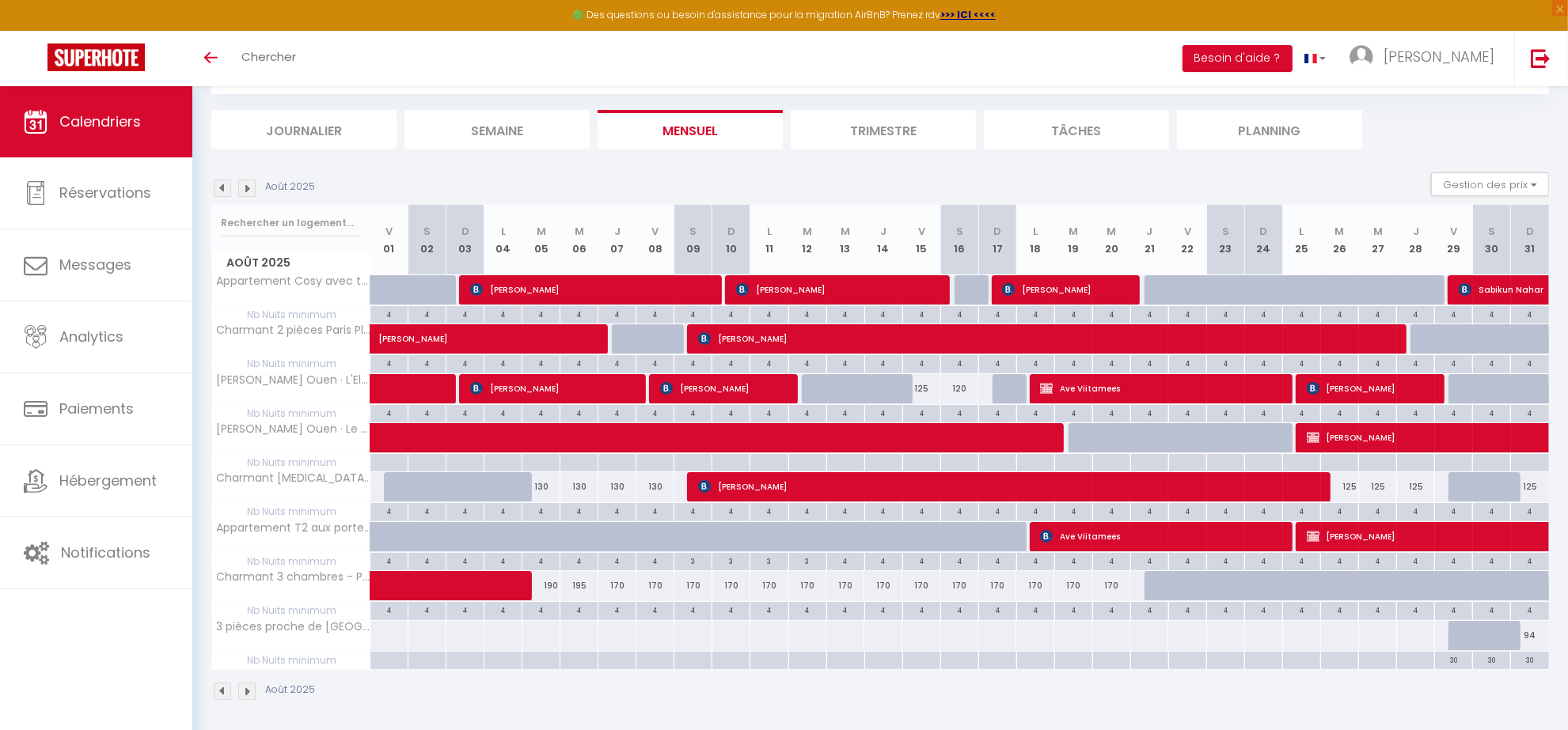
click at [219, 191] on img at bounding box center [222, 188] width 17 height 17
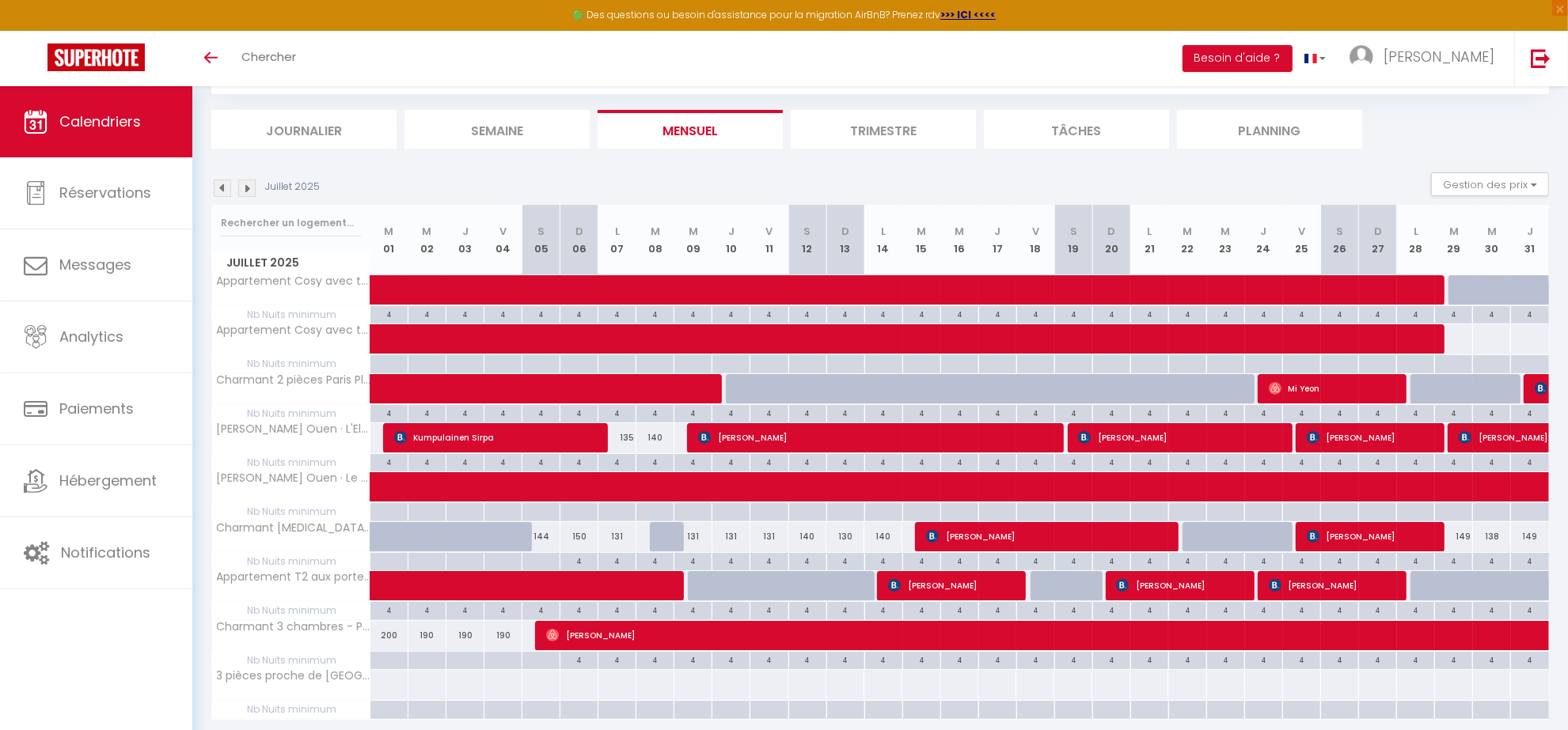
scroll to position [143, 0]
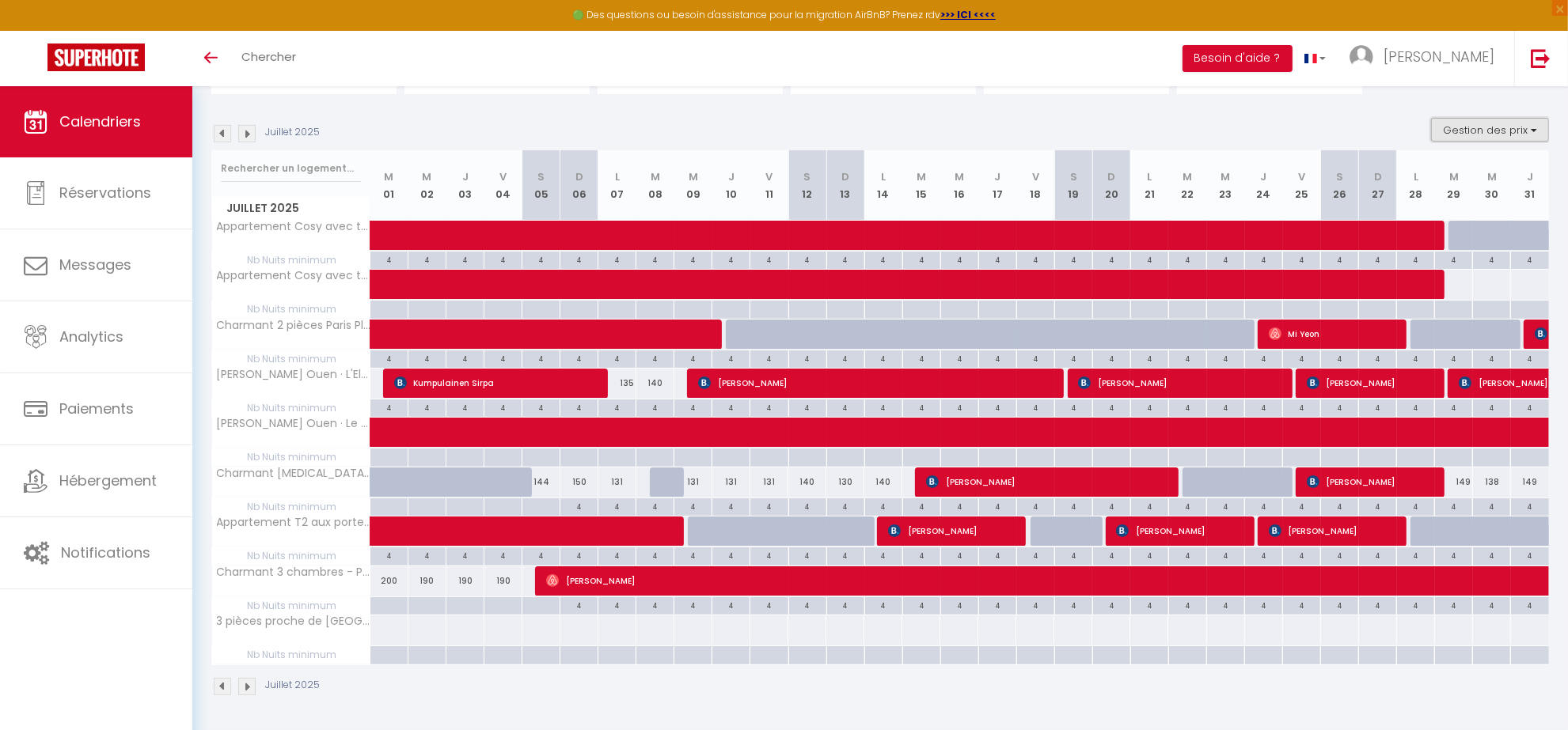
click at [1495, 127] on button "Gestion des prix" at bounding box center [1490, 130] width 118 height 24
click at [1419, 172] on input "Nb Nuits minimum" at bounding box center [1476, 179] width 143 height 16
checkbox input "false"
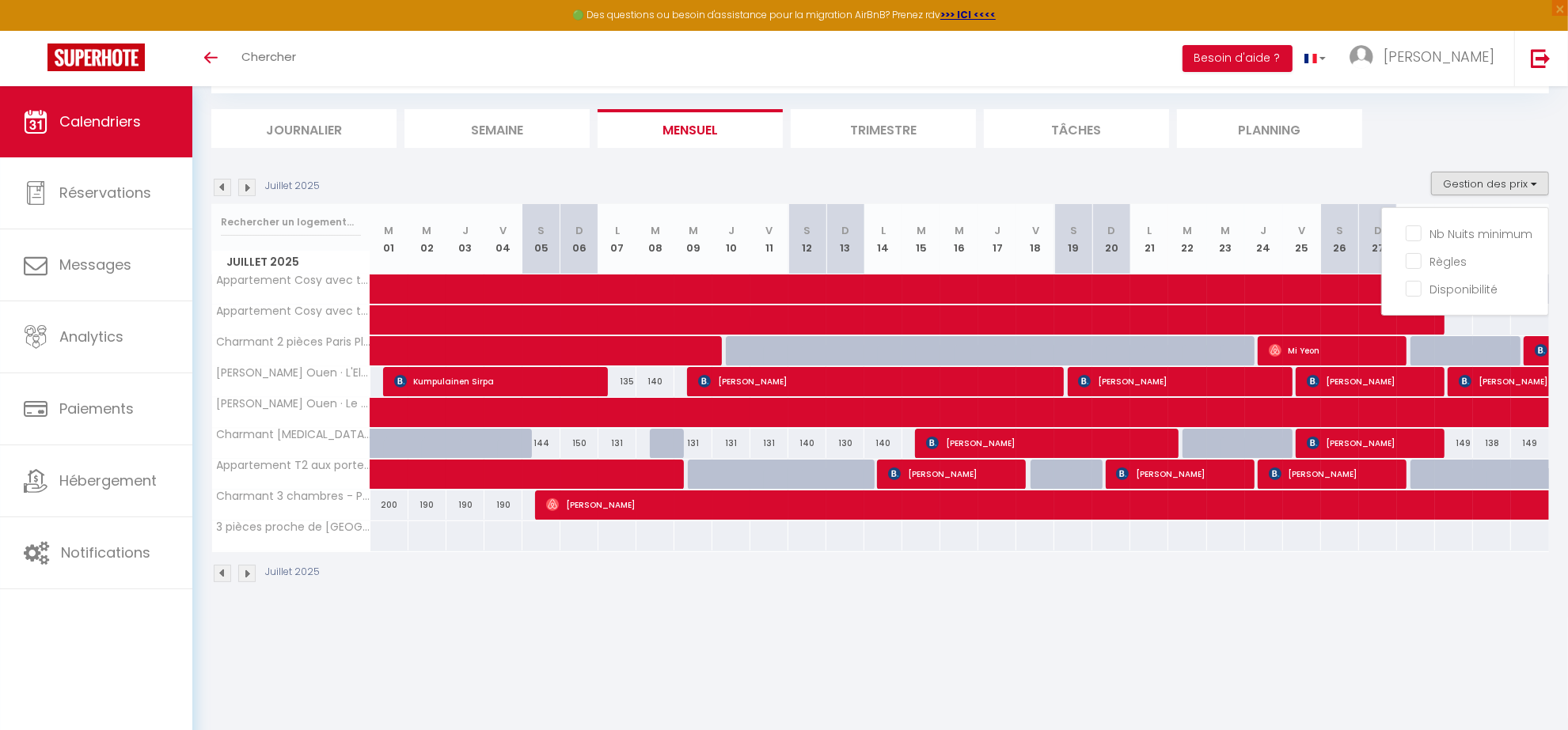
scroll to position [86, 0]
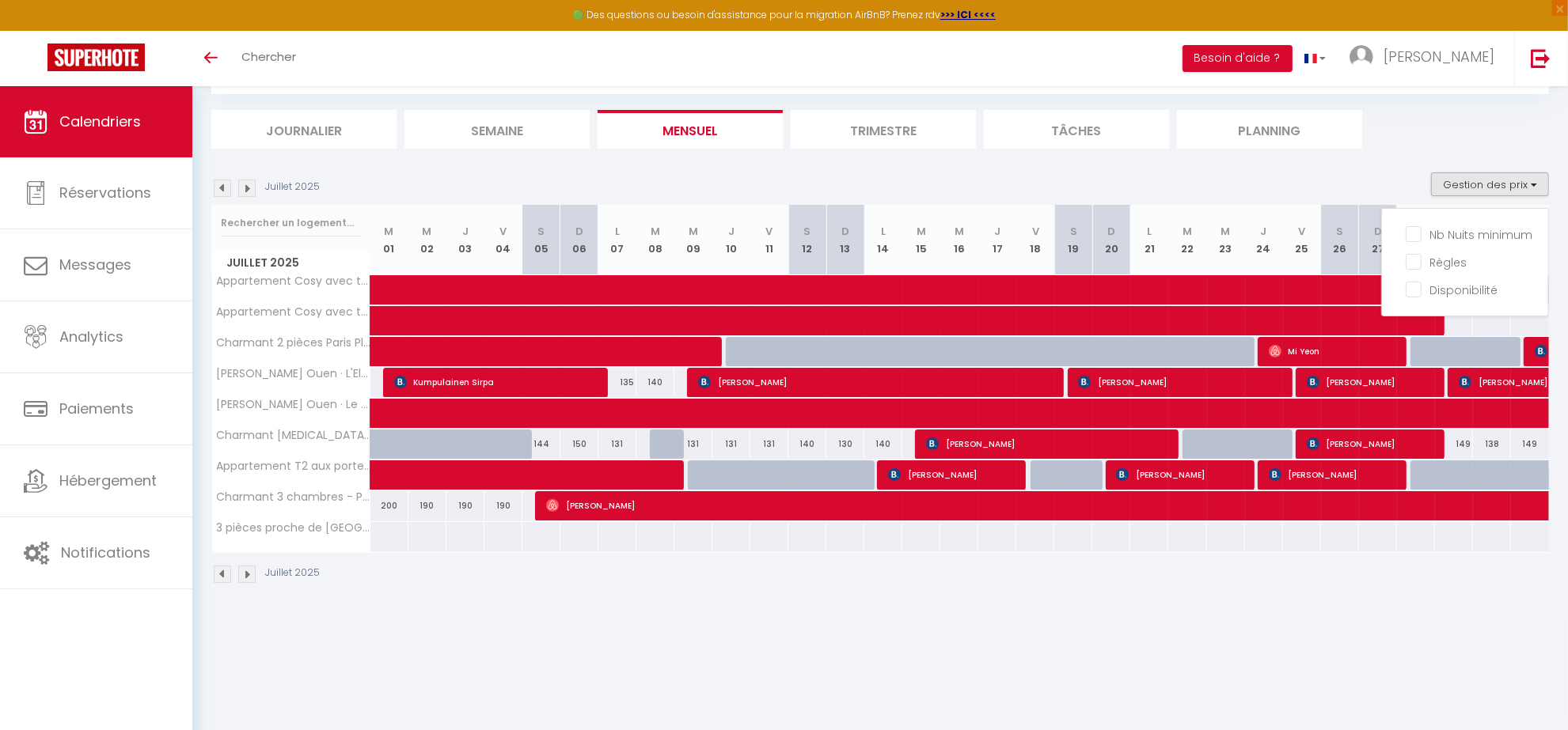
click at [985, 689] on body "🟢 Des questions ou besoin d'assistance pour la migration AirBnB? Prenez rdv >>>…" at bounding box center [784, 365] width 1568 height 730
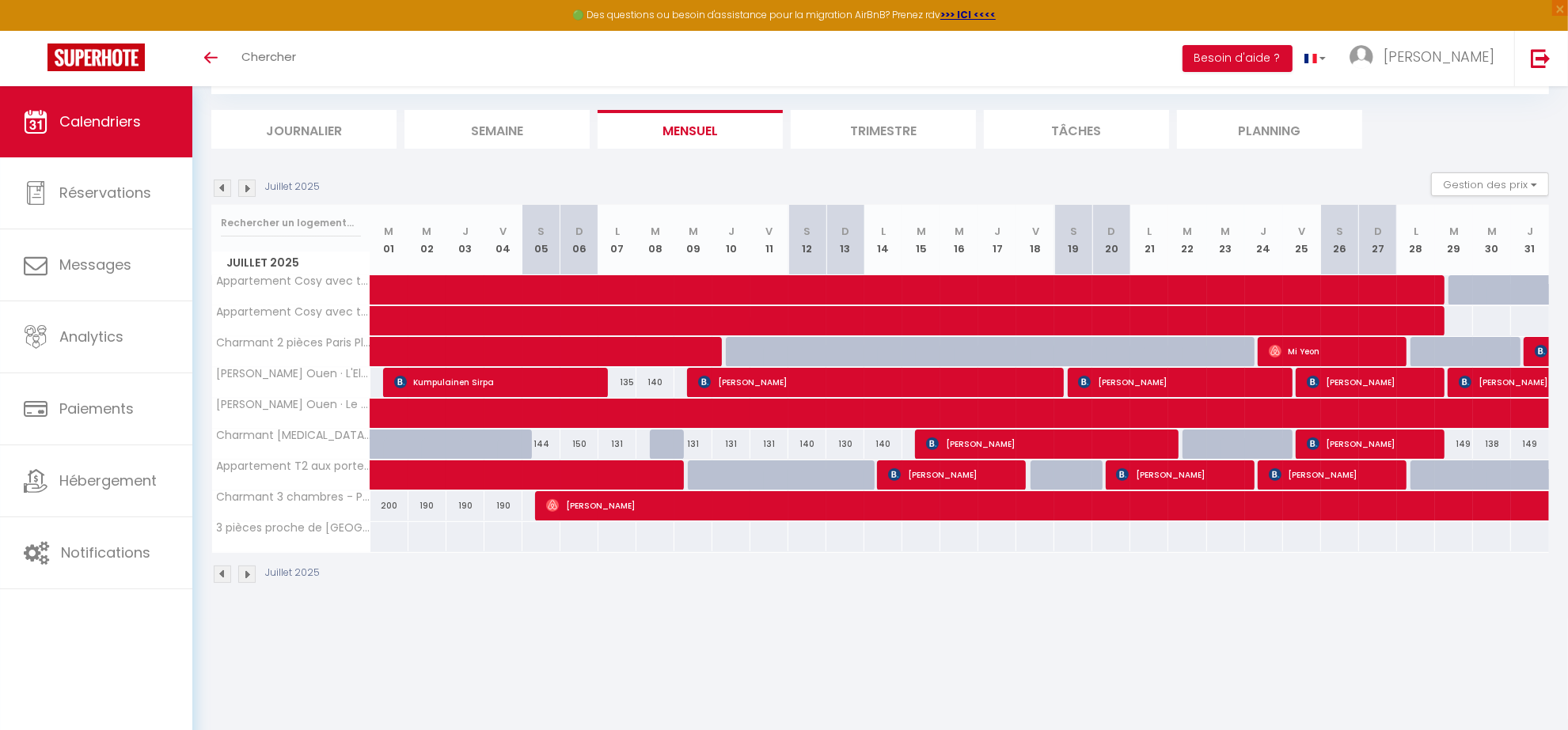
click at [251, 189] on img at bounding box center [247, 188] width 17 height 17
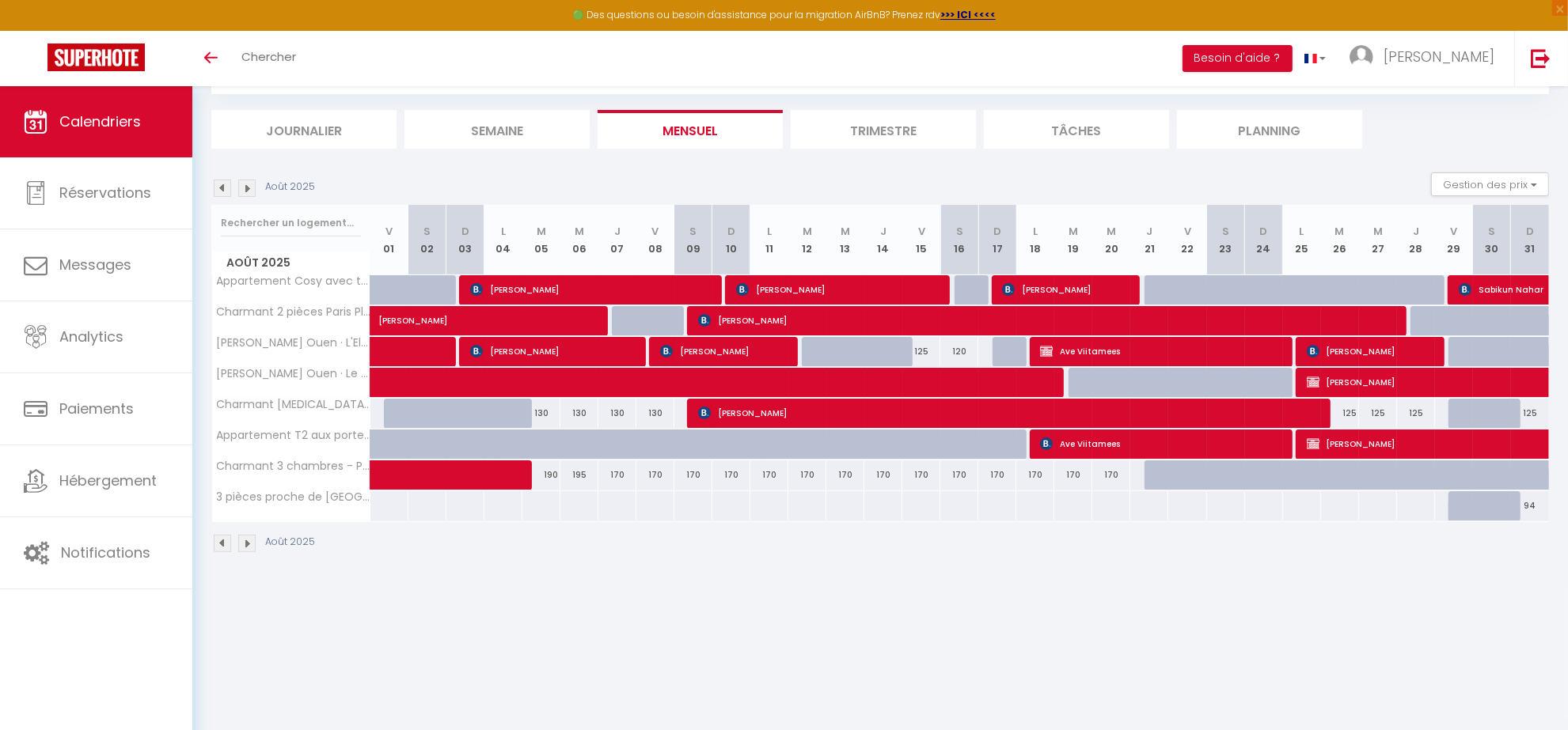
click at [250, 189] on img at bounding box center [247, 188] width 17 height 17
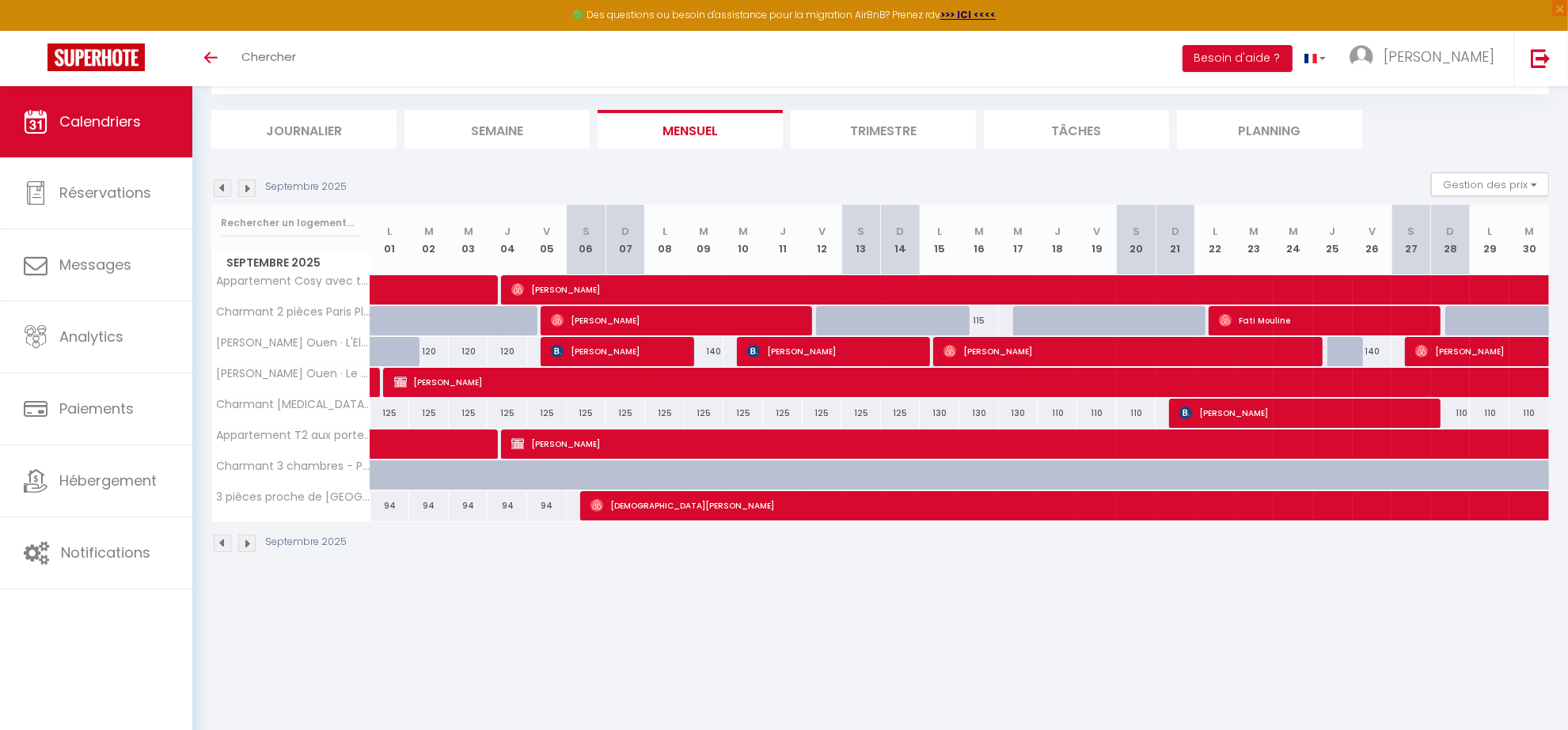
click at [250, 189] on img at bounding box center [247, 188] width 17 height 17
